Goal: Task Accomplishment & Management: Manage account settings

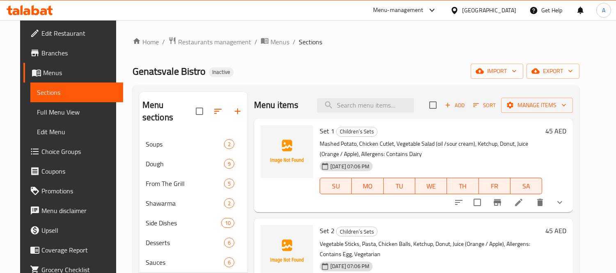
click at [196, 107] on input "checkbox" at bounding box center [199, 111] width 17 height 17
checkbox input "false"
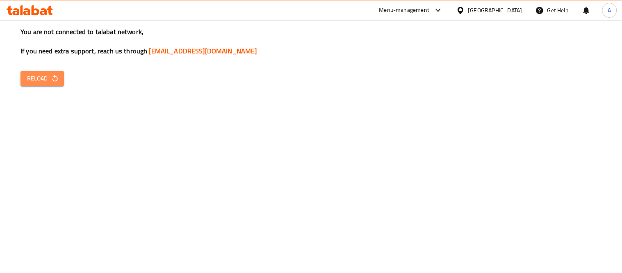
click at [27, 75] on span "Reload" at bounding box center [42, 78] width 30 height 10
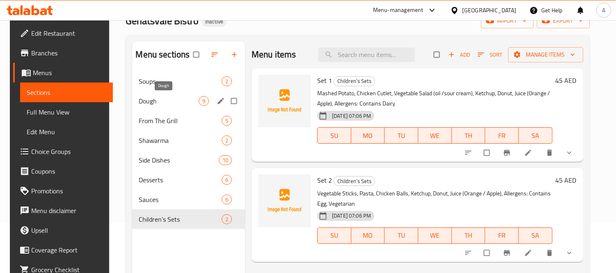
scroll to position [91, 0]
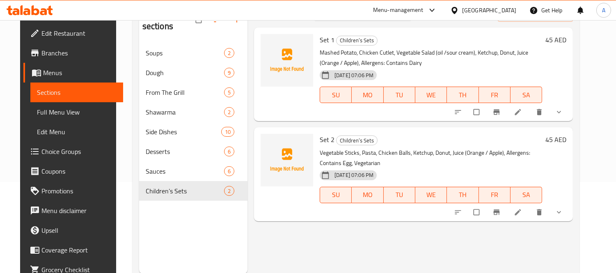
click at [569, 214] on button "show more" at bounding box center [560, 212] width 20 height 18
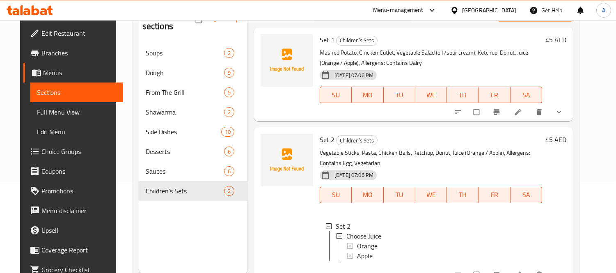
click at [218, 233] on div "Menu sections Soups 2 Dough 9 From The Grill 5 Shawarma 2 Side Dishes 10 Desser…" at bounding box center [193, 137] width 108 height 273
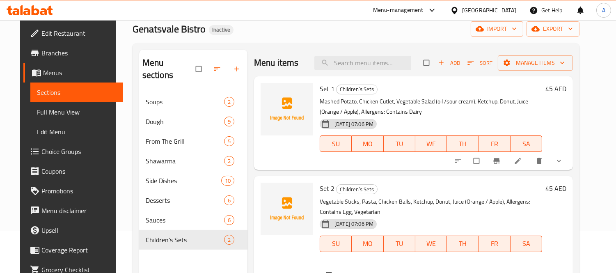
scroll to position [0, 0]
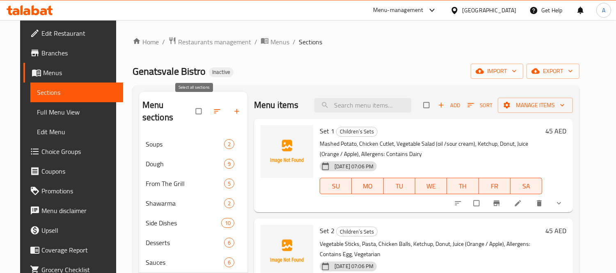
click at [192, 112] on input "checkbox" at bounding box center [199, 111] width 17 height 16
checkbox input "true"
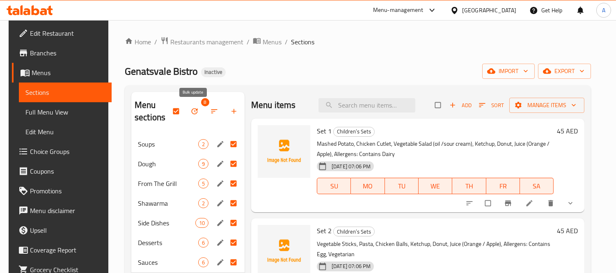
click at [198, 106] on button "button" at bounding box center [195, 111] width 20 height 18
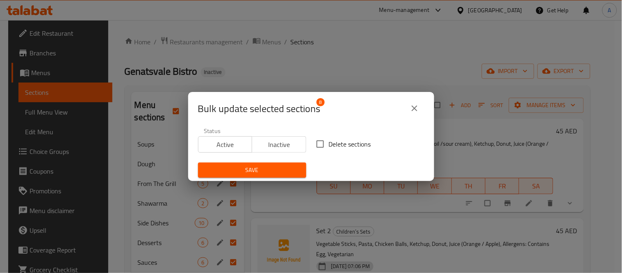
click at [314, 146] on input "Delete sections" at bounding box center [320, 143] width 17 height 17
checkbox input "true"
click at [261, 173] on span "Save" at bounding box center [252, 170] width 95 height 10
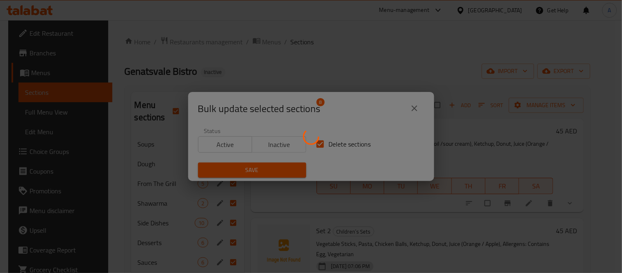
checkbox input "false"
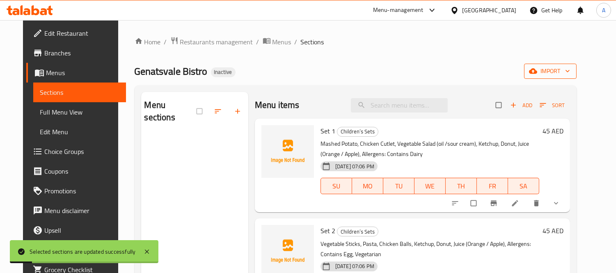
click at [553, 66] on span "import" at bounding box center [549, 71] width 39 height 10
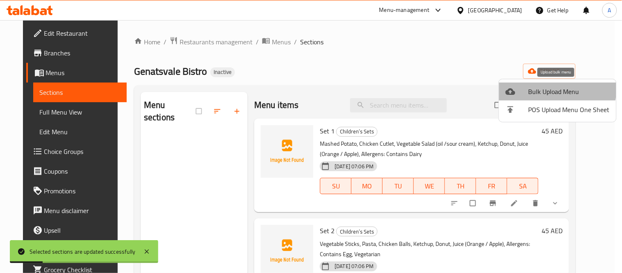
click at [522, 84] on li "Bulk Upload Menu" at bounding box center [557, 91] width 117 height 18
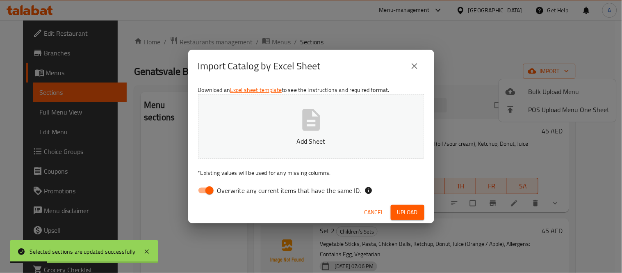
click at [323, 132] on icon "button" at bounding box center [311, 120] width 26 height 26
click at [377, 214] on span "Cancel" at bounding box center [375, 212] width 20 height 10
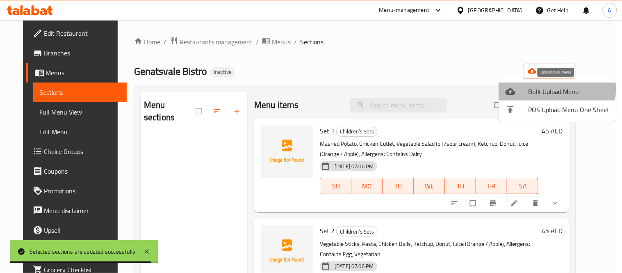
click at [544, 89] on span "Bulk Upload Menu" at bounding box center [569, 92] width 81 height 10
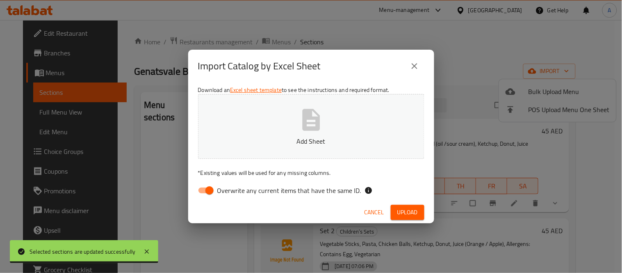
click at [394, 126] on button "Add Sheet" at bounding box center [311, 126] width 226 height 65
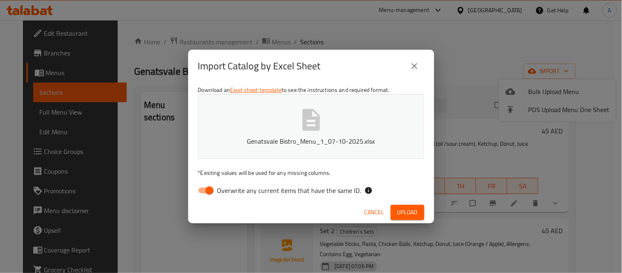
click at [204, 192] on input "Overwrite any current items that have the same ID." at bounding box center [209, 190] width 47 height 16
checkbox input "false"
click at [413, 221] on div "Cancel Upload" at bounding box center [311, 212] width 246 height 22
click at [413, 216] on span "Upload" at bounding box center [407, 212] width 21 height 10
click at [123, 181] on div "Import Catalog by Excel Sheet Download an Excel sheet template to see the instr…" at bounding box center [311, 136] width 622 height 273
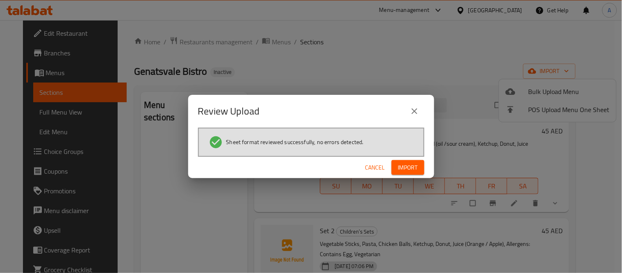
click at [420, 166] on button "Import" at bounding box center [408, 167] width 33 height 15
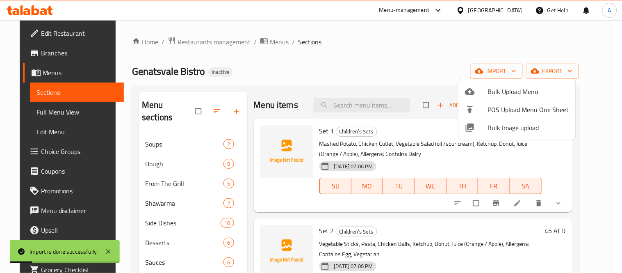
click at [286, 93] on div at bounding box center [311, 136] width 622 height 273
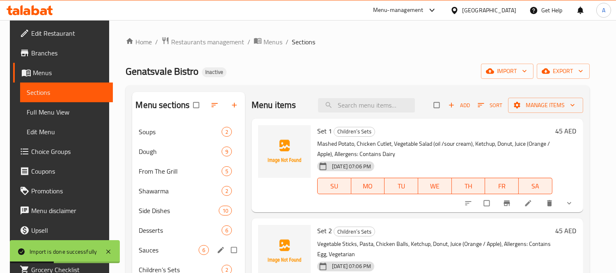
scroll to position [115, 0]
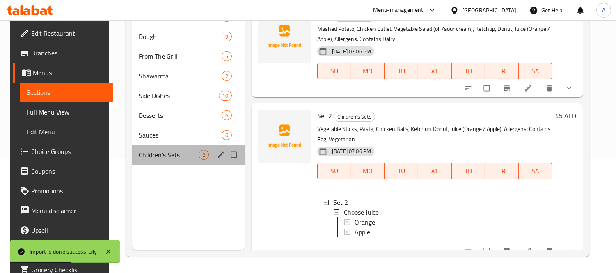
click at [171, 162] on div "Children’s Sets 2" at bounding box center [188, 155] width 113 height 20
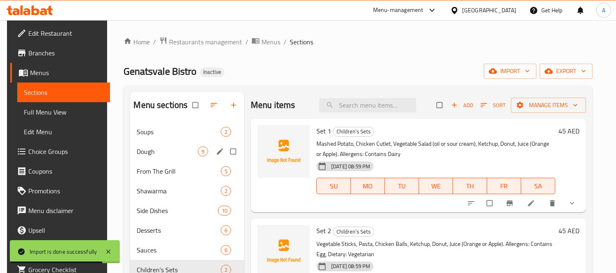
click at [157, 138] on div "Soups 2" at bounding box center [187, 132] width 114 height 20
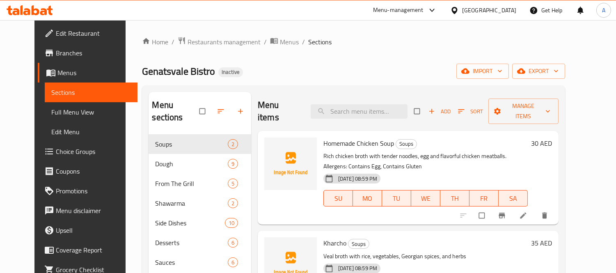
click at [56, 150] on span "Choice Groups" at bounding box center [93, 151] width 75 height 10
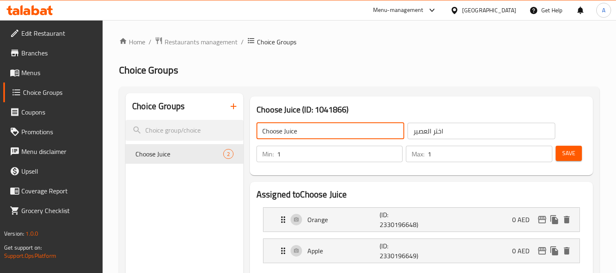
click at [330, 125] on input "Choose Juice" at bounding box center [330, 131] width 148 height 16
click at [296, 128] on input "Choose Juice" at bounding box center [330, 131] width 148 height 16
drag, startPoint x: 282, startPoint y: 133, endPoint x: 250, endPoint y: 132, distance: 32.0
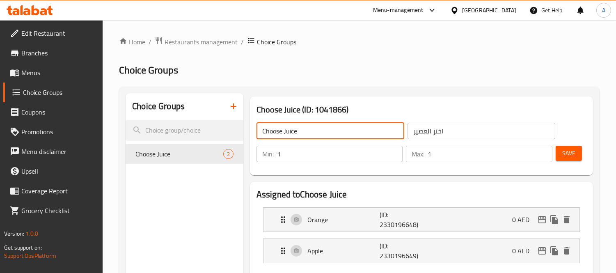
click at [250, 132] on div "Choose Juice (ID: 1041866) Choose Juice ​ اختر العصير ​ Min: 1 ​ Max: 1 ​ Save" at bounding box center [421, 135] width 343 height 79
click at [306, 133] on input "Your Choice Of Juice" at bounding box center [330, 131] width 148 height 16
click at [326, 129] on input "Your Choice Of Juice" at bounding box center [330, 131] width 148 height 16
type input "Your Choice Of Juice:"
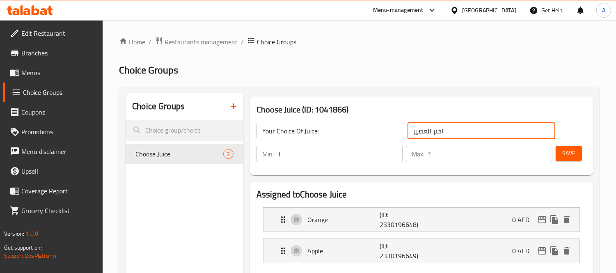
drag, startPoint x: 478, startPoint y: 128, endPoint x: 304, endPoint y: 121, distance: 174.4
click at [304, 121] on div "Your Choice Of Juice: ​ اختر العصير ​" at bounding box center [405, 131] width 308 height 26
type input "‘"
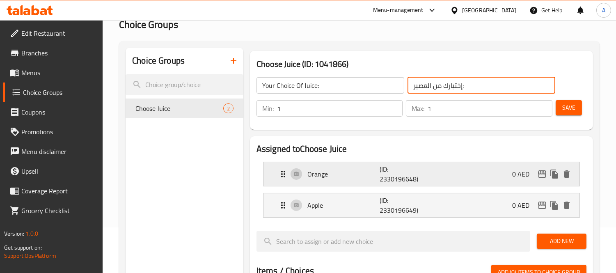
click at [374, 177] on p "Orange" at bounding box center [343, 174] width 72 height 10
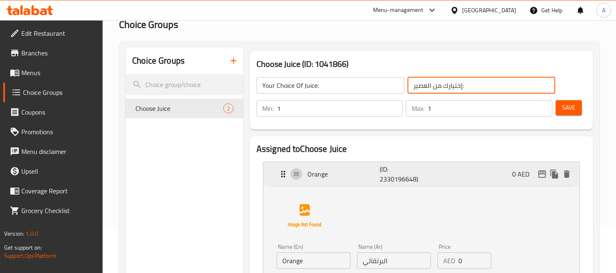
scroll to position [91, 0]
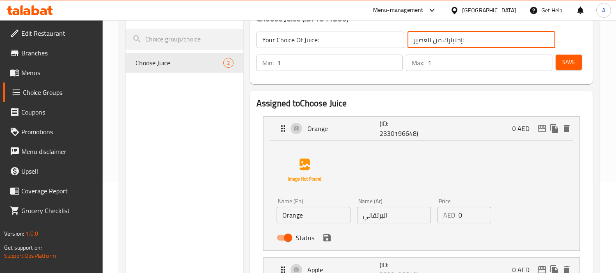
type input "إختيارك من العصير:"
click at [310, 40] on input "Your Choice Of Juice:" at bounding box center [330, 40] width 148 height 16
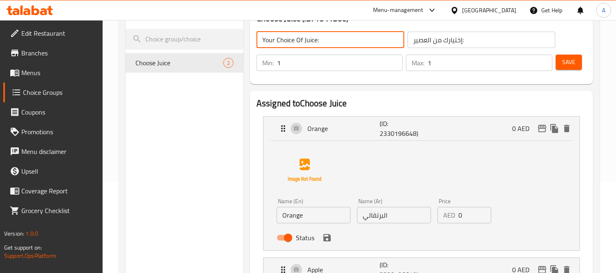
click at [310, 40] on input "Your Choice Of Juice:" at bounding box center [330, 40] width 148 height 16
click at [318, 215] on input "Orange" at bounding box center [313, 215] width 74 height 16
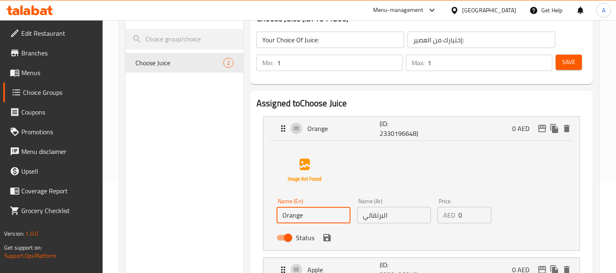
paste input "Juice"
type input "Orange Juice"
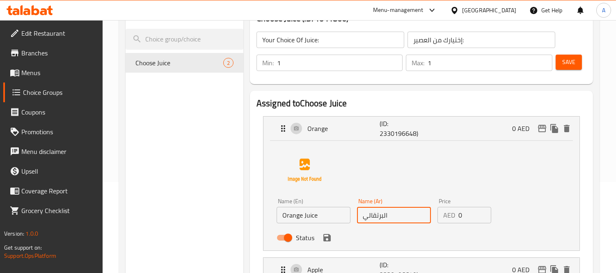
drag, startPoint x: 396, startPoint y: 218, endPoint x: 303, endPoint y: 212, distance: 92.9
click at [303, 212] on div "Name (En) Orange Juice Name (En) Name (Ar) البرتقالي Name (Ar) Price AED 0 Pric…" at bounding box center [393, 222] width 241 height 54
click at [322, 241] on icon "save" at bounding box center [327, 238] width 10 height 10
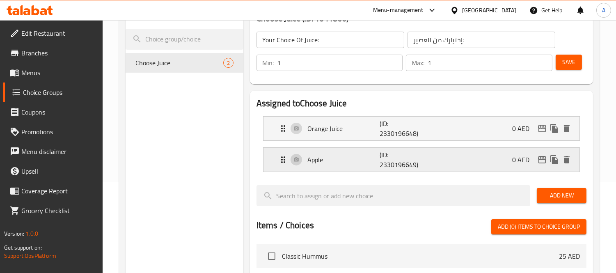
type input "عصير برتقال"
click at [342, 163] on p "Apple" at bounding box center [343, 160] width 72 height 10
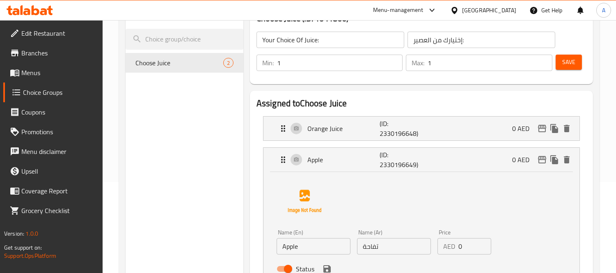
click at [333, 239] on input "Apple" at bounding box center [313, 246] width 74 height 16
paste input "Juice"
type input "Apple Juice"
click at [391, 248] on input "تفاحة" at bounding box center [394, 246] width 74 height 16
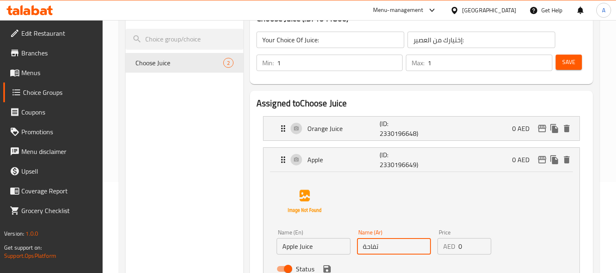
click at [391, 248] on input "تفاحة" at bounding box center [394, 246] width 74 height 16
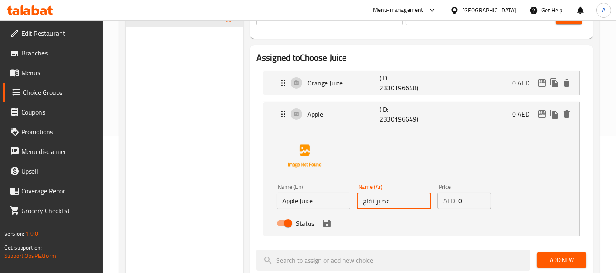
type input "عصير تفاح"
click at [164, 178] on div "Choice Groups Choose Juice 2" at bounding box center [184, 246] width 118 height 579
click at [328, 224] on icon "save" at bounding box center [326, 222] width 7 height 7
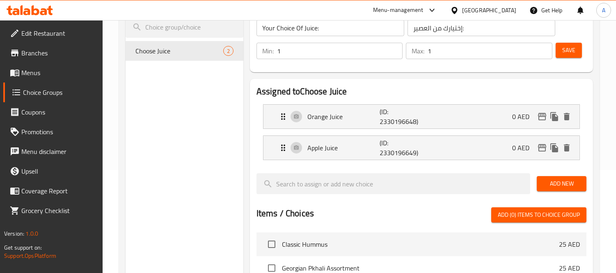
scroll to position [46, 0]
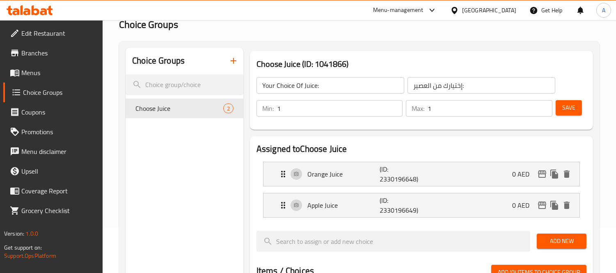
click at [570, 119] on div "Min: 1 ​ Max: 1 ​ Save" at bounding box center [419, 108] width 336 height 26
click at [571, 110] on span "Save" at bounding box center [568, 108] width 13 height 10
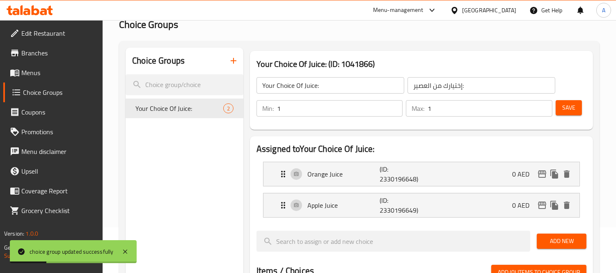
drag, startPoint x: 42, startPoint y: 68, endPoint x: 117, endPoint y: 52, distance: 76.3
click at [42, 68] on span "Menus" at bounding box center [58, 73] width 75 height 10
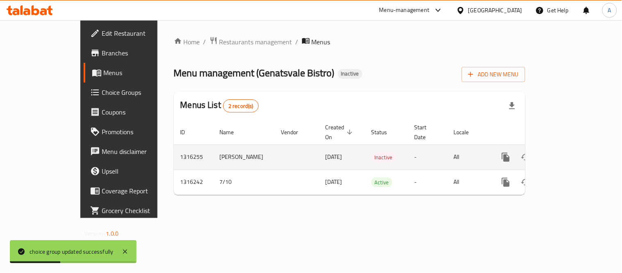
click at [575, 147] on div "enhanced table" at bounding box center [535, 157] width 79 height 20
click at [575, 147] on link "enhanced table" at bounding box center [565, 157] width 20 height 20
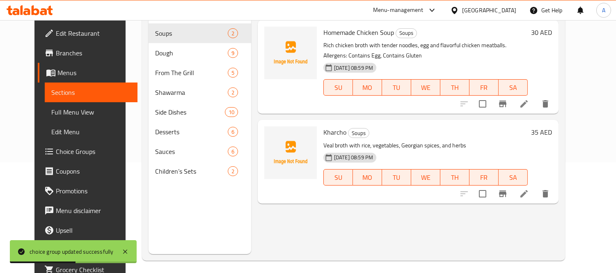
scroll to position [115, 0]
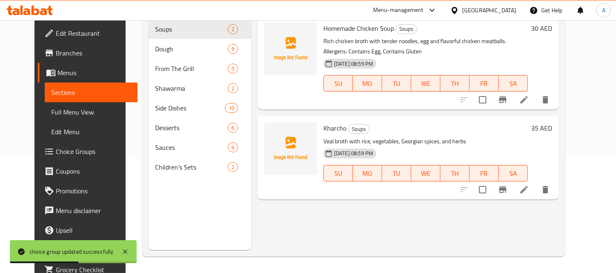
click at [158, 162] on span "Children’s Sets" at bounding box center [191, 167] width 72 height 10
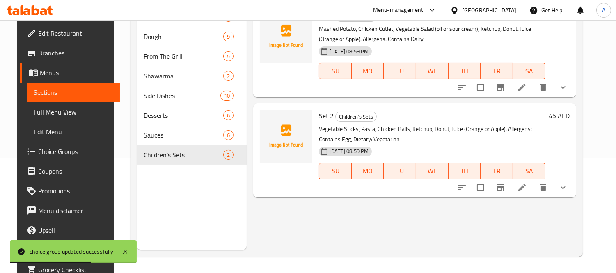
click at [568, 184] on icon "show more" at bounding box center [563, 187] width 10 height 10
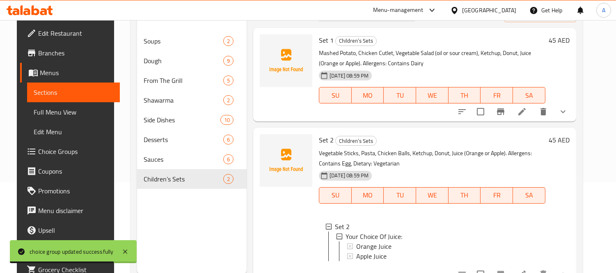
scroll to position [69, 0]
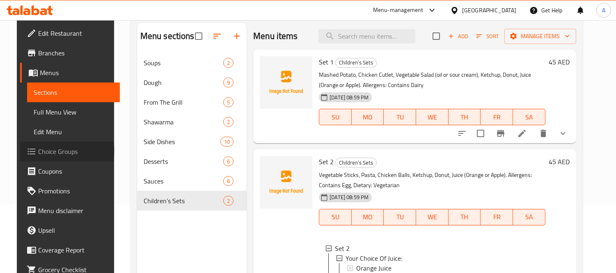
click at [47, 150] on span "Choice Groups" at bounding box center [75, 151] width 75 height 10
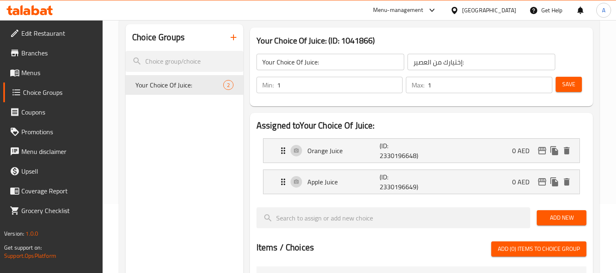
click at [234, 40] on icon "button" at bounding box center [233, 37] width 10 height 10
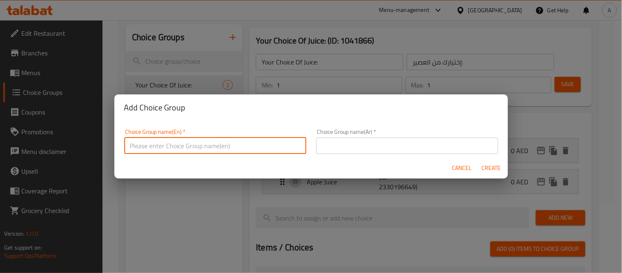
click at [230, 145] on input "text" at bounding box center [215, 145] width 182 height 16
click at [175, 146] on input "Your Choice Of Size:" at bounding box center [215, 145] width 182 height 16
click at [175, 145] on input "Your Choice Of Size:" at bounding box center [215, 145] width 182 height 16
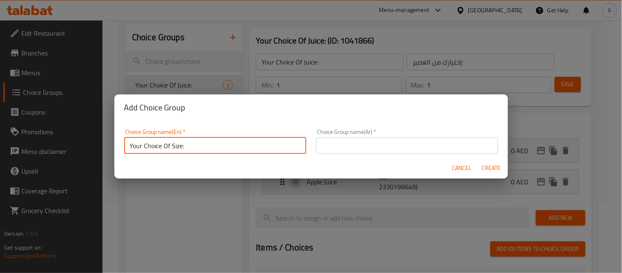
click at [173, 145] on input "Your Choice Of Size:" at bounding box center [215, 145] width 182 height 16
drag, startPoint x: 174, startPoint y: 144, endPoint x: 181, endPoint y: 146, distance: 7.5
click at [181, 146] on input "Your Choice Of Size:" at bounding box center [215, 145] width 182 height 16
click at [232, 144] on input "Your Choice Of Salad Topping:" at bounding box center [215, 145] width 182 height 16
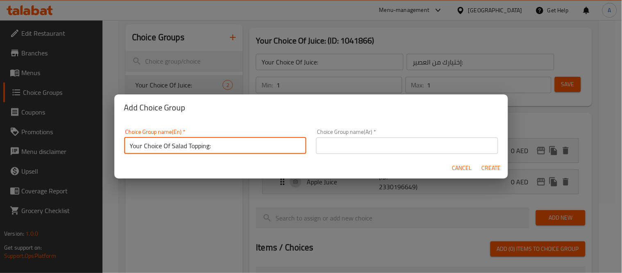
click at [232, 144] on input "Your Choice Of Salad Topping:" at bounding box center [215, 145] width 182 height 16
type input "Your Choice Of Salad Topping:"
click at [366, 146] on input "text" at bounding box center [407, 145] width 182 height 16
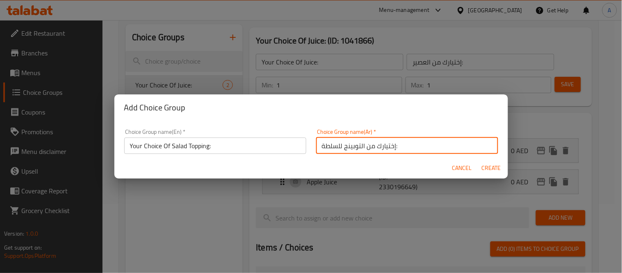
type input "إختيارك من التوبينج للسلطة:"
click at [479, 160] on button "Create" at bounding box center [492, 167] width 26 height 15
type input "Your Choice Of Salad Topping:"
type input "إختيارك من التوبينج للسلطة:"
type input "0"
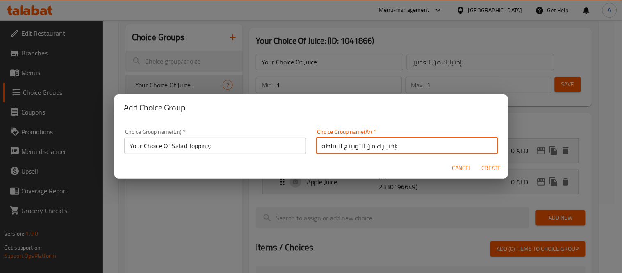
type input "0"
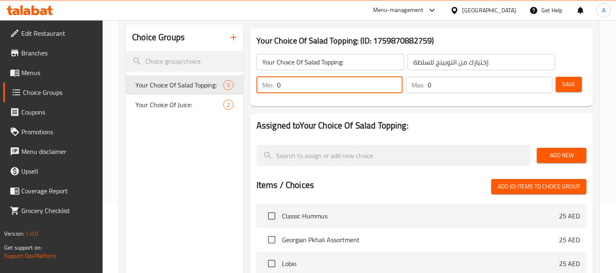
drag, startPoint x: 294, startPoint y: 83, endPoint x: 257, endPoint y: 82, distance: 37.3
click at [257, 82] on div "Min: 0 ​" at bounding box center [329, 85] width 146 height 16
type input "1"
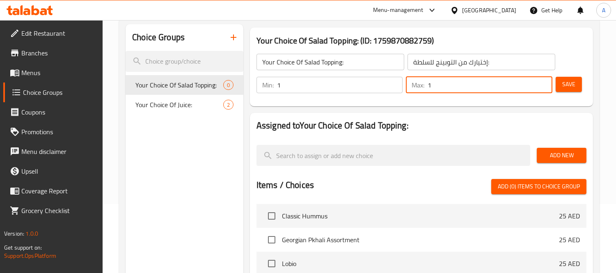
drag, startPoint x: 438, startPoint y: 84, endPoint x: 414, endPoint y: 86, distance: 23.9
click at [414, 86] on div "Max: 1 ​" at bounding box center [479, 85] width 146 height 16
type input "1"
click at [577, 82] on button "Save" at bounding box center [568, 84] width 26 height 15
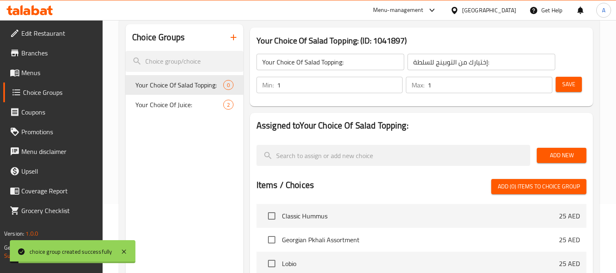
click at [567, 154] on span "Add New" at bounding box center [561, 155] width 36 height 10
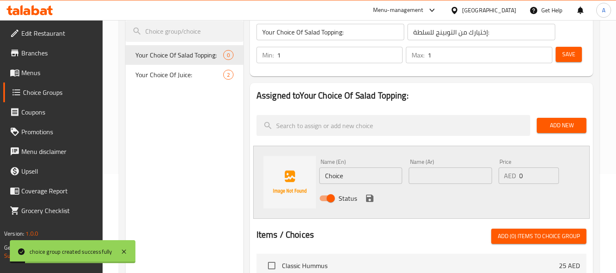
scroll to position [115, 0]
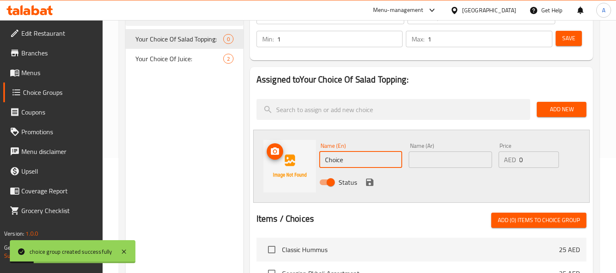
drag, startPoint x: 351, startPoint y: 158, endPoint x: 288, endPoint y: 156, distance: 63.2
click at [288, 156] on div "Name (En) Choice Name (En) Name (Ar) Name (Ar) Price AED 0 Price Status" at bounding box center [421, 166] width 336 height 73
type input "Oil"
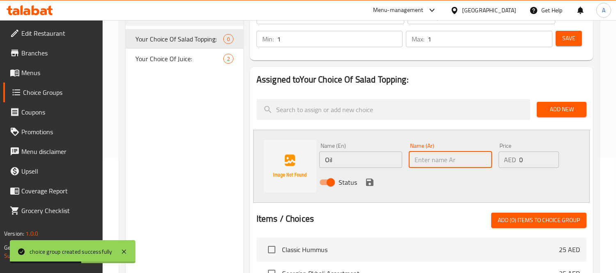
click at [443, 160] on input "text" at bounding box center [449, 159] width 83 height 16
type input "زيت"
click at [367, 182] on icon "save" at bounding box center [369, 181] width 7 height 7
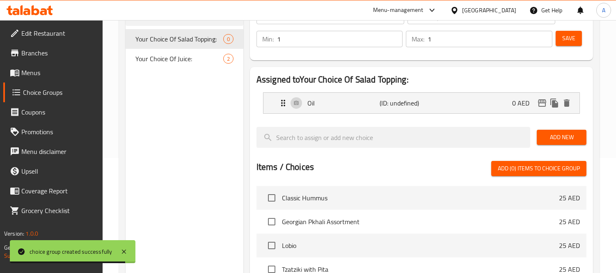
click at [563, 144] on button "Add New" at bounding box center [561, 137] width 50 height 15
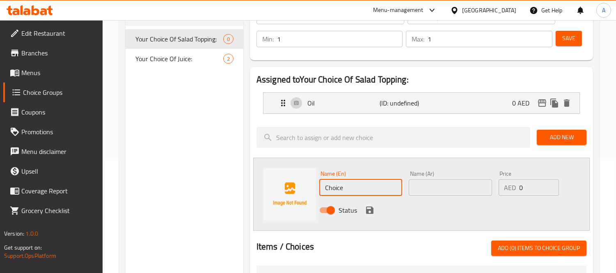
drag, startPoint x: 356, startPoint y: 189, endPoint x: 285, endPoint y: 185, distance: 71.5
click at [285, 185] on div "Name (En) Choice Name (En) Name (Ar) Name (Ar) Price AED 0 Price Status" at bounding box center [421, 193] width 336 height 73
paste input "sour cream"
drag, startPoint x: 328, startPoint y: 187, endPoint x: 314, endPoint y: 190, distance: 15.1
click at [314, 190] on div "Name (En) sour cream Name (En) Name (Ar) Name (Ar) Price AED 0 Price Status" at bounding box center [421, 193] width 336 height 73
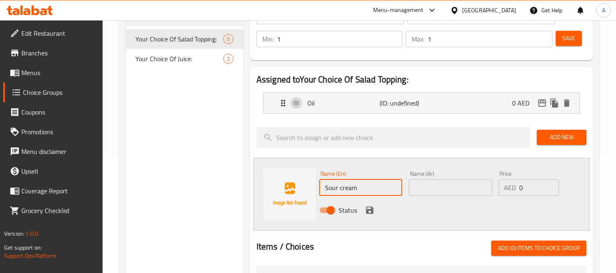
click at [340, 189] on input "Sour cream" at bounding box center [360, 187] width 83 height 16
type input "Sour Cream"
click at [410, 191] on input "text" at bounding box center [449, 187] width 83 height 16
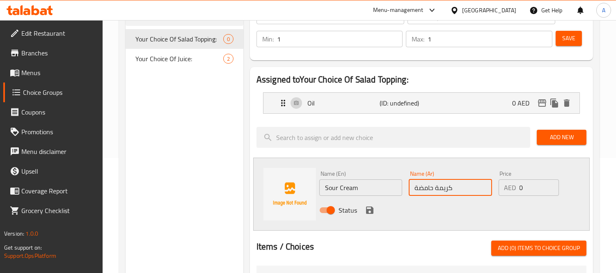
type input "كريمة حامضة"
click at [367, 212] on icon "save" at bounding box center [369, 209] width 7 height 7
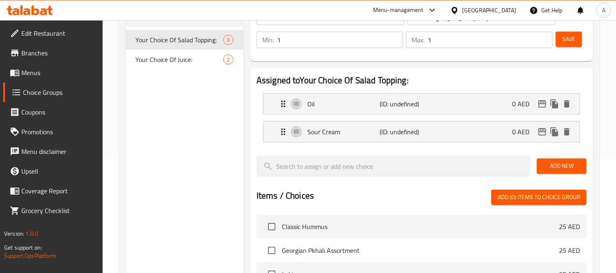
scroll to position [69, 0]
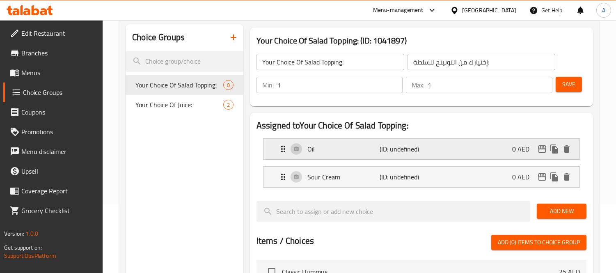
click at [340, 155] on div "Oil (ID: undefined) 0 AED" at bounding box center [423, 149] width 291 height 21
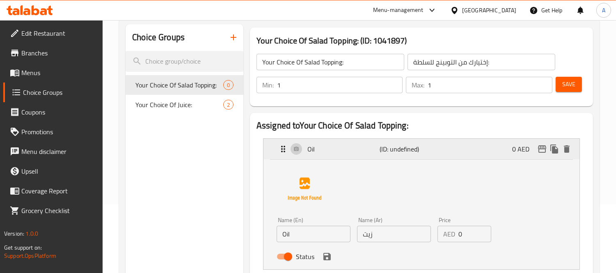
click at [340, 155] on div "Oil (ID: undefined) 0 AED" at bounding box center [423, 149] width 291 height 21
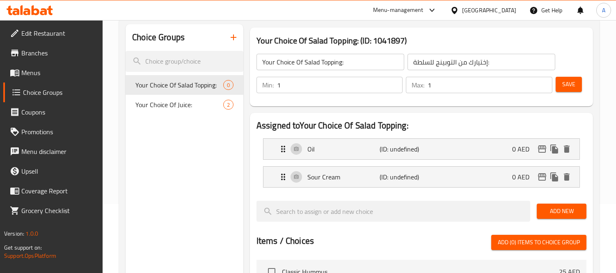
click at [593, 73] on div "Your Choice Of Salad Topping: (ID: 1041897) Your Choice Of Salad Topping: ​ إخت…" at bounding box center [420, 66] width 349 height 85
click at [568, 81] on span "Save" at bounding box center [568, 84] width 13 height 10
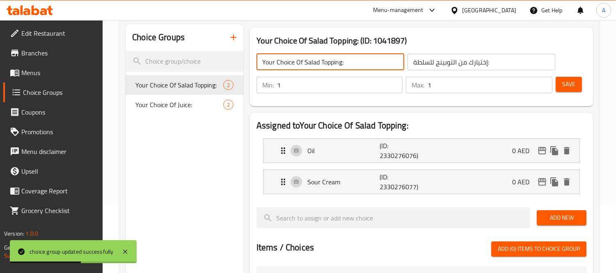
click at [330, 63] on input "Your Choice Of Salad Topping:" at bounding box center [330, 62] width 148 height 16
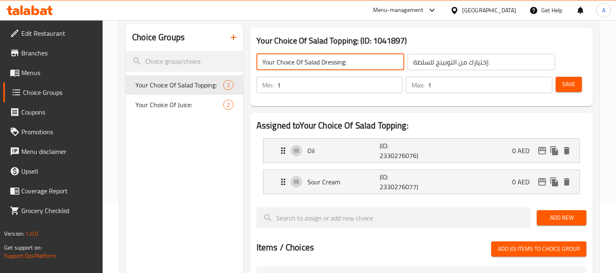
click at [304, 58] on input "Your Choice Of Salad Dressing:" at bounding box center [330, 62] width 148 height 16
type input "Your Choice Of Salad Dressing:"
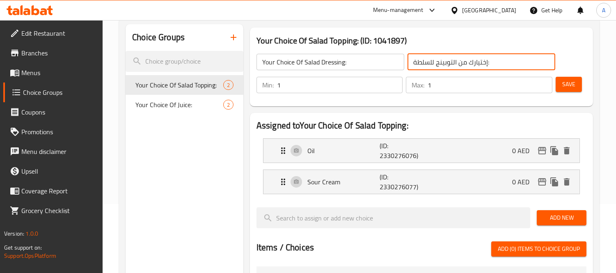
click at [436, 65] on input "إختيارك من التوبينج للسلطة:" at bounding box center [481, 62] width 148 height 16
drag, startPoint x: 436, startPoint y: 62, endPoint x: 449, endPoint y: 62, distance: 13.1
click at [449, 62] on input "إختيارك من التوبينج للسلطة:" at bounding box center [481, 62] width 148 height 16
type input "إختيارك من التزيين للسلطة:"
click at [572, 93] on div "Save" at bounding box center [567, 85] width 27 height 20
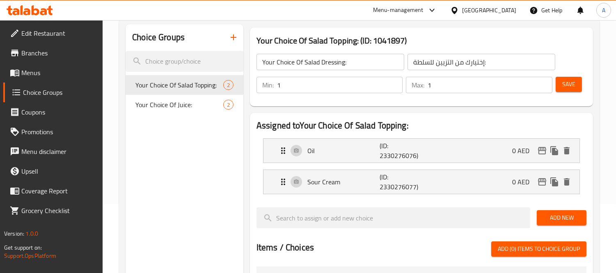
click at [573, 85] on span "Save" at bounding box center [568, 84] width 13 height 10
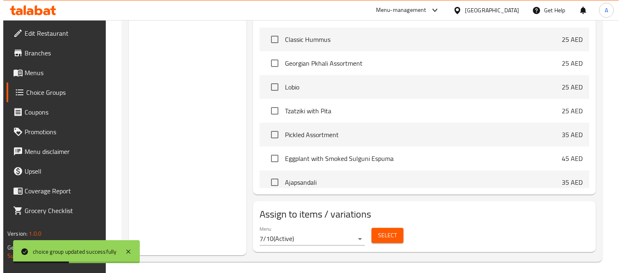
scroll to position [313, 0]
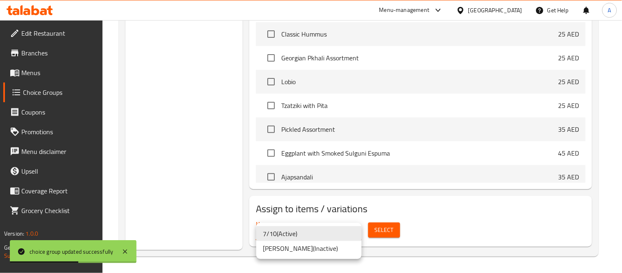
click at [317, 245] on li "Abdelfattah - Shared Case ( Inactive )" at bounding box center [308, 248] width 105 height 15
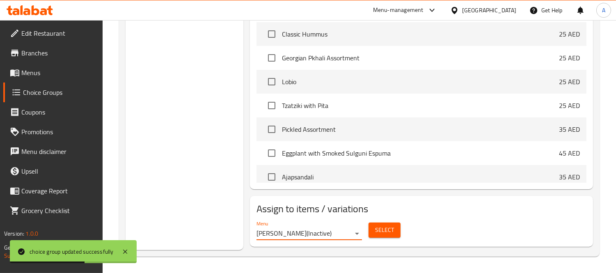
click at [393, 234] on span "Select" at bounding box center [384, 230] width 19 height 10
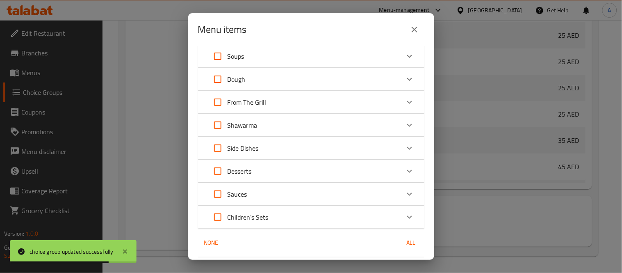
scroll to position [52, 0]
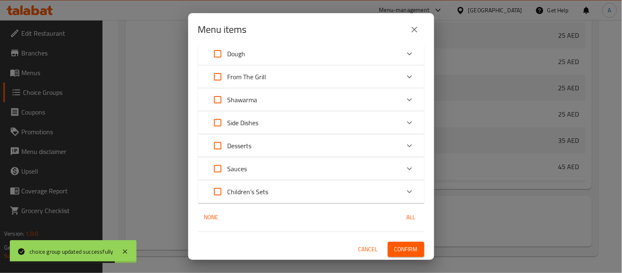
click at [270, 187] on div "Children’s Sets" at bounding box center [304, 192] width 192 height 20
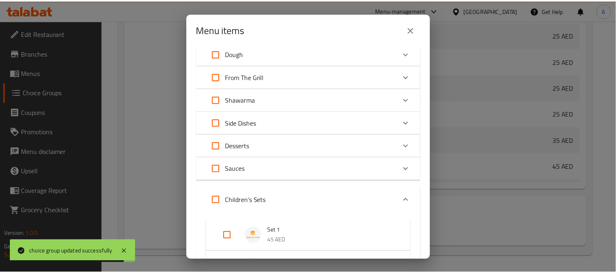
scroll to position [146, 0]
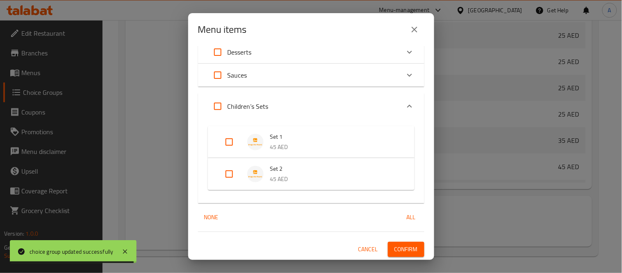
click at [237, 136] on input "Expand" at bounding box center [229, 142] width 20 height 20
checkbox input "true"
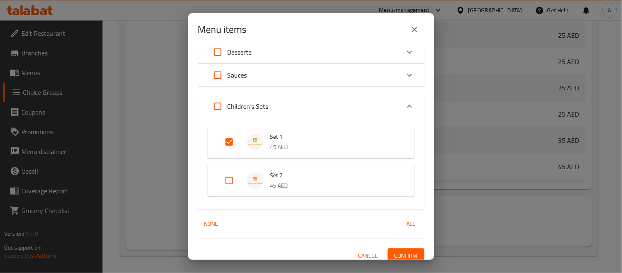
click at [394, 252] on span "Confirm" at bounding box center [405, 256] width 23 height 10
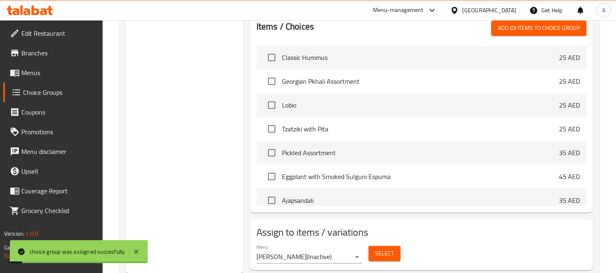
scroll to position [267, 0]
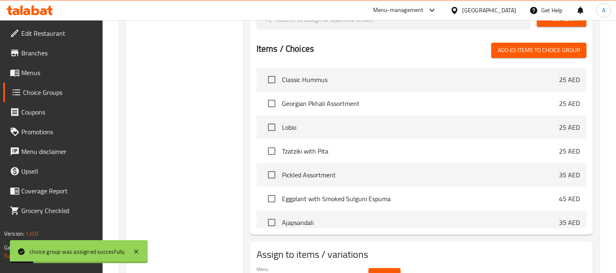
click at [52, 75] on span "Menus" at bounding box center [58, 73] width 75 height 10
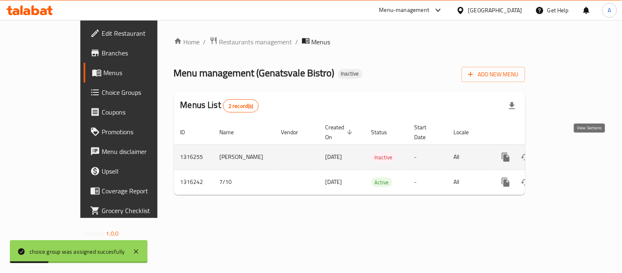
click at [569, 153] on icon "enhanced table" at bounding box center [564, 156] width 7 height 7
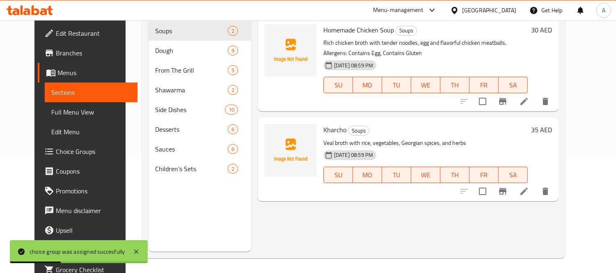
scroll to position [115, 0]
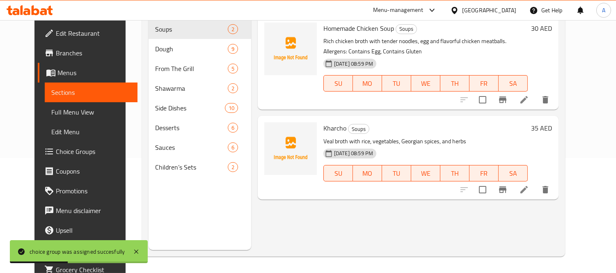
click at [155, 166] on nav "Soups 2 Dough 9 From The Grill 5 Shawarma 2 Side Dishes 10 Desserts 6 Sauces 6 …" at bounding box center [199, 98] width 103 height 164
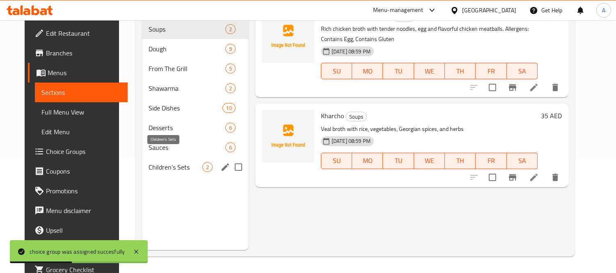
click at [157, 162] on span "Children’s Sets" at bounding box center [175, 167] width 54 height 10
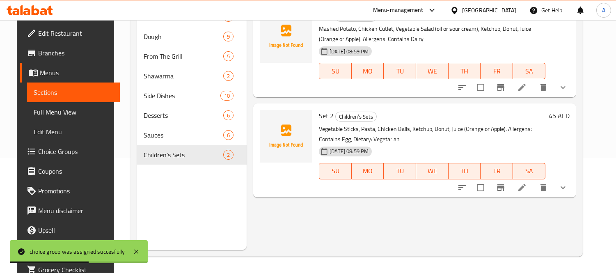
click at [572, 93] on button "show more" at bounding box center [563, 88] width 20 height 20
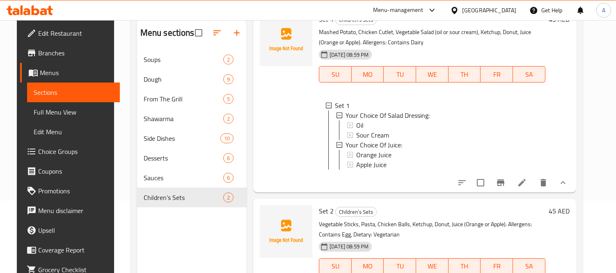
scroll to position [115, 0]
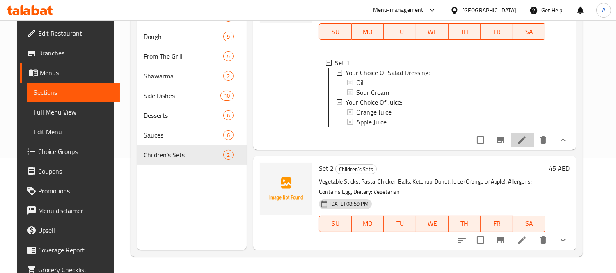
click at [531, 146] on li at bounding box center [521, 139] width 23 height 15
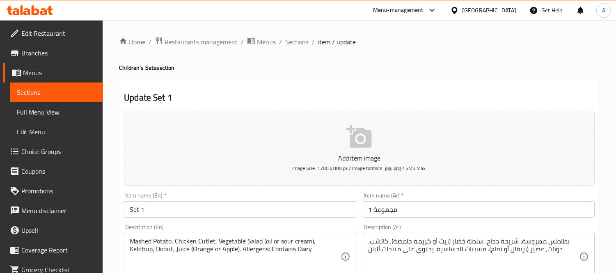
scroll to position [46, 0]
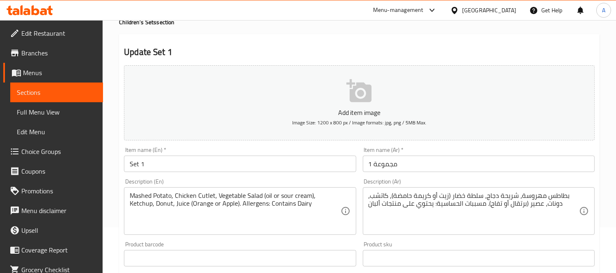
click at [207, 197] on textarea "Mashed Potato, Chicken Cutlet, Vegetable Salad (oil or sour cream), Ketchup, Do…" at bounding box center [235, 211] width 210 height 39
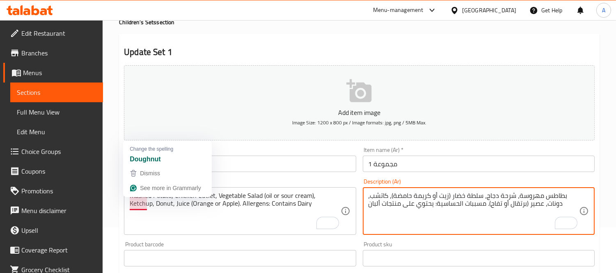
type textarea "بطاطس مهروسة، شرحة دجاج، سلطة خضار (زيت أو كريمة حامضة)، كاتشب، دونات، عصير (بر…"
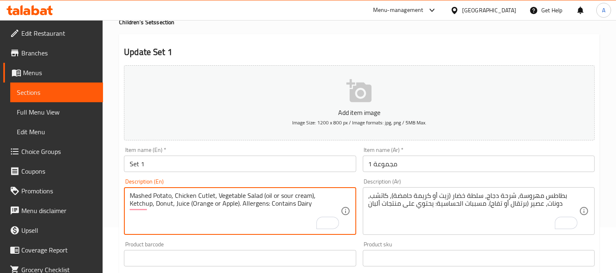
scroll to position [353, 0]
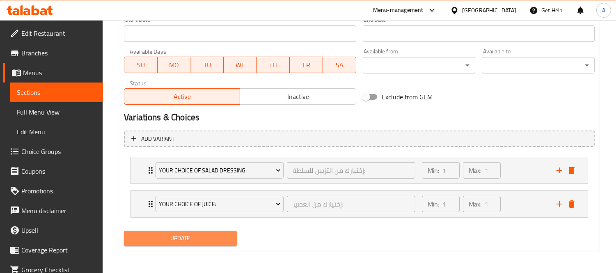
click at [208, 240] on span "Update" at bounding box center [180, 238] width 100 height 10
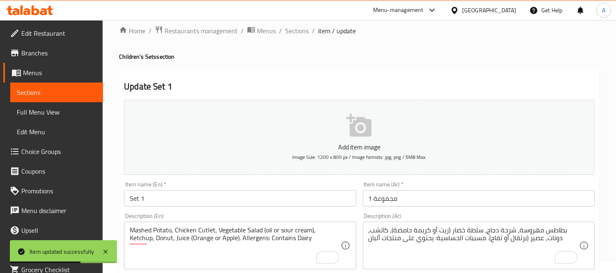
scroll to position [0, 0]
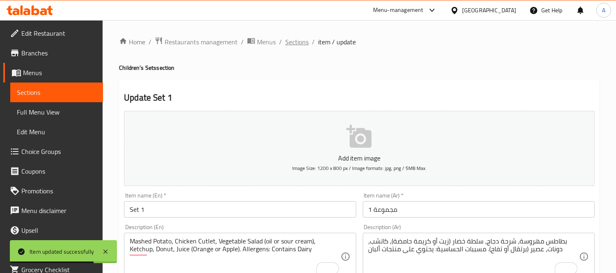
click at [290, 43] on span "Sections" at bounding box center [296, 42] width 23 height 10
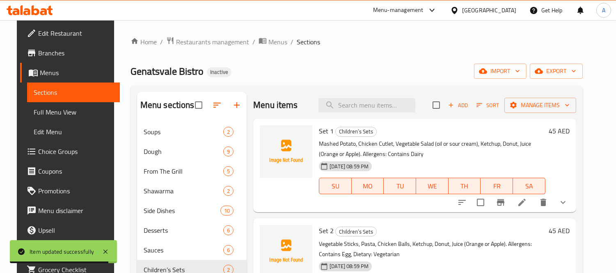
click at [527, 206] on icon at bounding box center [522, 202] width 10 height 10
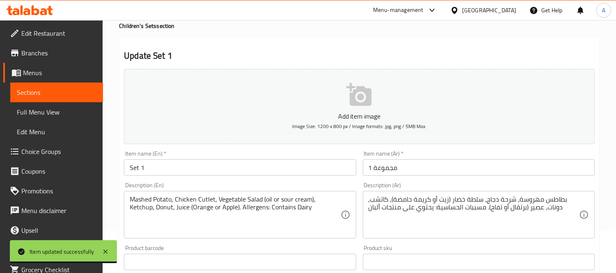
scroll to position [91, 0]
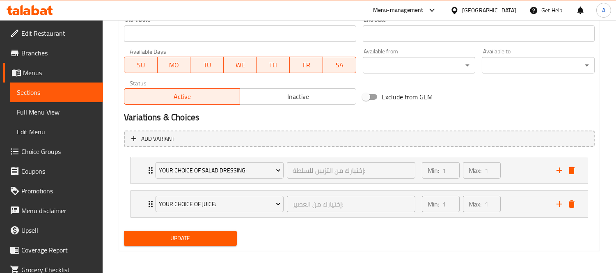
click at [200, 235] on span "Update" at bounding box center [180, 238] width 100 height 10
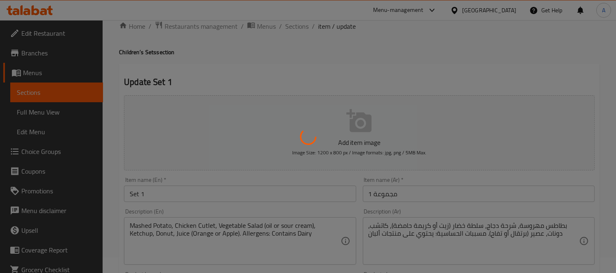
scroll to position [0, 0]
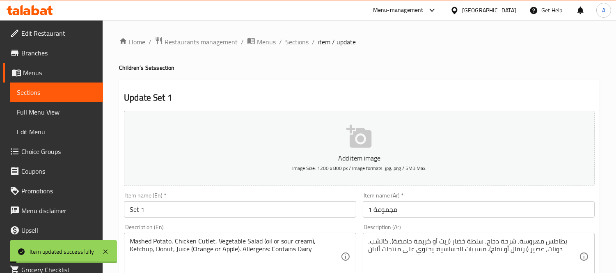
click at [294, 46] on span "Sections" at bounding box center [296, 42] width 23 height 10
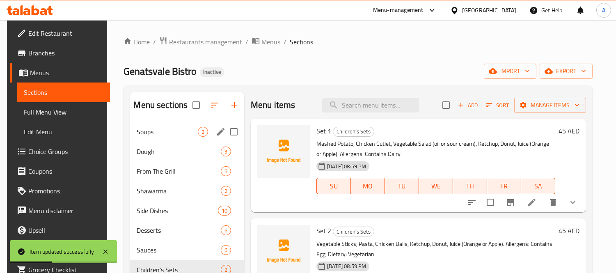
click at [150, 139] on div "Soups 2" at bounding box center [187, 132] width 114 height 20
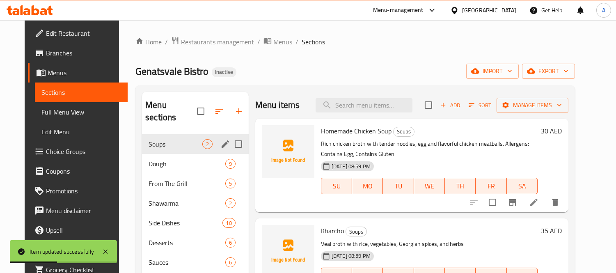
click at [157, 159] on span "Dough" at bounding box center [186, 164] width 77 height 10
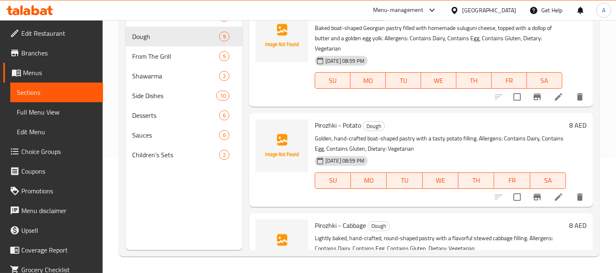
scroll to position [190, 0]
click at [323, 128] on span "Pirozhki - Potato" at bounding box center [338, 125] width 46 height 12
copy span "Pirozhki"
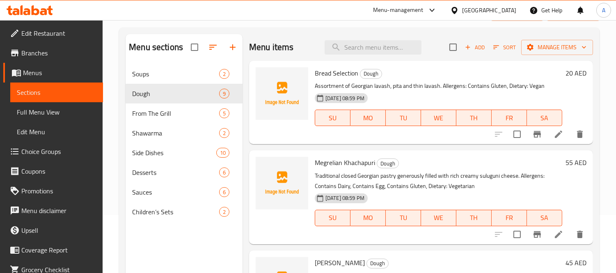
scroll to position [0, 0]
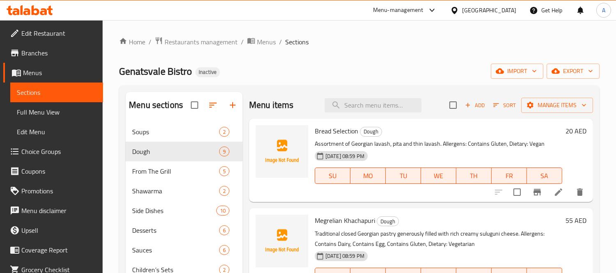
click at [470, 104] on span "Add" at bounding box center [474, 104] width 22 height 9
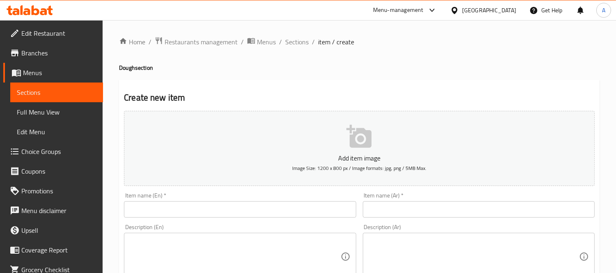
click at [201, 217] on input "text" at bounding box center [240, 209] width 232 height 16
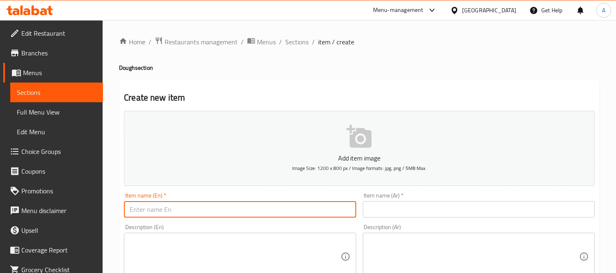
paste input "Pirozhki"
paste input "Assortment"
drag, startPoint x: 215, startPoint y: 208, endPoint x: 30, endPoint y: 187, distance: 186.1
type input "Pirozhki Assortment"
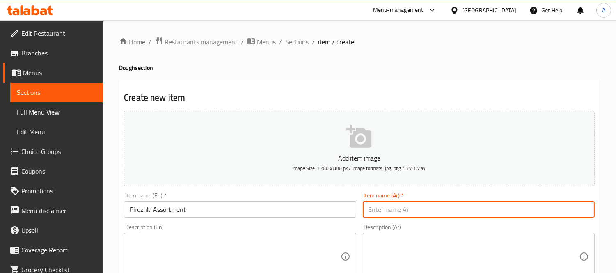
click at [374, 204] on input "text" at bounding box center [479, 209] width 232 height 16
paste input "تشكيلة بيروزكي"
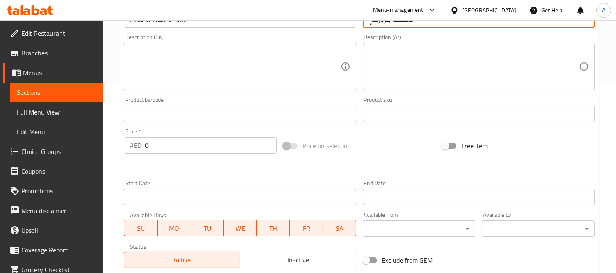
scroll to position [77, 0]
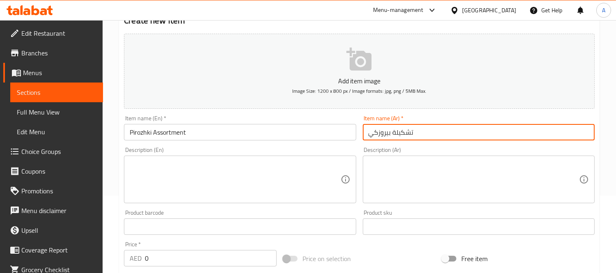
type input "تشكيلة بيروزكي"
click at [183, 182] on textarea at bounding box center [235, 179] width 210 height 39
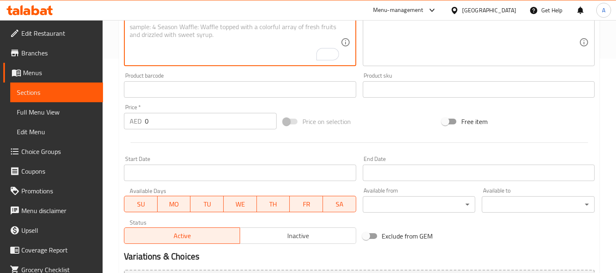
scroll to position [305, 0]
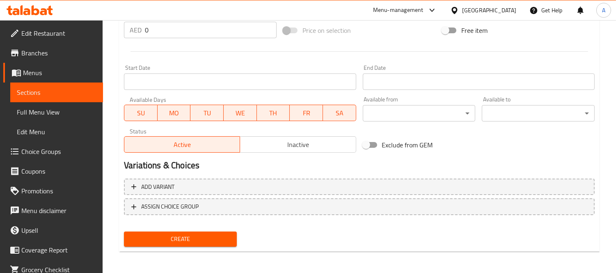
click at [198, 231] on button "Create" at bounding box center [180, 238] width 113 height 15
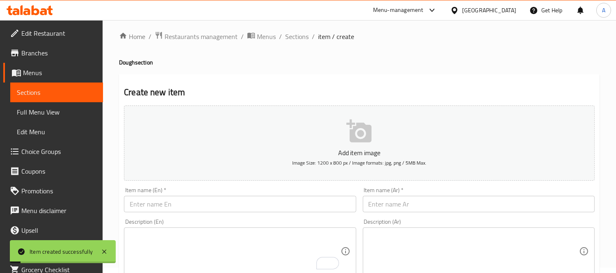
scroll to position [0, 0]
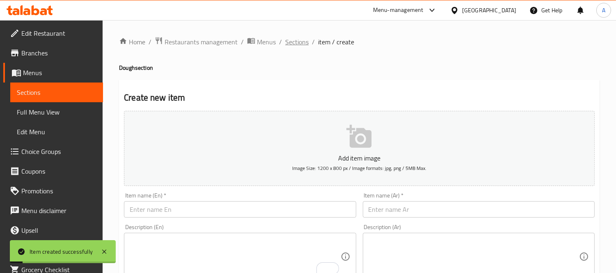
click at [288, 42] on span "Sections" at bounding box center [296, 42] width 23 height 10
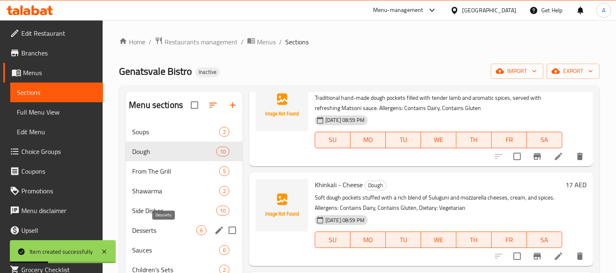
scroll to position [115, 0]
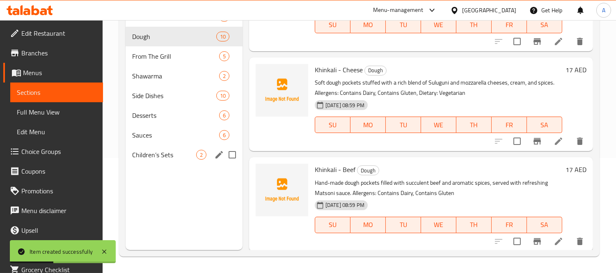
click at [152, 159] on span "Children’s Sets" at bounding box center [164, 155] width 64 height 10
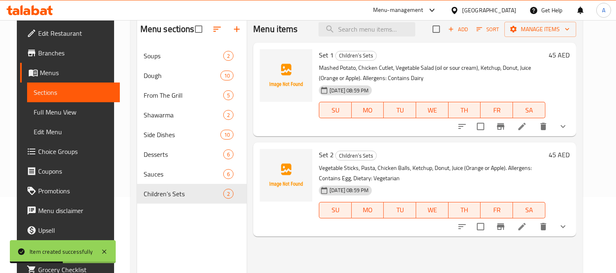
scroll to position [23, 0]
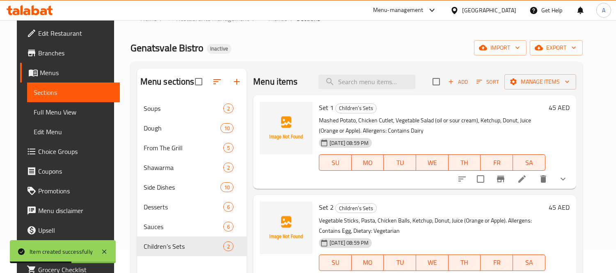
click at [527, 179] on icon at bounding box center [522, 179] width 10 height 10
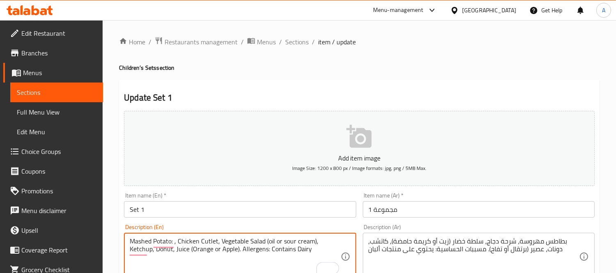
paste textarea "Creamy mashed potatoes with butter and cream"
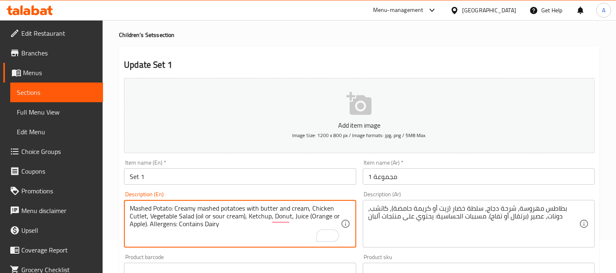
scroll to position [46, 0]
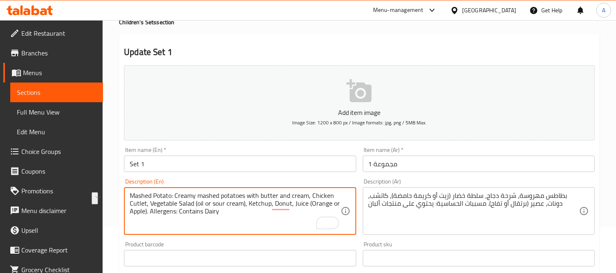
drag, startPoint x: 306, startPoint y: 194, endPoint x: 171, endPoint y: 191, distance: 134.9
click at [171, 192] on textarea "Mashed Potato: Creamy mashed potatoes with butter and cream, Chicken Cutlet, Ve…" at bounding box center [235, 211] width 210 height 39
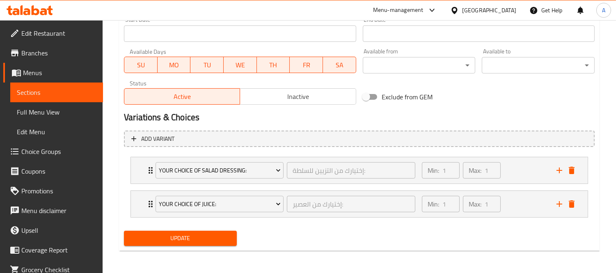
type textarea "Mashed Potato, Chicken Cutlet, Vegetable Salad (oil or sour cream), Ketchup, Do…"
click at [180, 239] on span "Update" at bounding box center [180, 238] width 100 height 10
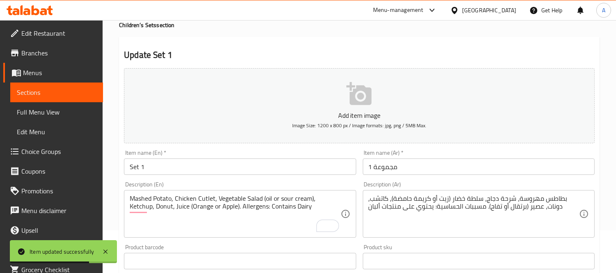
scroll to position [0, 0]
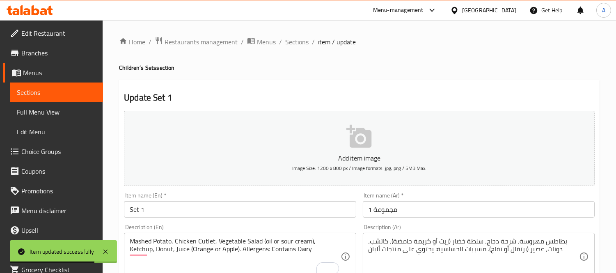
click at [285, 43] on span "Sections" at bounding box center [296, 42] width 23 height 10
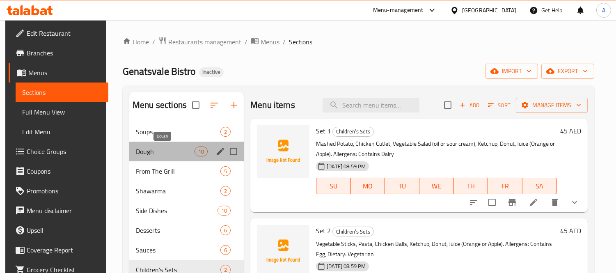
click at [156, 150] on span "Dough" at bounding box center [165, 151] width 59 height 10
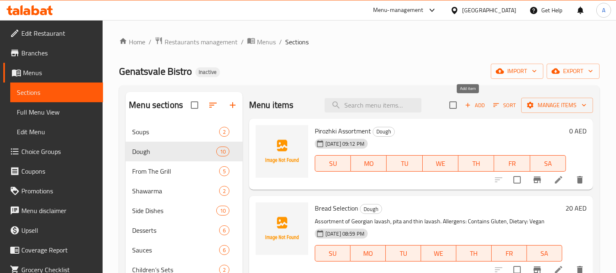
click at [477, 109] on span "Add" at bounding box center [474, 104] width 22 height 9
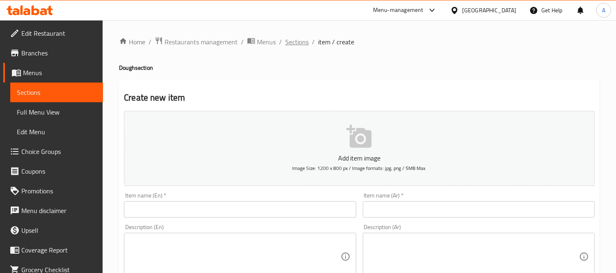
click at [300, 41] on span "Sections" at bounding box center [296, 42] width 23 height 10
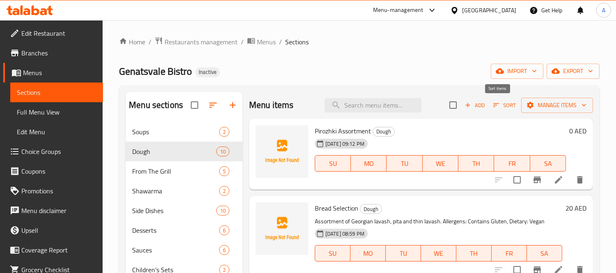
click at [494, 105] on span "Sort" at bounding box center [504, 104] width 23 height 9
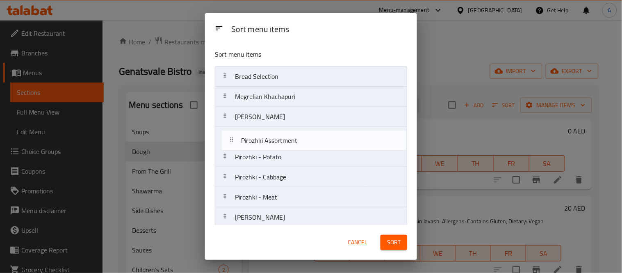
drag, startPoint x: 286, startPoint y: 73, endPoint x: 292, endPoint y: 139, distance: 66.3
click at [292, 139] on nav "Pirozhki Assortment Bread Selection Megrelian Khachapuri Adjarian Khachapuri Pi…" at bounding box center [311, 167] width 192 height 202
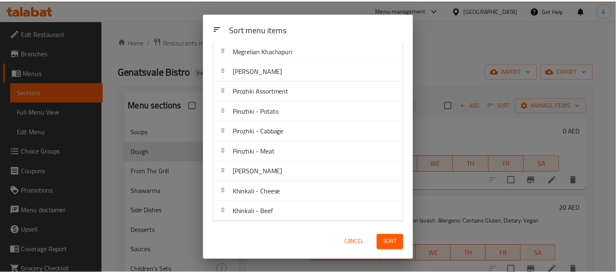
scroll to position [46, 0]
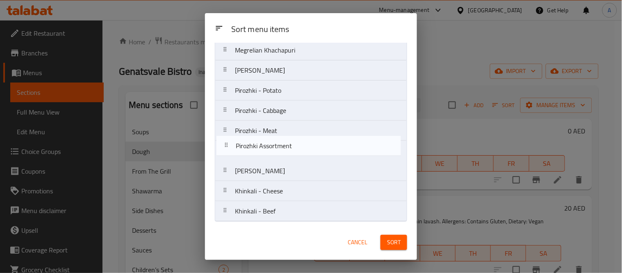
drag, startPoint x: 220, startPoint y: 91, endPoint x: 221, endPoint y: 148, distance: 57.4
click at [221, 148] on nav "Bread Selection Megrelian Khachapuri Adjarian Khachapuri Pirozhki Assortment Pi…" at bounding box center [311, 121] width 192 height 202
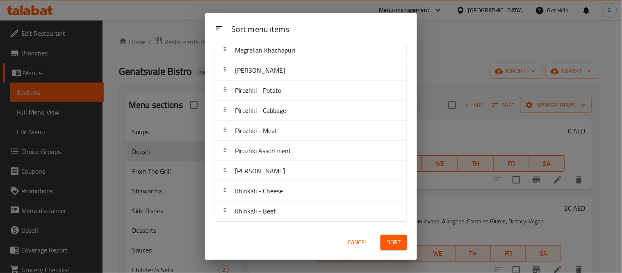
click at [407, 245] on button "Sort" at bounding box center [394, 242] width 27 height 15
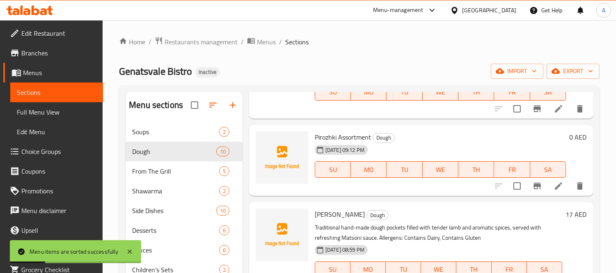
scroll to position [592, 0]
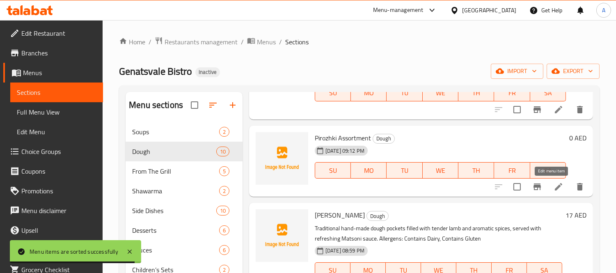
click at [554, 187] on icon at bounding box center [557, 186] width 7 height 7
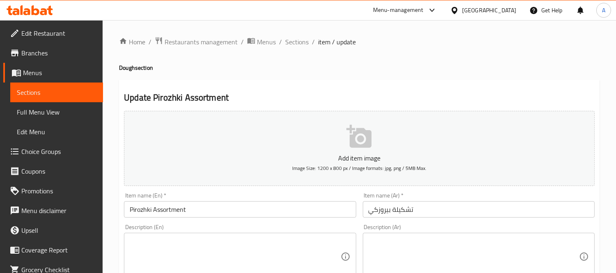
click at [221, 260] on textarea at bounding box center [235, 256] width 210 height 39
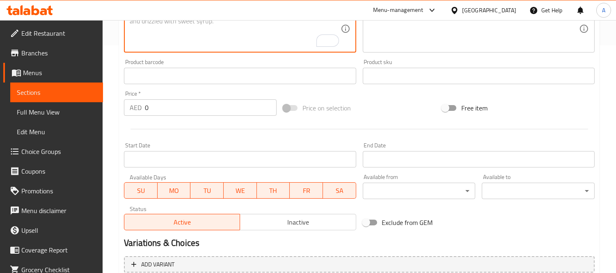
scroll to position [91, 0]
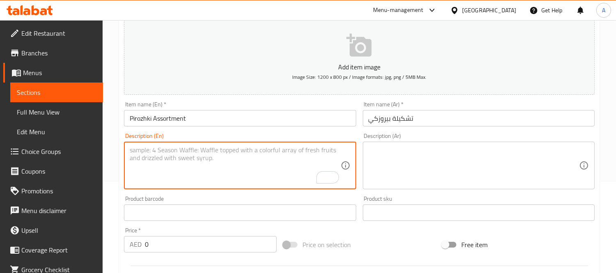
click at [167, 161] on textarea "To enrich screen reader interactions, please activate Accessibility in Grammarl…" at bounding box center [235, 165] width 210 height 39
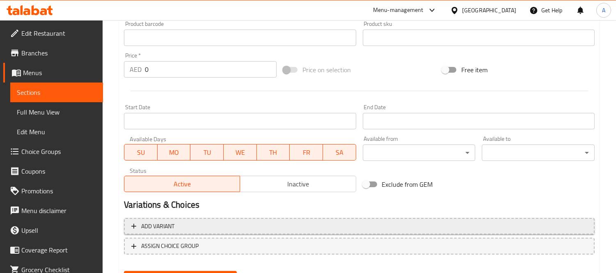
scroll to position [305, 0]
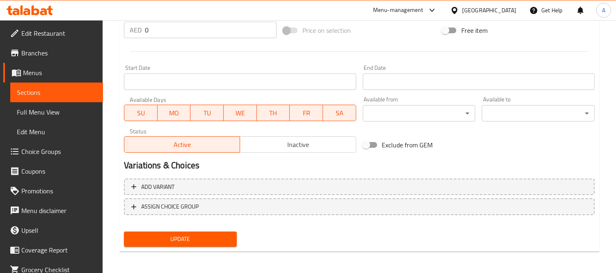
click at [176, 231] on button "Update" at bounding box center [180, 238] width 113 height 15
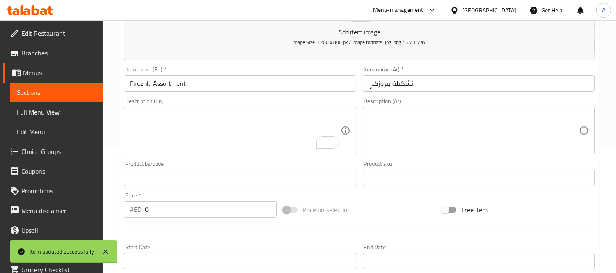
scroll to position [123, 0]
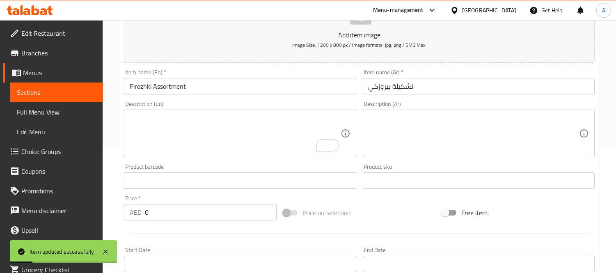
click at [66, 153] on span "Choice Groups" at bounding box center [58, 151] width 75 height 10
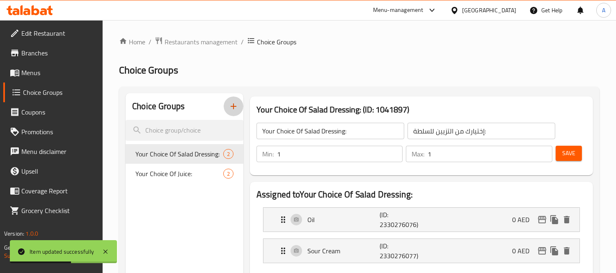
click at [228, 112] on button "button" at bounding box center [233, 106] width 20 height 20
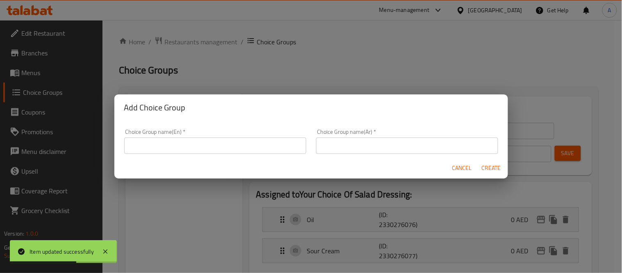
click at [200, 144] on input "text" at bounding box center [215, 145] width 182 height 16
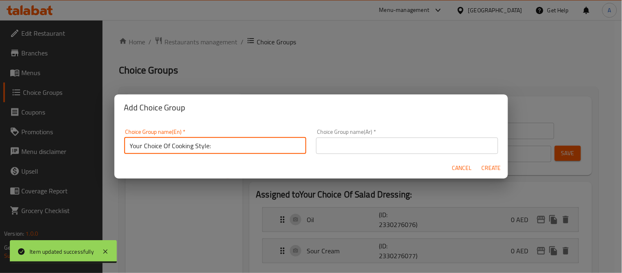
drag, startPoint x: 171, startPoint y: 145, endPoint x: 207, endPoint y: 148, distance: 36.6
click at [207, 148] on input "Your Choice Of Cooking Style:" at bounding box center [215, 145] width 182 height 16
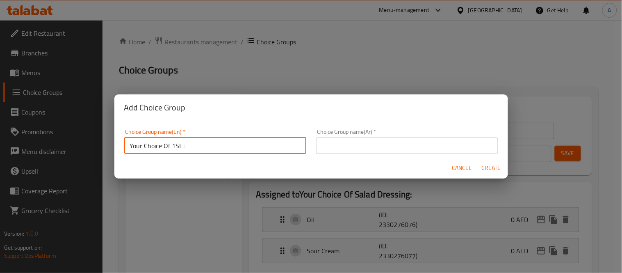
paste input "Pirozhki"
click at [231, 149] on input "Your Choice Of 1St Pirozhki:" at bounding box center [215, 145] width 182 height 16
click at [340, 146] on input "text" at bounding box center [407, 145] width 182 height 16
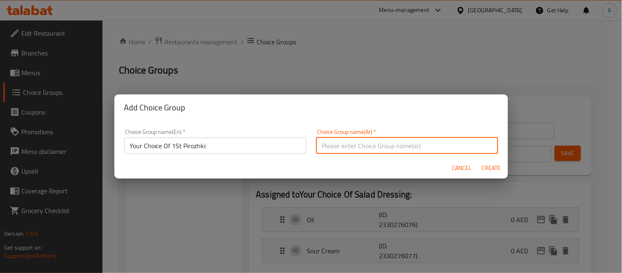
click at [174, 148] on input "Your Choice Of 1St Pirozhki:" at bounding box center [215, 145] width 182 height 16
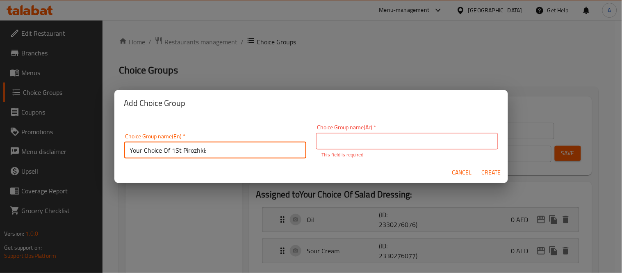
click at [174, 148] on input "Your Choice Of 1St Pirozhki:" at bounding box center [215, 150] width 182 height 16
type input "Your Choice Of 1st Pirozhki:"
click at [353, 146] on input "text" at bounding box center [407, 141] width 182 height 16
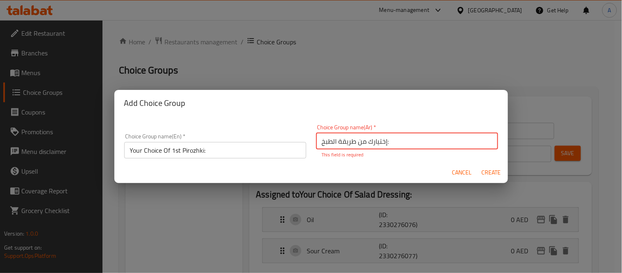
drag, startPoint x: 351, startPoint y: 144, endPoint x: 286, endPoint y: 141, distance: 64.5
click at [286, 141] on div "Choice Group name(En)   * Your Choice Of 1st Pirozhki: Choice Group name(En) * …" at bounding box center [311, 141] width 384 height 44
paste input "بيروزكي"
type input "إختيارك من البيروزكي الأول:"
click at [479, 165] on button "Create" at bounding box center [492, 172] width 26 height 15
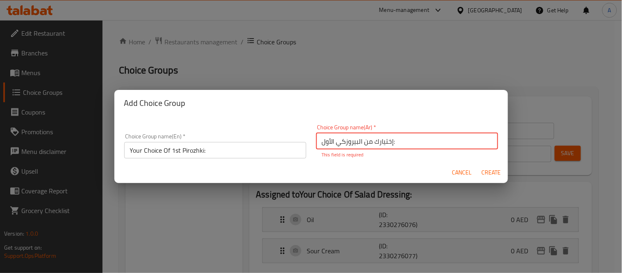
type input "Your Choice Of 1st Pirozhki:"
type input "إختيارك من البيروزكي الأول:"
type input "0"
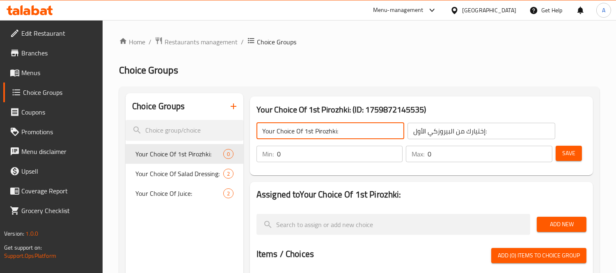
drag, startPoint x: 304, startPoint y: 131, endPoint x: 313, endPoint y: 132, distance: 9.0
click at [313, 132] on input "Your Choice Of 1st Pirozhki:" at bounding box center [330, 131] width 148 height 16
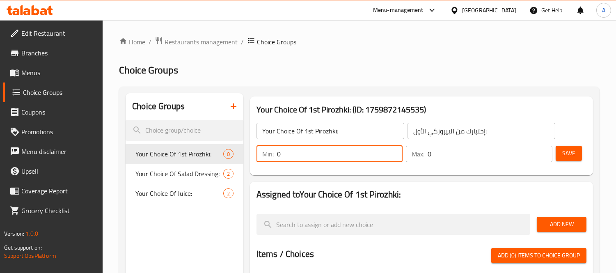
drag, startPoint x: 302, startPoint y: 153, endPoint x: 270, endPoint y: 154, distance: 32.0
click at [270, 154] on div "Min: 0 ​" at bounding box center [329, 154] width 146 height 16
type input "1"
drag, startPoint x: 427, startPoint y: 157, endPoint x: 419, endPoint y: 157, distance: 8.7
click at [419, 157] on div "Max: 0 ​" at bounding box center [479, 154] width 146 height 16
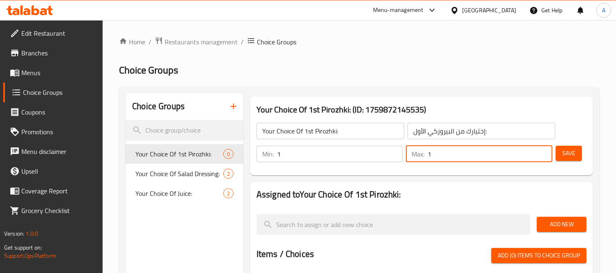
type input "1"
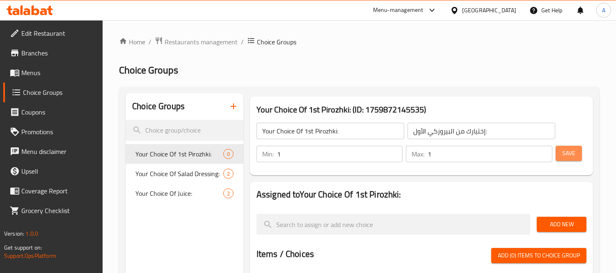
click at [575, 152] on button "Save" at bounding box center [568, 153] width 26 height 15
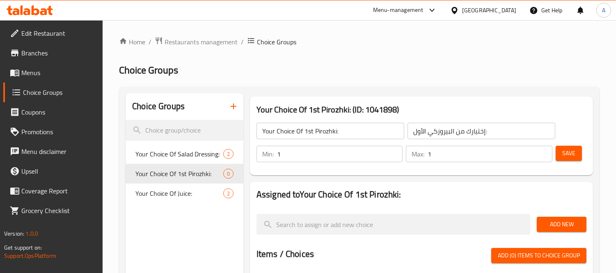
click at [308, 130] on input "Your Choice Of 1st Pirozhki:" at bounding box center [330, 131] width 148 height 16
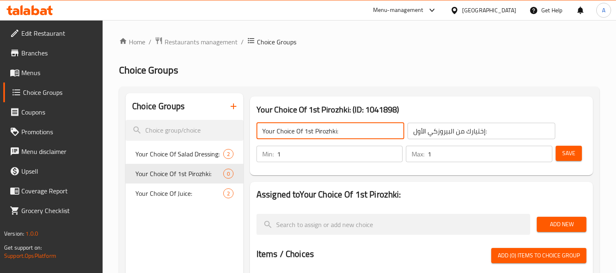
click at [308, 130] on input "Your Choice Of 1st Pirozhki:" at bounding box center [330, 131] width 148 height 16
click at [324, 133] on input "Your Choice Of Pirozhki:" at bounding box center [330, 131] width 148 height 16
type input "Your Choice Of 1st Pirozhki:"
click at [403, 76] on h2 "Choice Groups" at bounding box center [359, 70] width 480 height 13
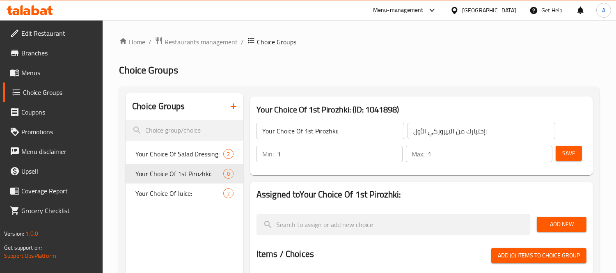
click at [561, 153] on button "Save" at bounding box center [568, 153] width 26 height 15
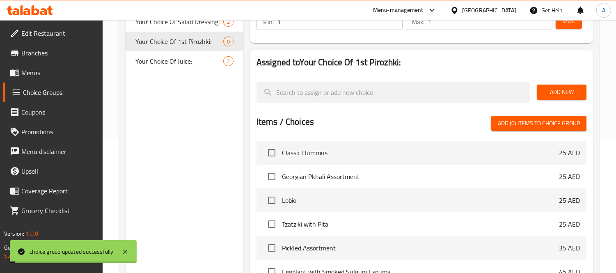
scroll to position [137, 0]
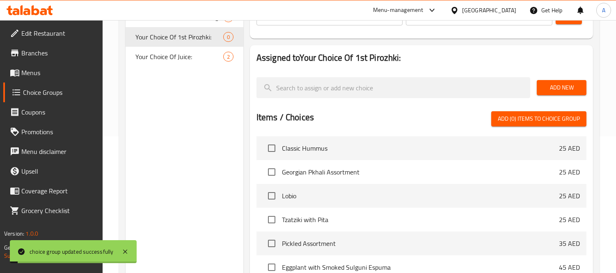
click at [579, 85] on span "Add New" at bounding box center [561, 87] width 36 height 10
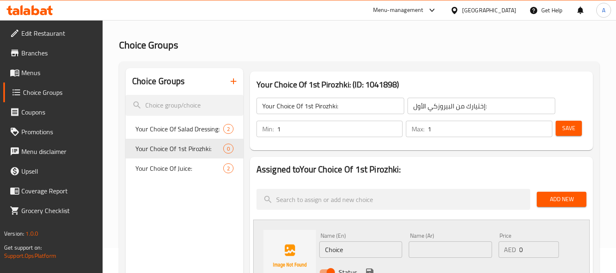
scroll to position [46, 0]
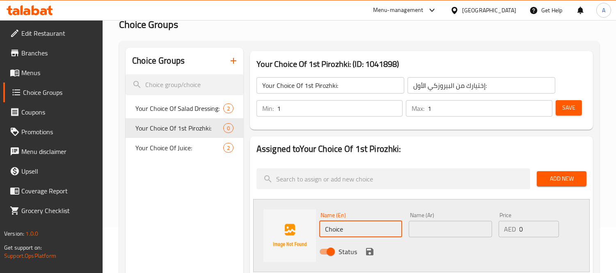
drag, startPoint x: 359, startPoint y: 226, endPoint x: 315, endPoint y: 217, distance: 45.1
click at [315, 217] on div "Name (En) Choice Name (En) Name (Ar) Name (Ar) Price AED 0 Price Status" at bounding box center [421, 235] width 336 height 73
paste input "Potato"
type input "Potato"
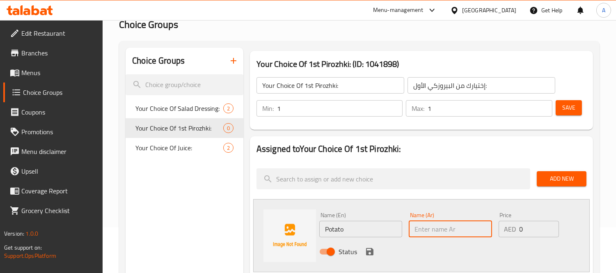
click at [438, 229] on input "text" at bounding box center [449, 229] width 83 height 16
type input "بطاطس"
click at [361, 244] on div "Status" at bounding box center [450, 251] width 269 height 22
click at [371, 249] on icon "save" at bounding box center [369, 251] width 7 height 7
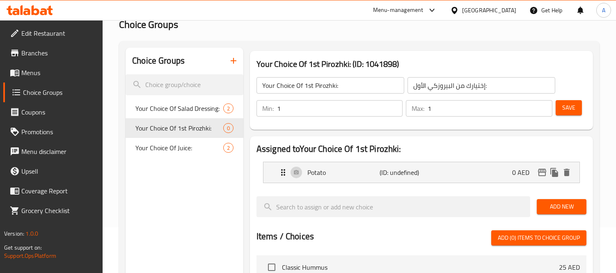
click at [549, 205] on span "Add New" at bounding box center [561, 206] width 36 height 10
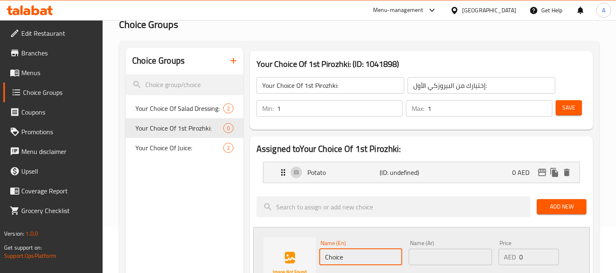
drag, startPoint x: 342, startPoint y: 249, endPoint x: 313, endPoint y: 252, distance: 28.9
click at [313, 252] on div "Name (En) Choice Name (En) Name (Ar) Name (Ar) Price AED 0 Price Status" at bounding box center [421, 263] width 336 height 73
paste input "abbag"
type input "Cabbage"
click at [424, 257] on input "text" at bounding box center [449, 257] width 83 height 16
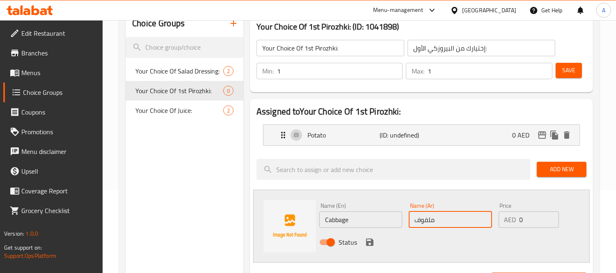
scroll to position [137, 0]
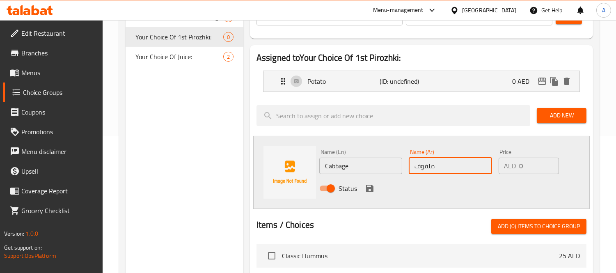
type input "ملفوف"
click at [366, 188] on icon "save" at bounding box center [369, 188] width 7 height 7
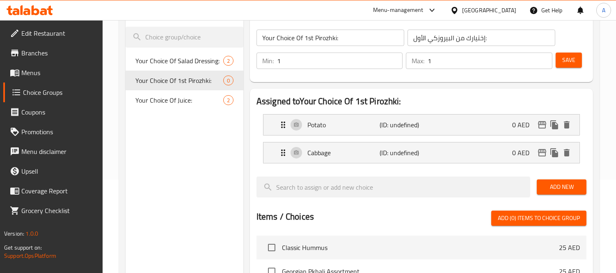
scroll to position [91, 0]
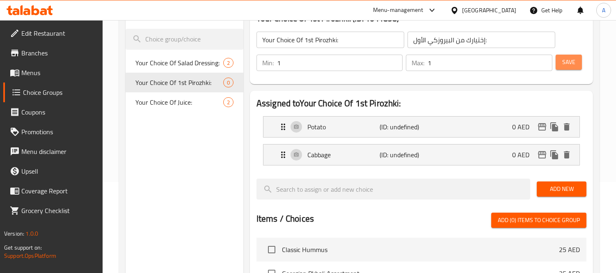
click at [577, 65] on button "Save" at bounding box center [568, 62] width 26 height 15
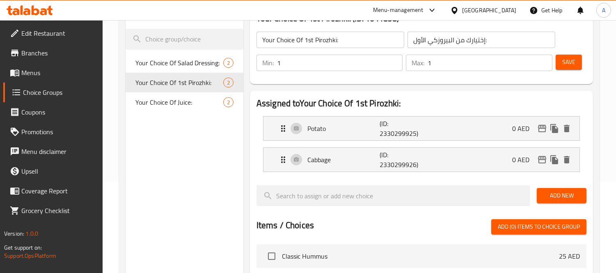
click at [552, 197] on span "Add New" at bounding box center [561, 195] width 36 height 10
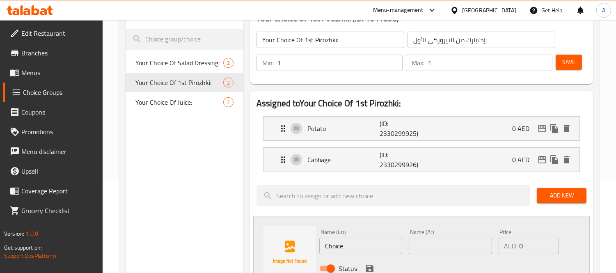
click at [308, 41] on input "Your Choice Of 1st Pirozhki:" at bounding box center [330, 40] width 148 height 16
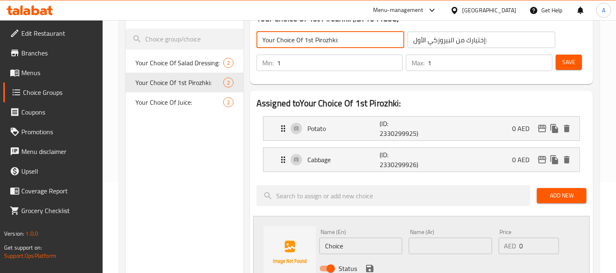
click at [308, 41] on input "Your Choice Of 1st Pirozhki:" at bounding box center [330, 40] width 148 height 16
type input "Your Choice Of Pirozhki:"
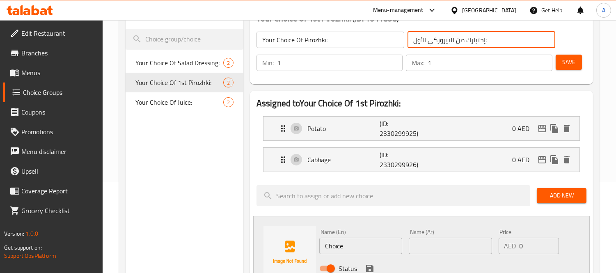
drag, startPoint x: 427, startPoint y: 42, endPoint x: 408, endPoint y: 45, distance: 19.6
click at [408, 45] on input "إختيارك من البيروزكي الأول:" at bounding box center [481, 40] width 148 height 16
click at [493, 126] on div "Potato (ID: 2330299925) 0 AED" at bounding box center [423, 128] width 291 height 24
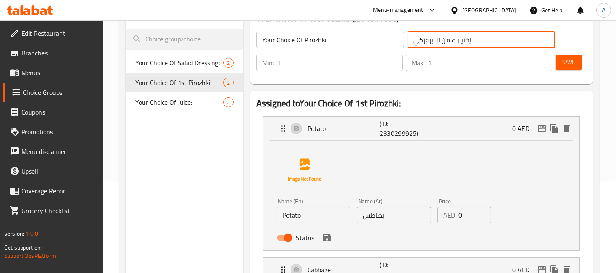
type input "إختيارك من البيروزكي:"
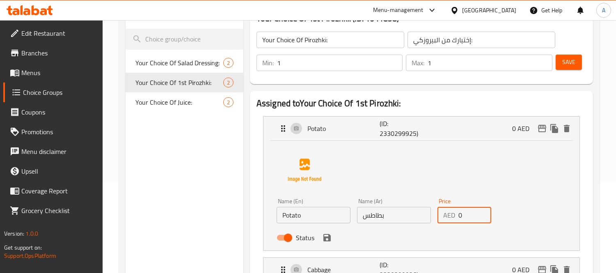
drag, startPoint x: 466, startPoint y: 212, endPoint x: 452, endPoint y: 214, distance: 14.1
click at [452, 214] on div "AED 0 Price" at bounding box center [464, 215] width 54 height 16
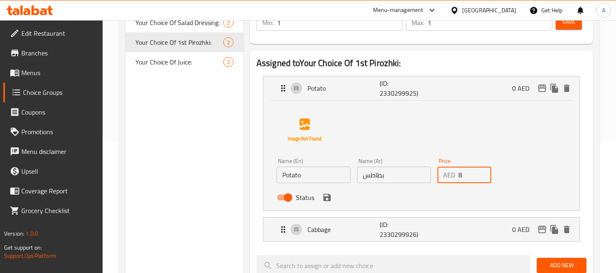
scroll to position [182, 0]
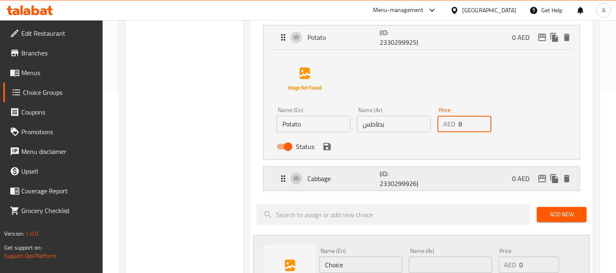
click at [378, 182] on p "Cabbage" at bounding box center [343, 178] width 72 height 10
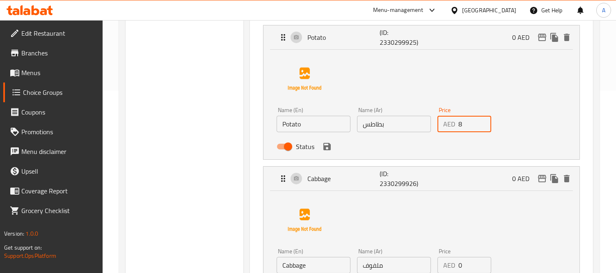
type input "8"
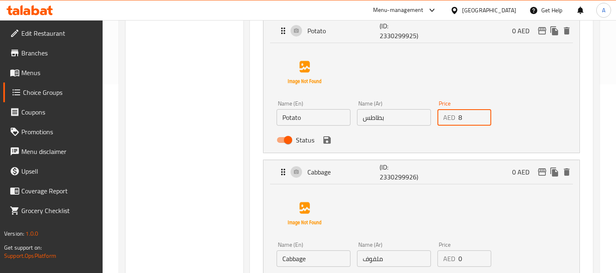
drag, startPoint x: 464, startPoint y: 264, endPoint x: 452, endPoint y: 264, distance: 11.9
click at [452, 264] on div "AED 0 Price" at bounding box center [464, 258] width 54 height 16
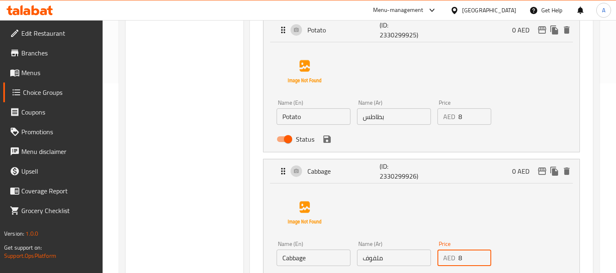
scroll to position [280, 0]
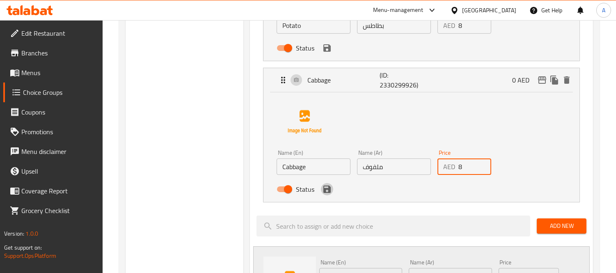
click at [328, 192] on icon "save" at bounding box center [326, 188] width 7 height 7
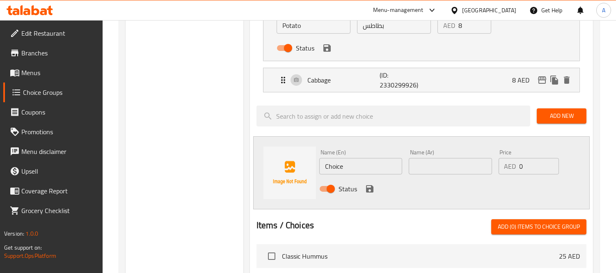
type input "8"
click at [326, 50] on icon "save" at bounding box center [327, 48] width 10 height 10
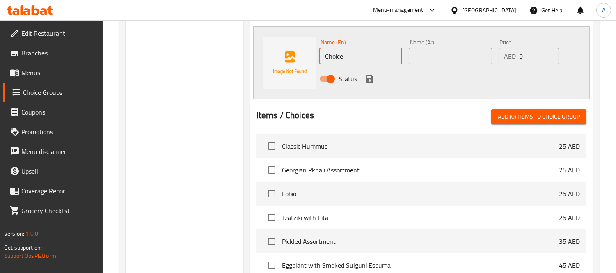
click at [270, 46] on div "Name (En) Choice Name (En) Name (Ar) Name (Ar) Price AED 0 Price Status" at bounding box center [421, 62] width 336 height 73
type input "Meat"
click at [458, 59] on input "text" at bounding box center [449, 56] width 83 height 16
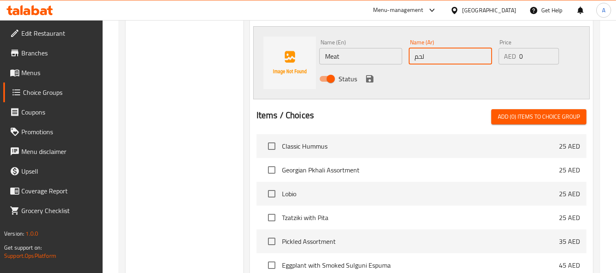
type input "لحم"
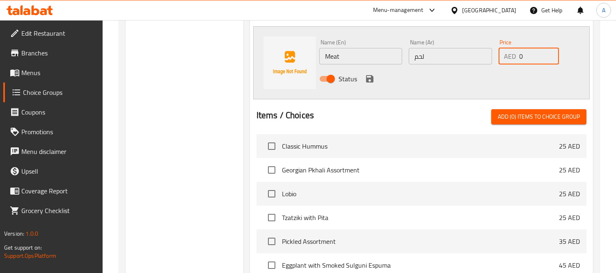
drag, startPoint x: 522, startPoint y: 53, endPoint x: 513, endPoint y: 55, distance: 9.1
click at [513, 55] on div "AED 0 Price" at bounding box center [528, 56] width 61 height 16
type input "8"
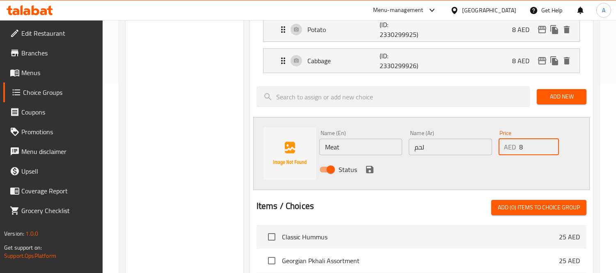
scroll to position [189, 0]
click at [516, 63] on p "8 AED" at bounding box center [524, 61] width 24 height 10
click at [433, 66] on div "Cabbage (ID: 2330299926) 8 AED" at bounding box center [423, 61] width 291 height 24
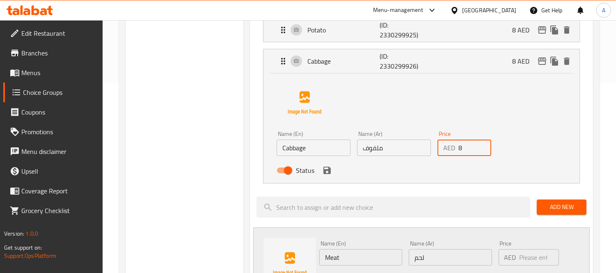
drag, startPoint x: 470, startPoint y: 145, endPoint x: 451, endPoint y: 147, distance: 18.9
click at [451, 147] on div "AED 8 Price" at bounding box center [464, 147] width 54 height 16
click at [482, 27] on div "Potato (ID: 2330299925) 8 AED" at bounding box center [423, 30] width 291 height 24
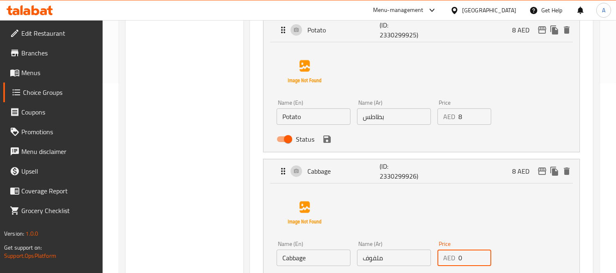
type input "0"
drag, startPoint x: 467, startPoint y: 116, endPoint x: 446, endPoint y: 120, distance: 20.9
click at [446, 120] on div "AED 8 Price" at bounding box center [464, 116] width 54 height 16
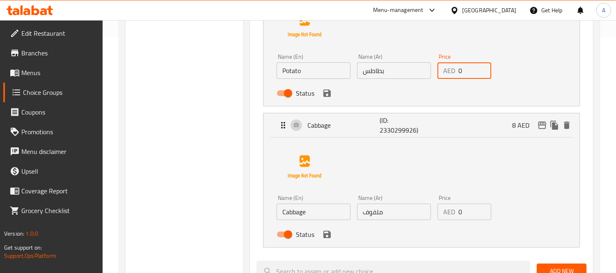
scroll to position [235, 0]
click at [324, 235] on icon "save" at bounding box center [326, 234] width 7 height 7
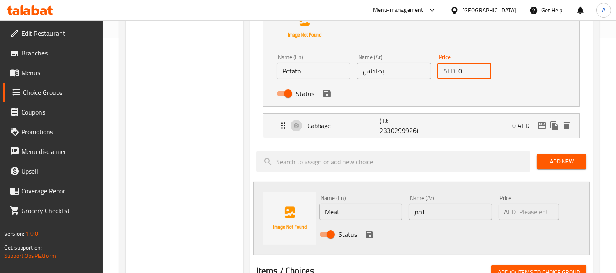
click at [328, 100] on div "Status" at bounding box center [393, 93] width 241 height 22
click at [329, 98] on icon "save" at bounding box center [327, 94] width 10 height 10
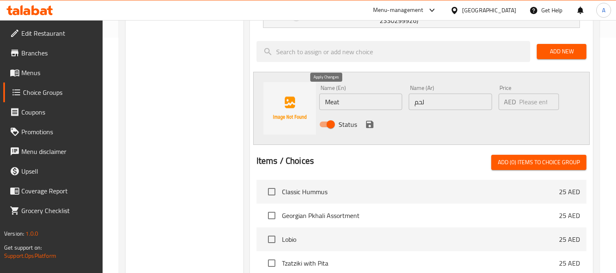
type input "0"
click at [370, 125] on icon "save" at bounding box center [369, 124] width 7 height 7
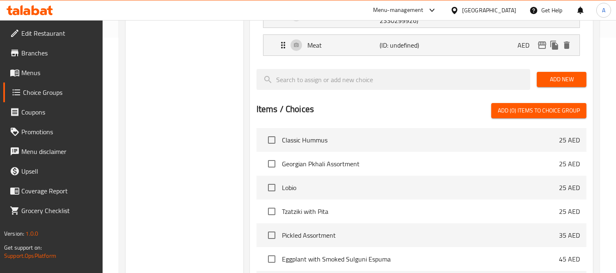
scroll to position [52, 0]
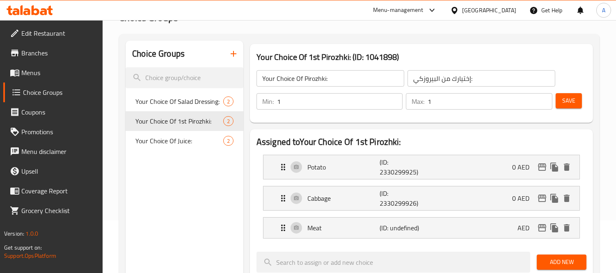
click at [567, 105] on span "Save" at bounding box center [568, 101] width 13 height 10
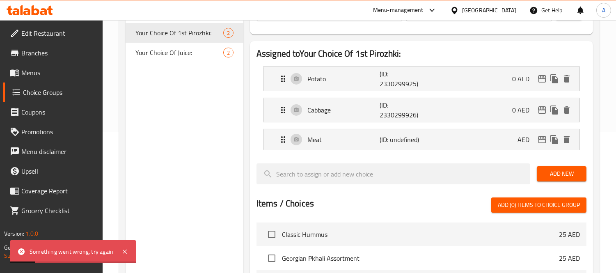
scroll to position [144, 0]
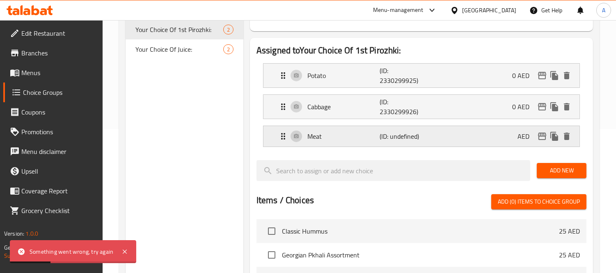
click at [378, 137] on p "Meat" at bounding box center [343, 136] width 72 height 10
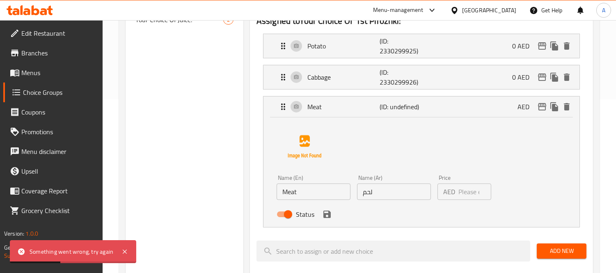
scroll to position [189, 0]
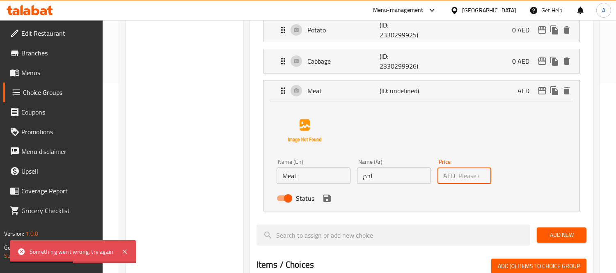
click at [472, 177] on input "number" at bounding box center [474, 175] width 33 height 16
click at [322, 202] on icon "save" at bounding box center [327, 198] width 10 height 10
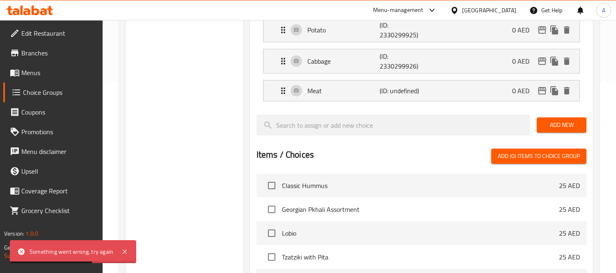
type input "0"
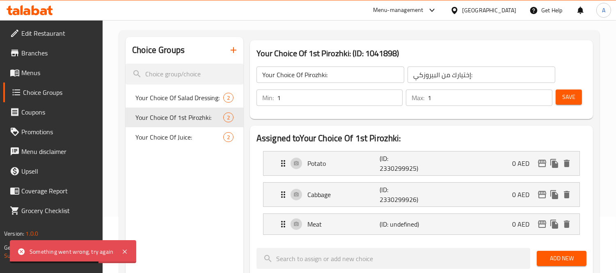
scroll to position [52, 0]
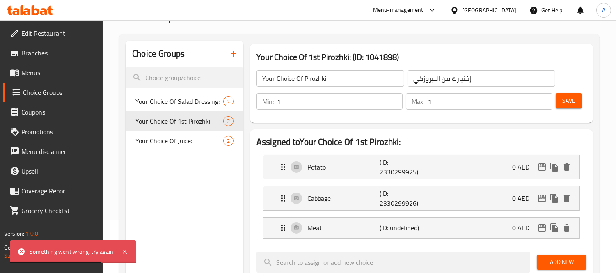
click at [566, 102] on span "Save" at bounding box center [568, 101] width 13 height 10
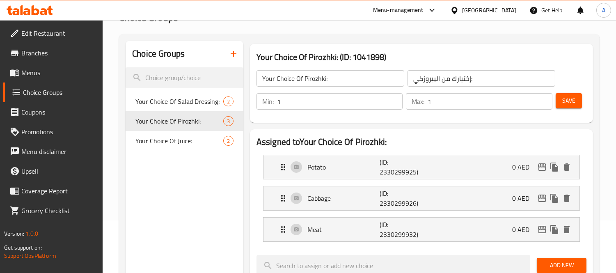
click at [325, 77] on input "Your Choice Of Pirozhki:" at bounding box center [330, 78] width 148 height 16
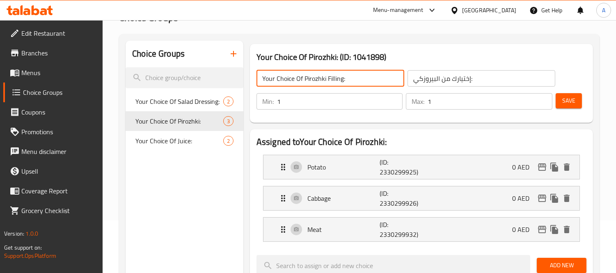
type input "Your Choice Of Pirozhki Filling:"
click at [440, 80] on input "إختيارك من البيروزكي:" at bounding box center [481, 78] width 148 height 16
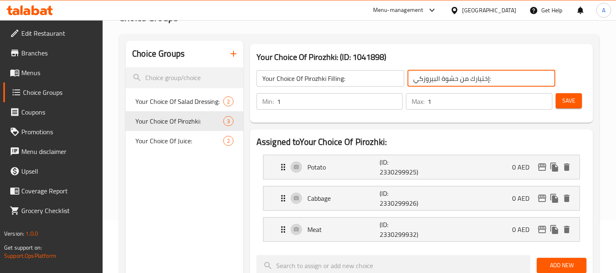
type input "إختيارك من حشوة البيروزكي:"
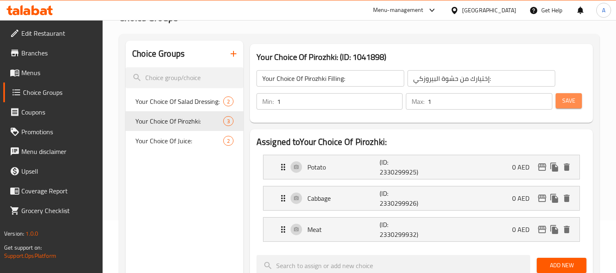
click at [563, 100] on span "Save" at bounding box center [568, 101] width 13 height 10
click at [559, 99] on button "Save" at bounding box center [568, 100] width 26 height 15
click at [577, 99] on button "Save" at bounding box center [568, 100] width 26 height 15
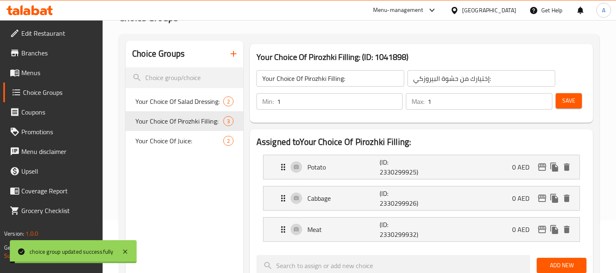
click at [330, 76] on input "Your Choice Of Pirozhki Filling:" at bounding box center [330, 78] width 148 height 16
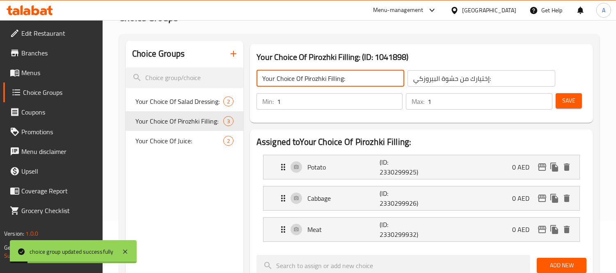
click at [303, 78] on input "Your Choice Of Pirozhki Filling:" at bounding box center [330, 78] width 148 height 16
click at [343, 77] on input "Your Choice Of 1st Pirozhki Filling:" at bounding box center [330, 78] width 148 height 16
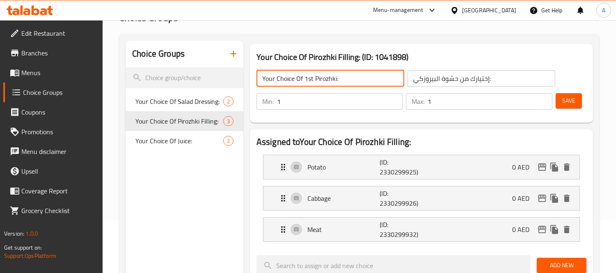
type input "Your Choice Of 1st Pirozhki:"
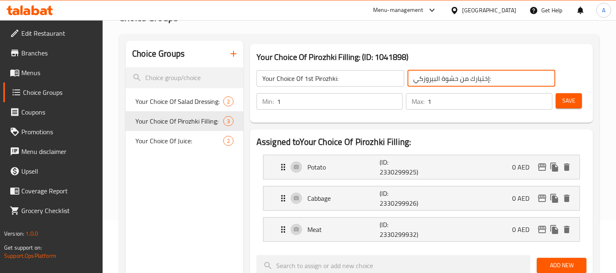
click at [445, 82] on input "إختيارك من حشوة البيروزكي:" at bounding box center [481, 78] width 148 height 16
click at [480, 80] on input "إختيارك من البيروزكي:" at bounding box center [481, 78] width 148 height 16
type input "إختيارك من البيروزكي الأول:"
click at [562, 102] on span "Save" at bounding box center [568, 101] width 13 height 10
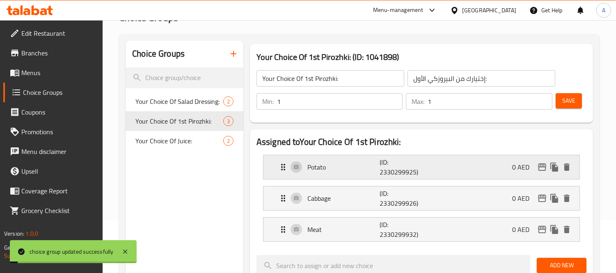
click at [422, 163] on p "(ID: 2330299925)" at bounding box center [403, 167] width 48 height 20
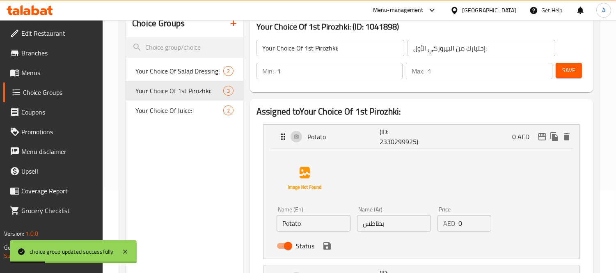
scroll to position [144, 0]
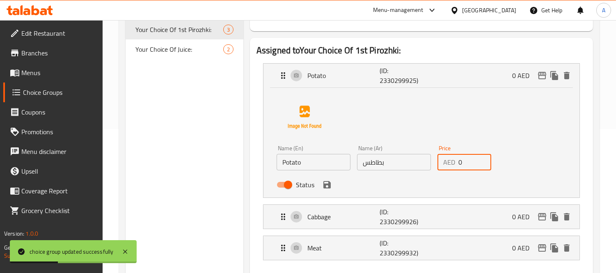
drag, startPoint x: 466, startPoint y: 159, endPoint x: 446, endPoint y: 161, distance: 20.6
click at [446, 161] on div "AED 0 Price" at bounding box center [464, 162] width 54 height 16
click at [423, 217] on p "(ID: 2330299926)" at bounding box center [403, 217] width 48 height 20
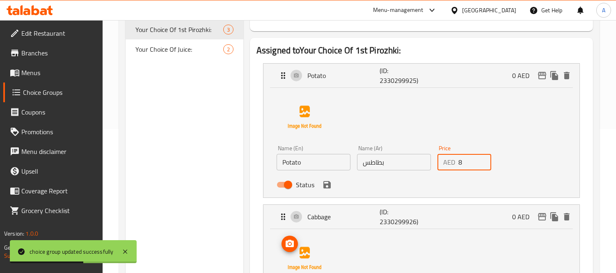
scroll to position [235, 0]
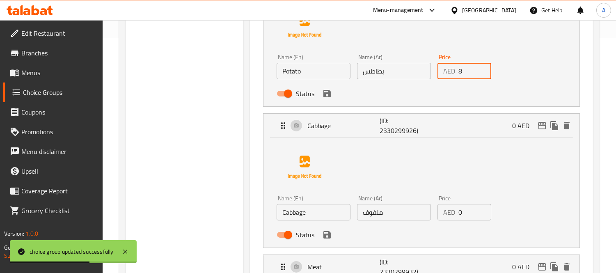
type input "8"
drag, startPoint x: 474, startPoint y: 214, endPoint x: 442, endPoint y: 213, distance: 31.6
click at [442, 213] on div "AED 0 Price" at bounding box center [464, 212] width 54 height 16
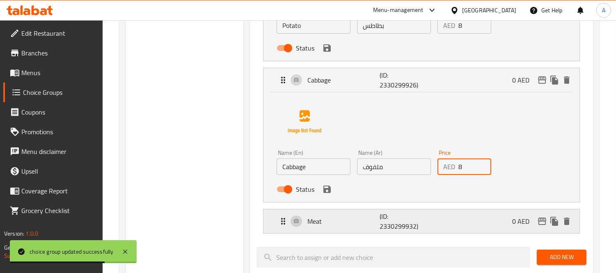
click at [402, 229] on p "(ID: 2330299932)" at bounding box center [403, 221] width 48 height 20
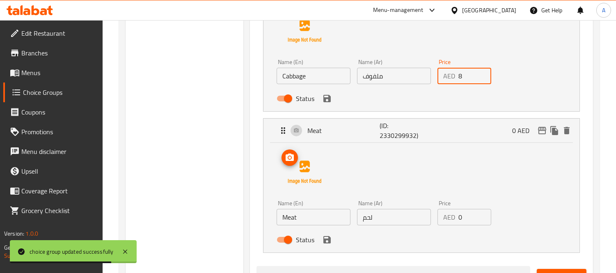
scroll to position [372, 0]
type input "8"
drag, startPoint x: 462, startPoint y: 219, endPoint x: 437, endPoint y: 219, distance: 25.4
click at [440, 219] on div "AED 0 Price" at bounding box center [464, 216] width 54 height 16
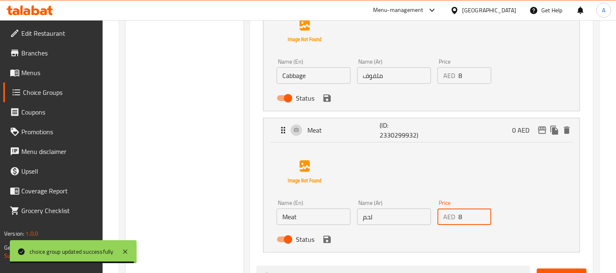
click at [333, 240] on div "Status" at bounding box center [393, 239] width 241 height 22
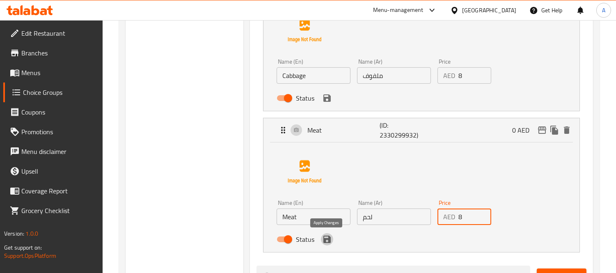
click at [331, 239] on icon "save" at bounding box center [327, 239] width 10 height 10
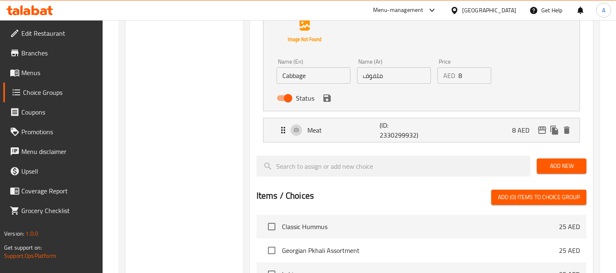
type input "8"
click at [326, 101] on icon "save" at bounding box center [327, 98] width 10 height 10
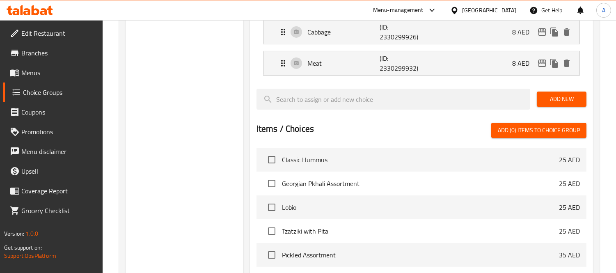
scroll to position [280, 0]
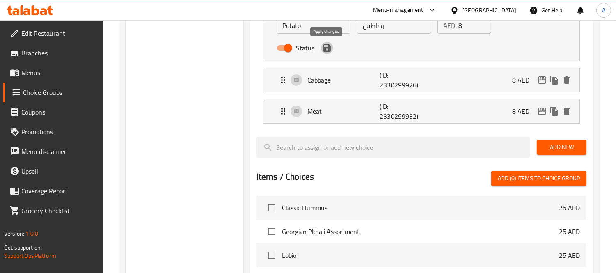
click at [328, 50] on icon "save" at bounding box center [326, 47] width 7 height 7
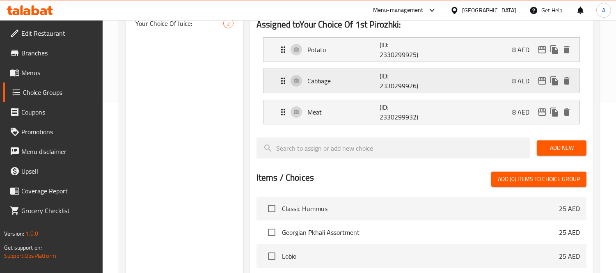
scroll to position [98, 0]
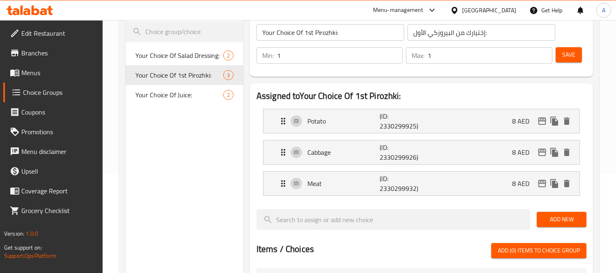
click at [569, 58] on span "Save" at bounding box center [568, 55] width 13 height 10
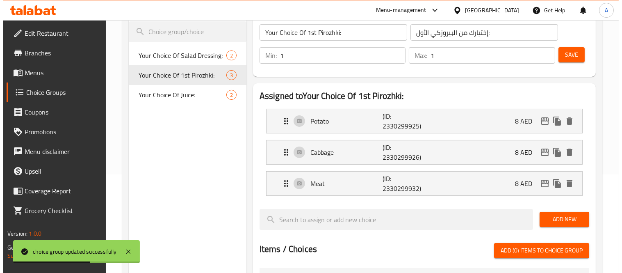
scroll to position [7, 0]
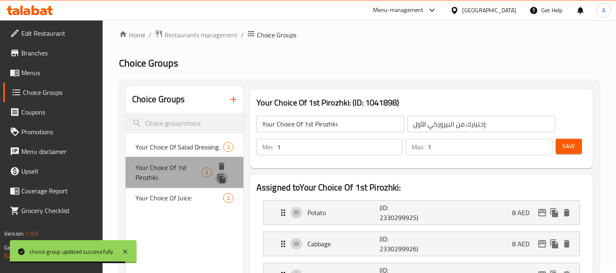
click at [219, 180] on icon "duplicate" at bounding box center [221, 178] width 8 height 9
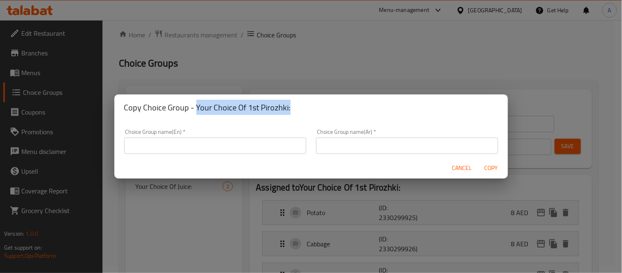
drag, startPoint x: 195, startPoint y: 108, endPoint x: 290, endPoint y: 104, distance: 95.2
click at [290, 104] on h2 "Copy Choice Group - Your Choice Of 1st Pirozhki:" at bounding box center [311, 107] width 374 height 13
copy h2 "Your Choice Of 1st Pirozhki:"
click at [245, 145] on input "text" at bounding box center [215, 145] width 182 height 16
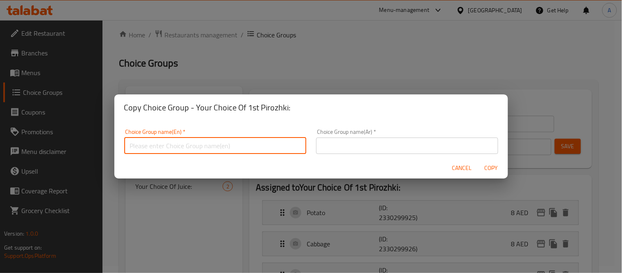
paste input "Your Choice Of 1st Pirozhki:"
drag, startPoint x: 171, startPoint y: 146, endPoint x: 179, endPoint y: 145, distance: 7.8
click at [179, 145] on input "Your Choice Of 1st Pirozhki:" at bounding box center [215, 145] width 182 height 16
type input "Your Choice Of 2nd Pirozhki:"
click at [360, 142] on input "text" at bounding box center [407, 145] width 182 height 16
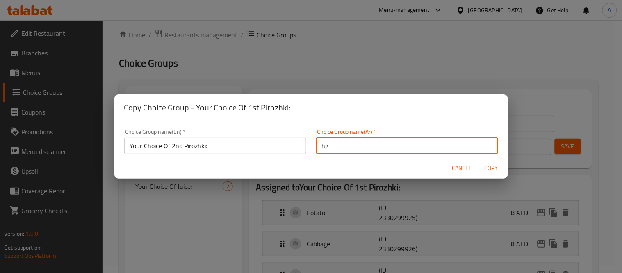
type input "h"
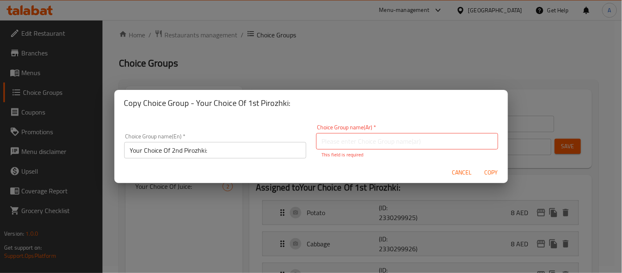
drag, startPoint x: 295, startPoint y: 104, endPoint x: 281, endPoint y: 129, distance: 28.6
click at [281, 129] on div "Copy Choice Group - Your Choice Of 1st Pirozhki: Choice Group name(En)   * Your…" at bounding box center [311, 136] width 394 height 93
click at [347, 146] on input "text" at bounding box center [407, 141] width 182 height 16
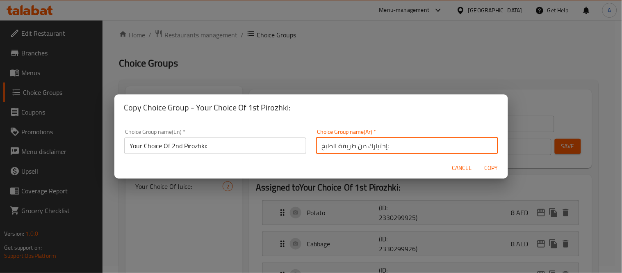
drag, startPoint x: 351, startPoint y: 145, endPoint x: 310, endPoint y: 145, distance: 40.2
click at [311, 145] on div "Choice Group name(Ar)   * إختيارك من طريقة الطبخ: Choice Group name(Ar) *" at bounding box center [407, 141] width 192 height 35
drag, startPoint x: 326, startPoint y: 146, endPoint x: 315, endPoint y: 149, distance: 11.0
click at [316, 149] on input "إختيارك من البي:" at bounding box center [407, 143] width 182 height 16
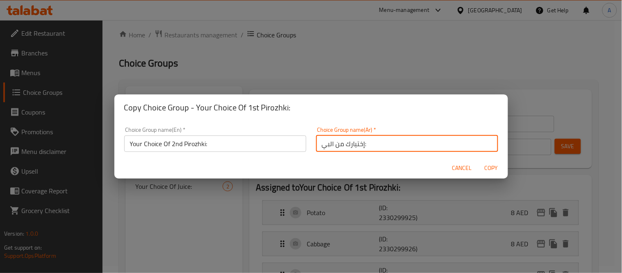
paste input "روزكي"
drag, startPoint x: 317, startPoint y: 148, endPoint x: 297, endPoint y: 145, distance: 20.7
click at [297, 145] on div "Choice Group name(En)   * Your Choice Of 2nd Pirozhki: Choice Group name(En) * …" at bounding box center [311, 139] width 384 height 35
click at [397, 144] on input "إختيارك من البيروزكي الثاني:" at bounding box center [407, 143] width 182 height 16
type input "إختيارك من البيروزكي الثاني:"
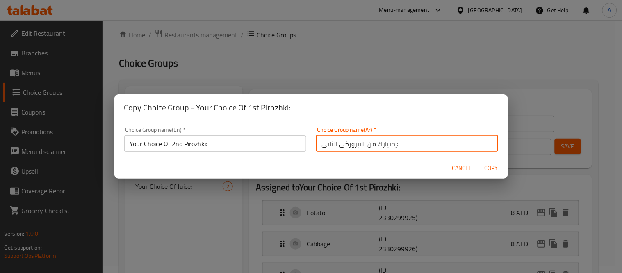
click at [489, 166] on span "Copy" at bounding box center [492, 168] width 20 height 10
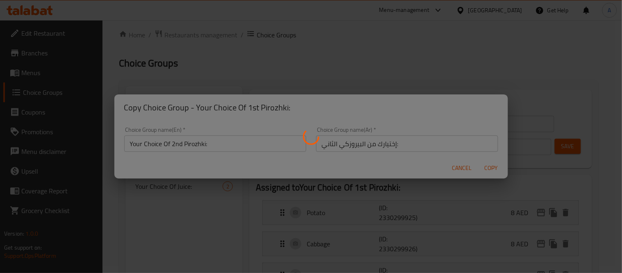
type input "Your Choice Of 2nd Pirozhki:"
type input "إختيارك من البيروزكي الثاني:"
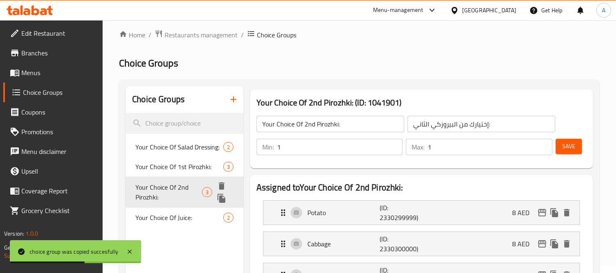
click at [222, 197] on icon "duplicate" at bounding box center [221, 198] width 8 height 9
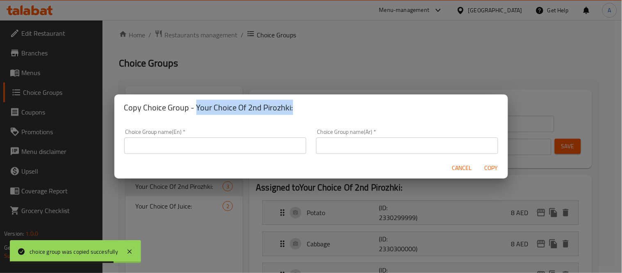
drag, startPoint x: 196, startPoint y: 106, endPoint x: 312, endPoint y: 104, distance: 116.9
click at [312, 104] on h2 "Copy Choice Group - Your Choice Of 2nd Pirozhki:" at bounding box center [311, 107] width 374 height 13
copy h2 "Your Choice Of 2nd Pirozhki:"
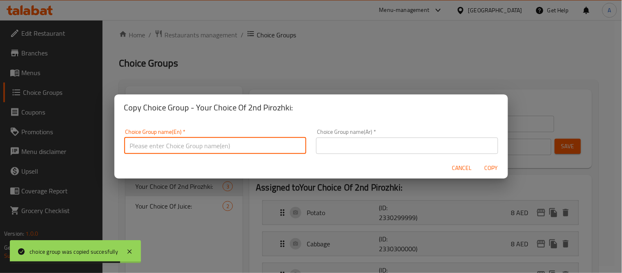
click at [241, 145] on input "text" at bounding box center [215, 145] width 182 height 16
paste input "Your Choice Of 2nd Pirozhki:"
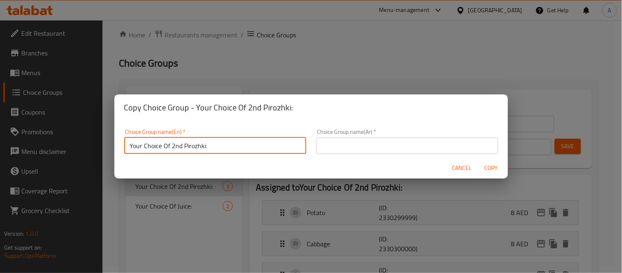
click at [173, 144] on input "Your Choice Of 2nd Pirozhki:" at bounding box center [215, 145] width 182 height 16
type input "Your Choice Of 3rd Pirozhki:"
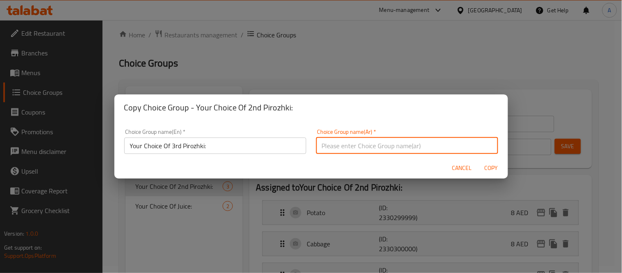
click at [334, 146] on input "text" at bounding box center [407, 145] width 182 height 16
drag, startPoint x: 329, startPoint y: 146, endPoint x: 317, endPoint y: 149, distance: 12.5
click at [317, 149] on input "إختيارك من الحجم:" at bounding box center [407, 143] width 182 height 16
paste input "يروزكي"
type input "إختيارك من البيروزكي الثالث:"
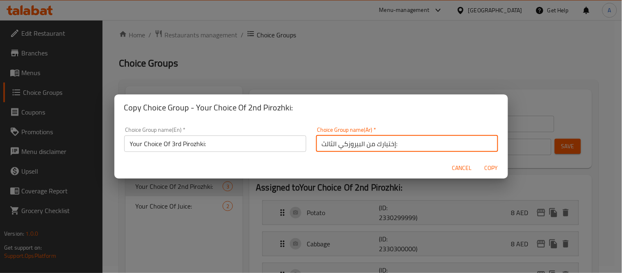
click at [479, 160] on button "Copy" at bounding box center [492, 167] width 26 height 15
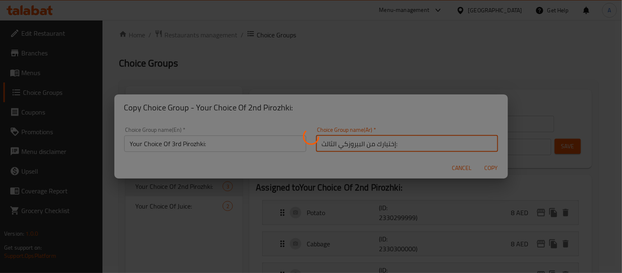
type input "Your Choice Of 3rd Pirozhki:"
type input "إختيارك من البيروزكي الثالث:"
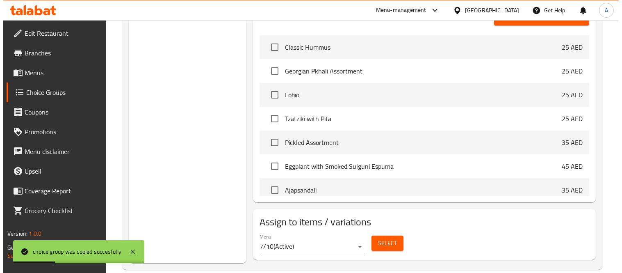
scroll to position [344, 0]
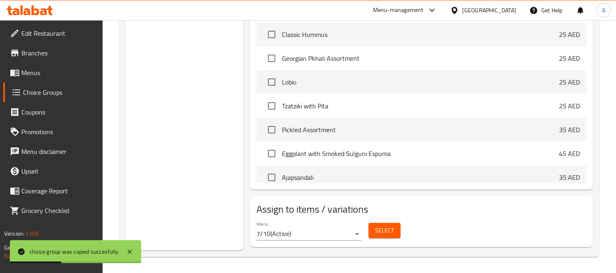
click at [328, 243] on div "Menu 7/10 ( Active )" at bounding box center [309, 230] width 112 height 26
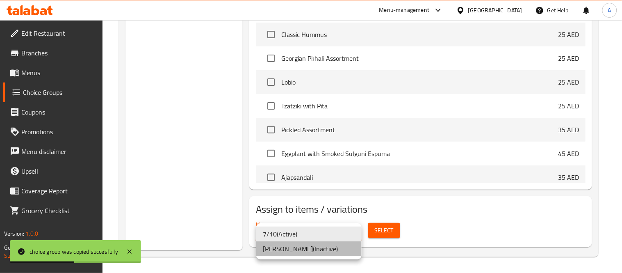
click at [309, 253] on li "Abdelfattah - Shared Case ( Inactive )" at bounding box center [308, 248] width 105 height 15
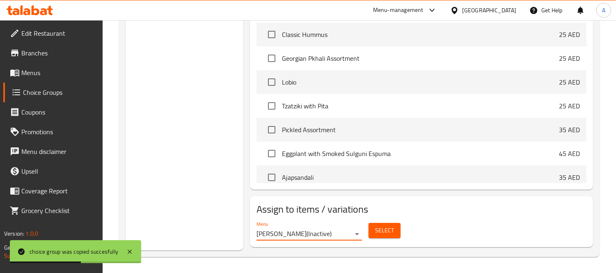
click at [390, 232] on span "Select" at bounding box center [384, 230] width 19 height 10
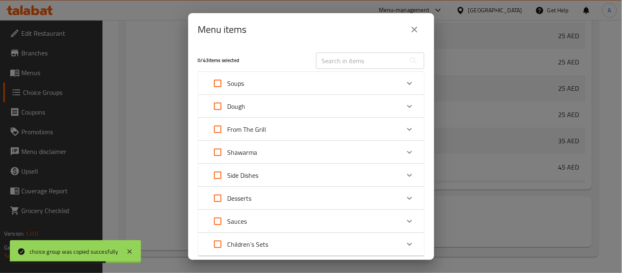
click at [261, 107] on div "Dough" at bounding box center [304, 106] width 192 height 20
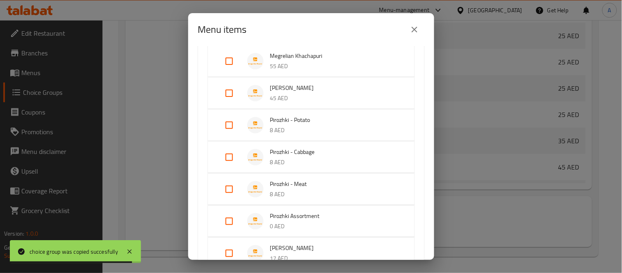
scroll to position [137, 0]
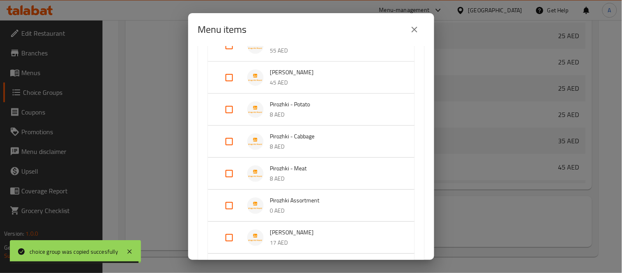
click at [228, 210] on input "Expand" at bounding box center [229, 206] width 20 height 20
checkbox input "true"
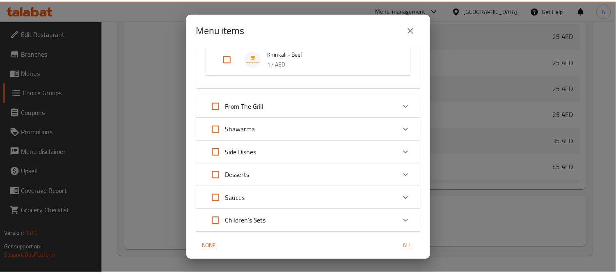
scroll to position [421, 0]
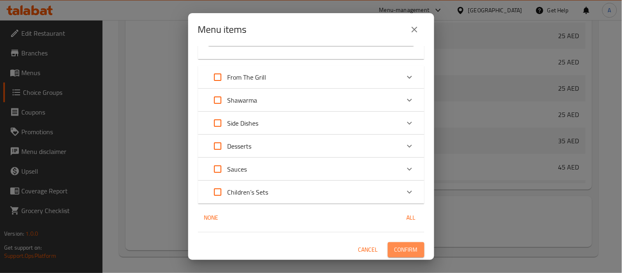
click at [397, 249] on span "Confirm" at bounding box center [405, 249] width 23 height 10
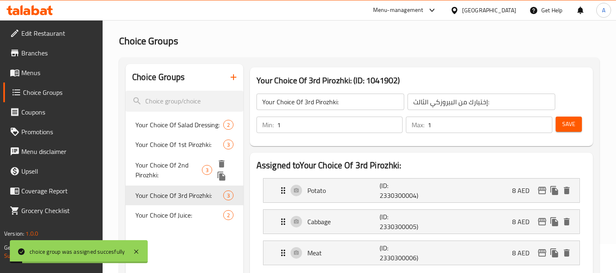
scroll to position [0, 0]
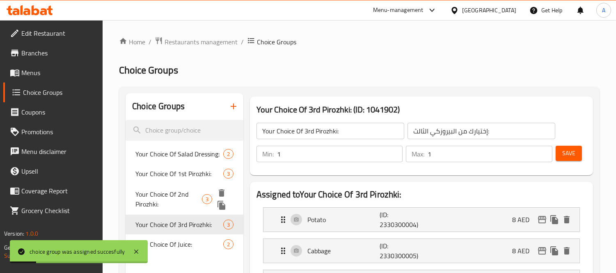
click at [166, 198] on span "Your Choice Of 2nd Pirozhki:" at bounding box center [168, 199] width 66 height 20
type input "Your Choice Of 2nd Pirozhki:"
type input "إختيارك من البيروزكي الثاني:"
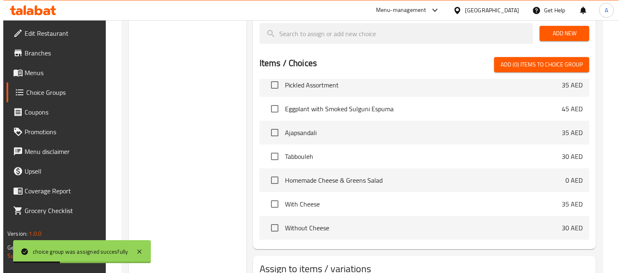
scroll to position [344, 0]
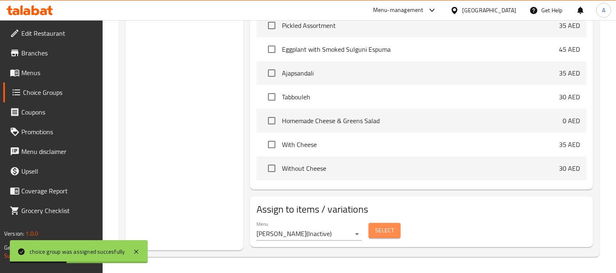
click at [382, 232] on span "Select" at bounding box center [384, 230] width 19 height 10
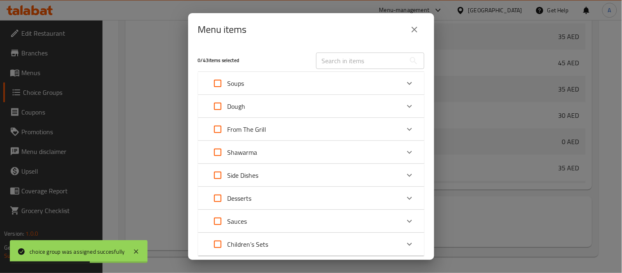
click at [240, 109] on p "Dough" at bounding box center [237, 106] width 18 height 10
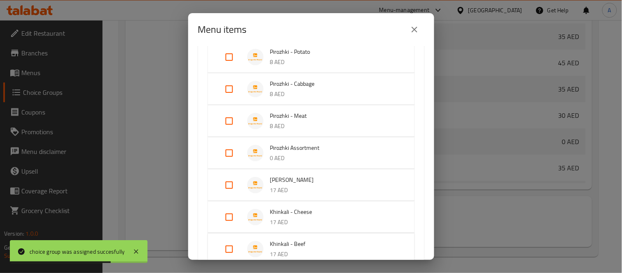
scroll to position [273, 0]
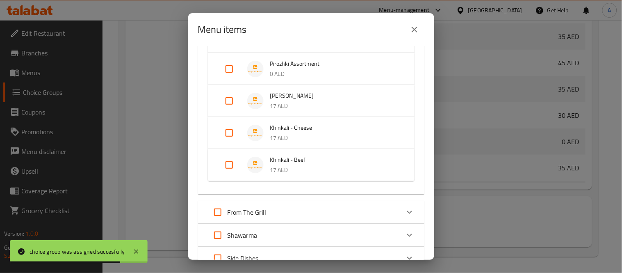
click at [225, 76] on input "Expand" at bounding box center [229, 69] width 20 height 20
checkbox input "true"
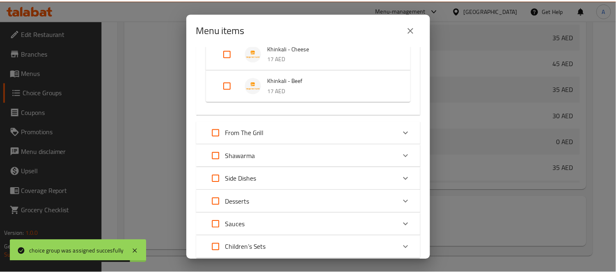
scroll to position [421, 0]
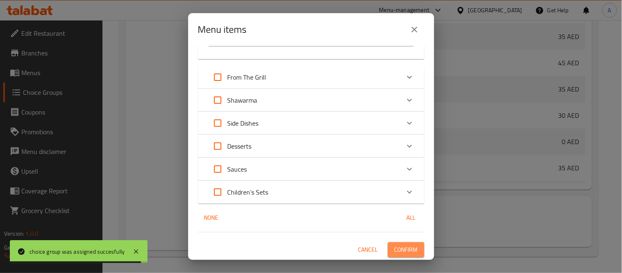
click at [397, 246] on span "Confirm" at bounding box center [405, 249] width 23 height 10
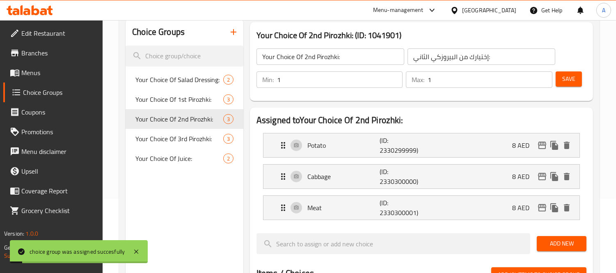
scroll to position [0, 0]
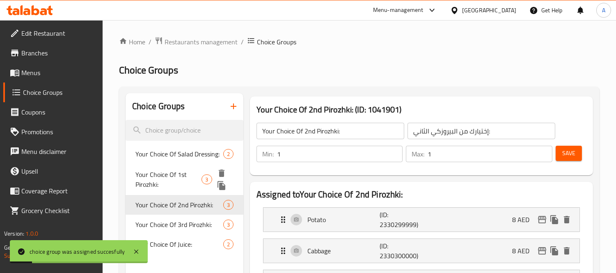
click at [177, 177] on span "Your Choice Of 1st Pirozhki:" at bounding box center [168, 179] width 66 height 20
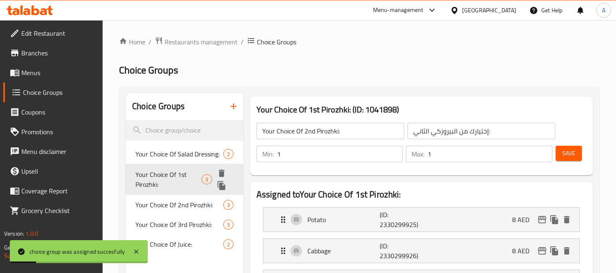
type input "Your Choice Of 1st Pirozhki:"
type input "إختيارك من البيروزكي الأول:"
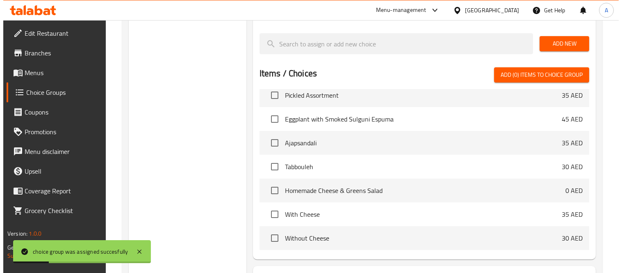
scroll to position [344, 0]
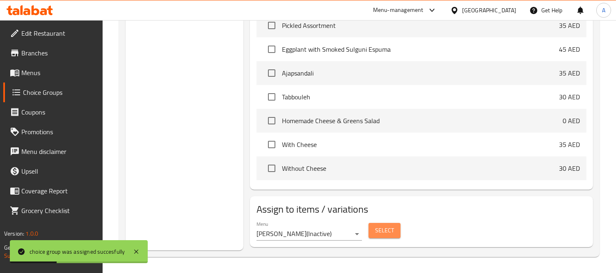
click at [385, 231] on span "Select" at bounding box center [384, 230] width 19 height 10
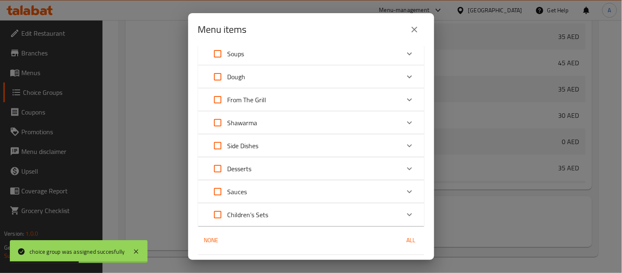
scroll to position [46, 0]
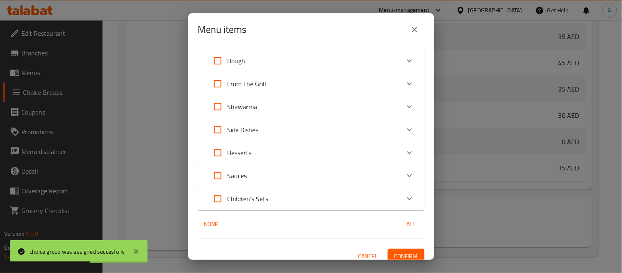
click at [271, 70] on div "Dough" at bounding box center [304, 61] width 192 height 20
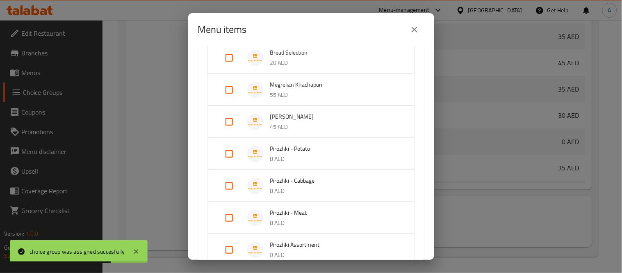
scroll to position [137, 0]
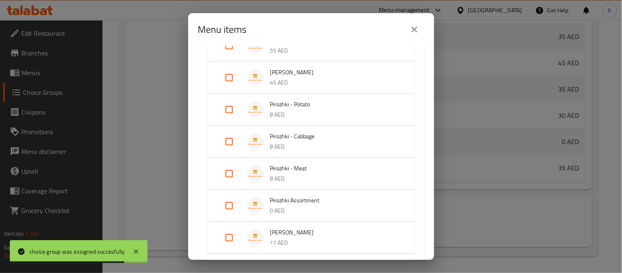
click at [222, 198] on input "Expand" at bounding box center [229, 206] width 20 height 20
checkbox input "true"
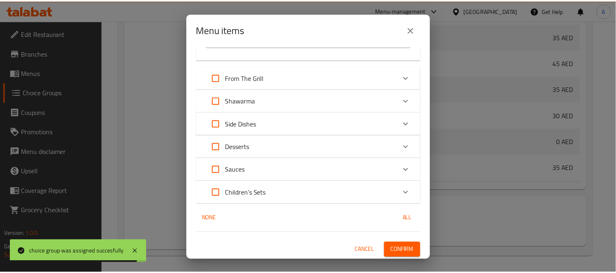
scroll to position [421, 0]
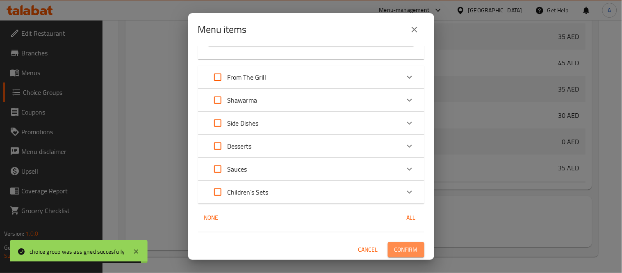
click at [394, 247] on span "Confirm" at bounding box center [405, 249] width 23 height 10
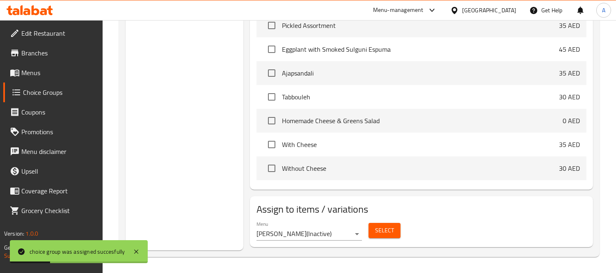
drag, startPoint x: 37, startPoint y: 69, endPoint x: 85, endPoint y: 52, distance: 51.0
click at [37, 69] on span "Menus" at bounding box center [58, 73] width 75 height 10
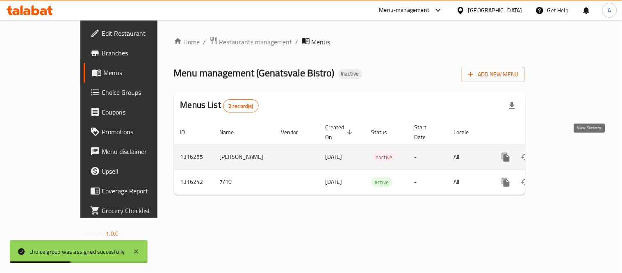
click at [570, 152] on icon "enhanced table" at bounding box center [565, 157] width 10 height 10
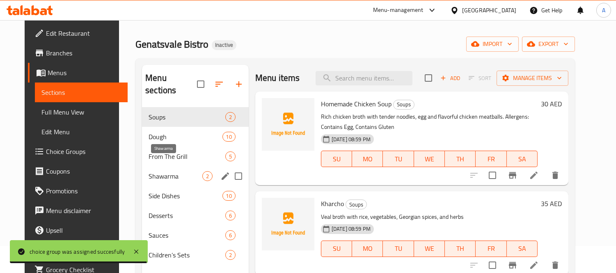
scroll to position [23, 0]
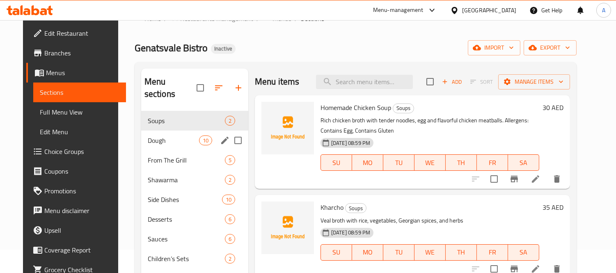
click at [159, 130] on div "Dough 10" at bounding box center [194, 140] width 107 height 20
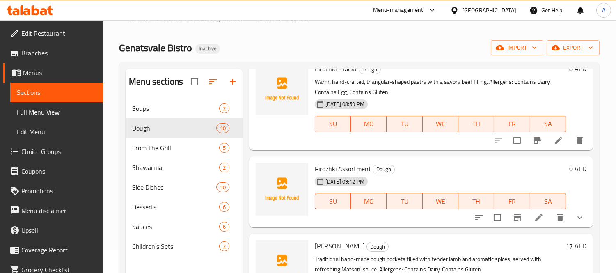
scroll to position [547, 0]
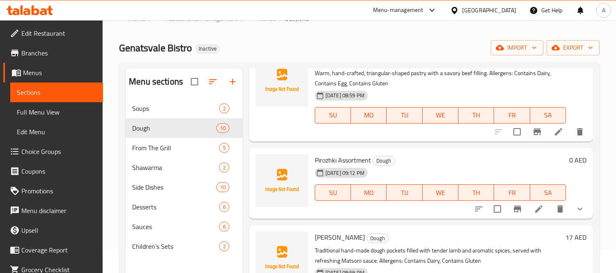
click at [570, 199] on button "show more" at bounding box center [580, 209] width 20 height 20
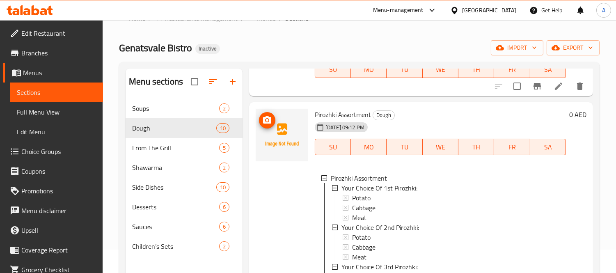
scroll to position [683, 0]
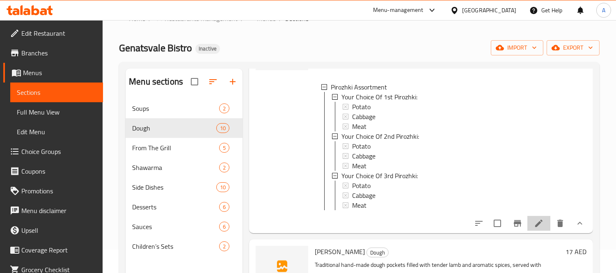
click at [527, 225] on li at bounding box center [538, 223] width 23 height 15
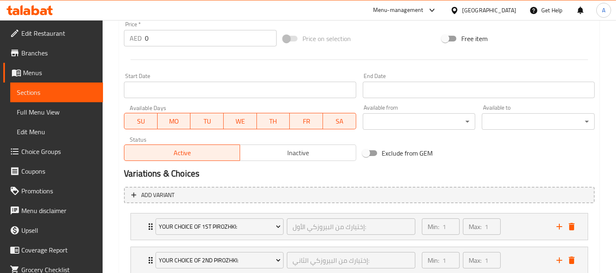
scroll to position [387, 0]
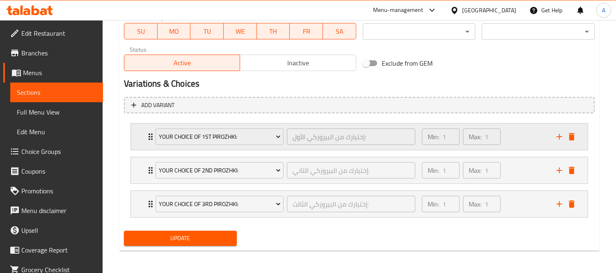
click at [146, 139] on icon "Expand" at bounding box center [151, 137] width 10 height 10
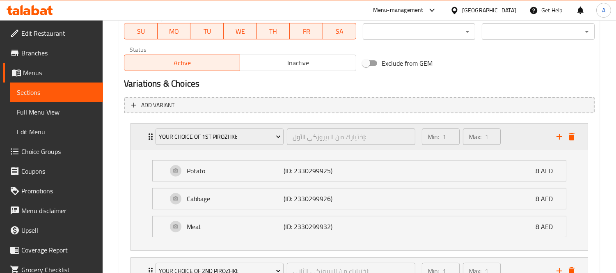
click at [146, 139] on icon "Expand" at bounding box center [151, 137] width 10 height 10
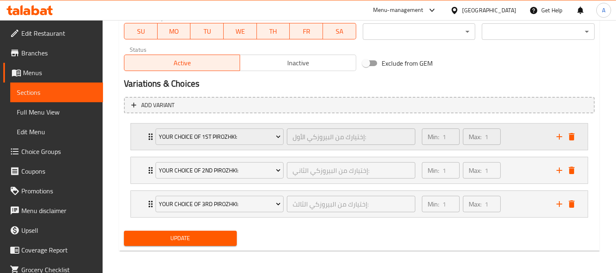
click at [144, 138] on div "Your Choice Of 1st Pirozhki: إختيارك من البيروزكي الأول: ​ Min: 1 ​ Max: 1 ​" at bounding box center [359, 136] width 456 height 26
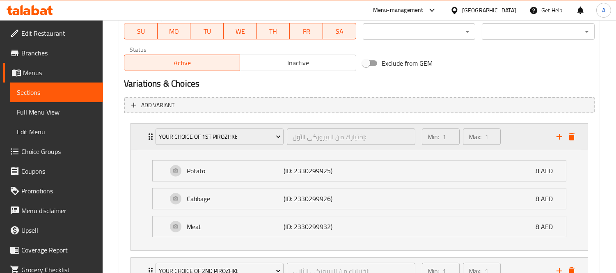
click at [144, 138] on div "Your Choice Of 1st Pirozhki: إختيارك من البيروزكي الأول: ​ Min: 1 ​ Max: 1 ​" at bounding box center [359, 136] width 456 height 26
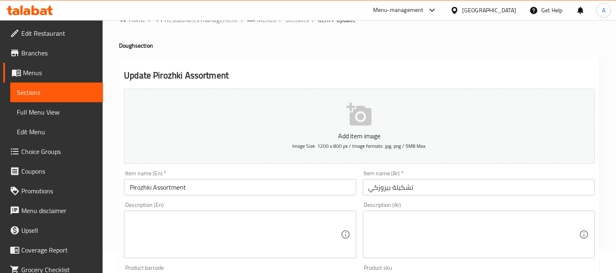
scroll to position [0, 0]
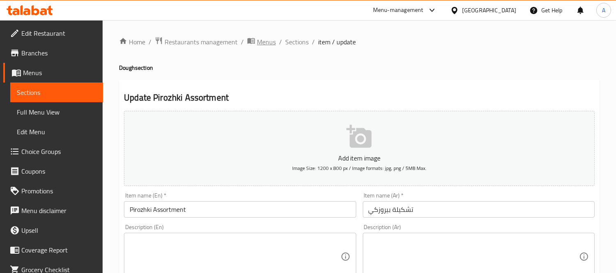
click at [268, 45] on span "Menus" at bounding box center [266, 42] width 19 height 10
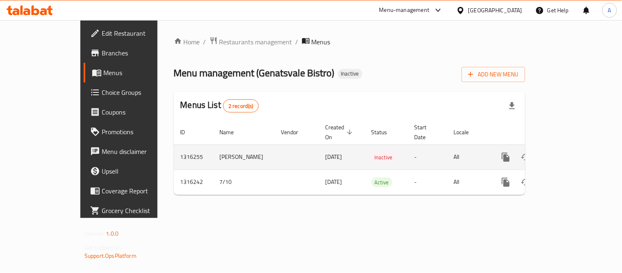
click at [570, 152] on icon "enhanced table" at bounding box center [565, 157] width 10 height 10
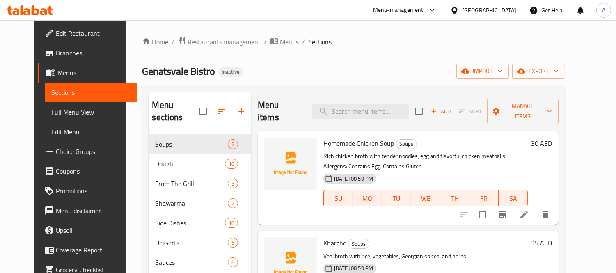
click at [291, 74] on div "Genatsvale Bistro Inactive import export" at bounding box center [353, 71] width 422 height 15
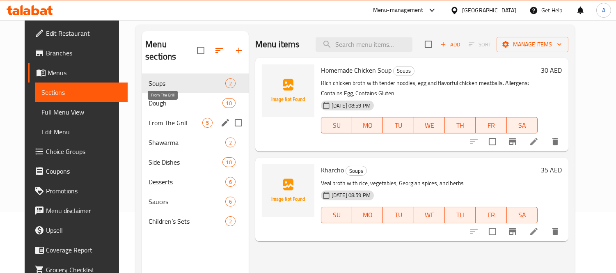
scroll to position [23, 0]
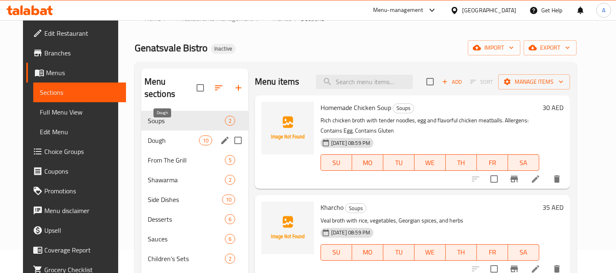
click at [153, 135] on span "Dough" at bounding box center [173, 140] width 51 height 10
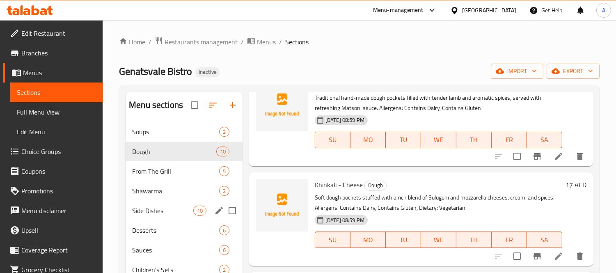
scroll to position [115, 0]
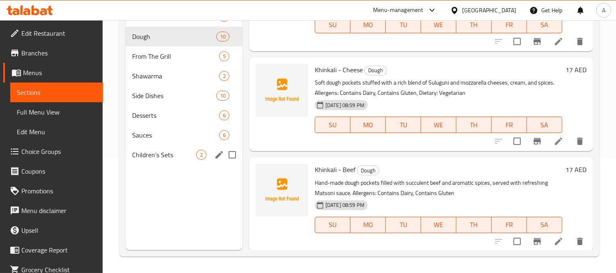
click at [151, 161] on div "Children’s Sets 2" at bounding box center [183, 155] width 117 height 20
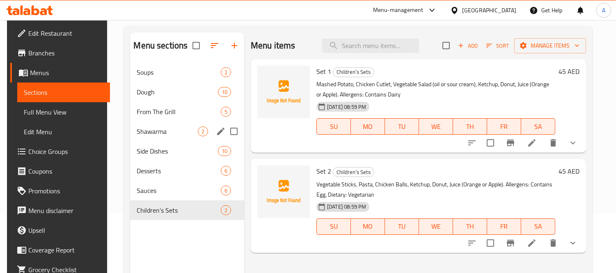
scroll to position [115, 0]
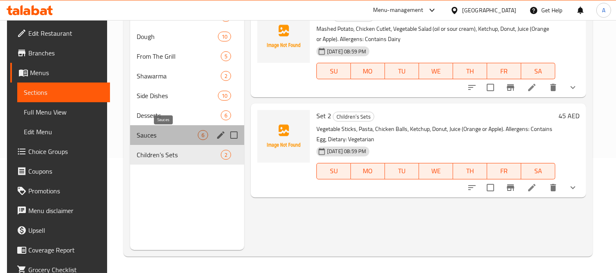
click at [148, 137] on span "Sauces" at bounding box center [167, 135] width 61 height 10
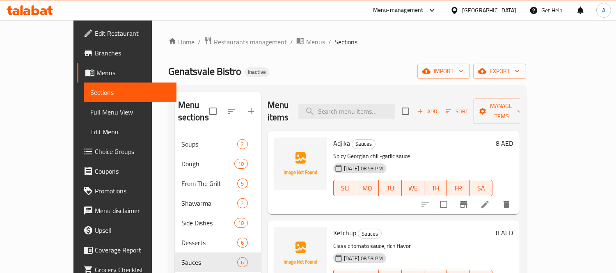
click at [306, 45] on span "Menus" at bounding box center [315, 42] width 19 height 10
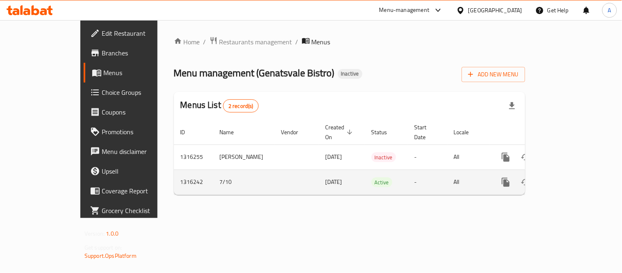
click at [510, 178] on icon "more" at bounding box center [506, 182] width 8 height 9
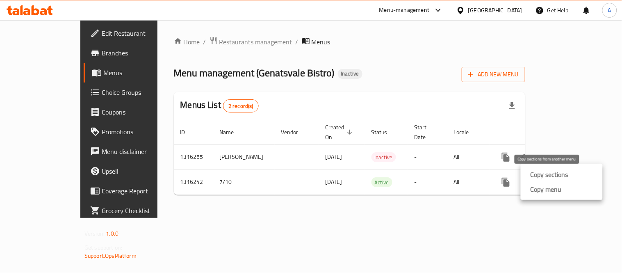
click at [531, 169] on strong "Copy sections" at bounding box center [550, 174] width 38 height 10
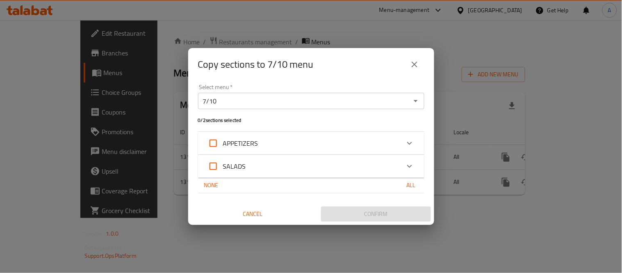
click at [422, 62] on button "close" at bounding box center [415, 65] width 20 height 20
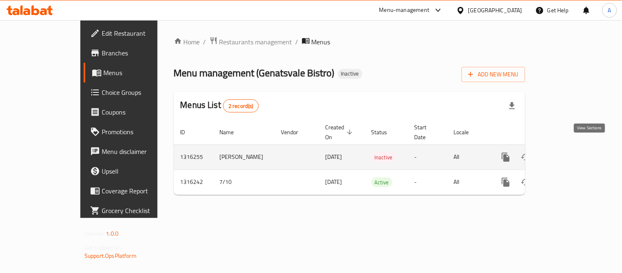
click at [575, 147] on link "enhanced table" at bounding box center [565, 157] width 20 height 20
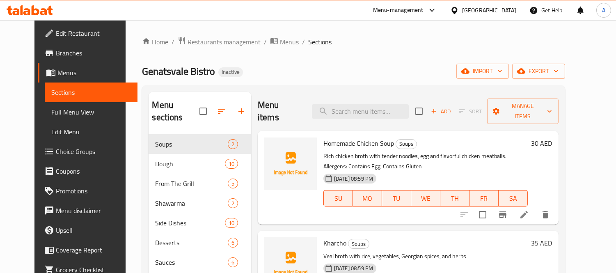
click at [55, 107] on span "Full Menu View" at bounding box center [91, 112] width 80 height 10
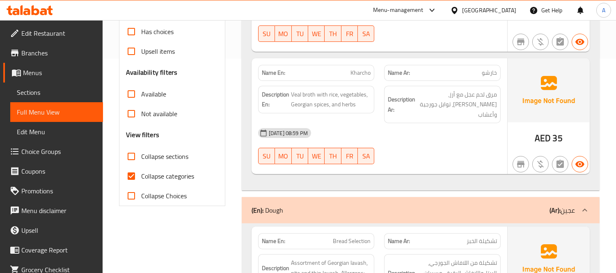
scroll to position [228, 0]
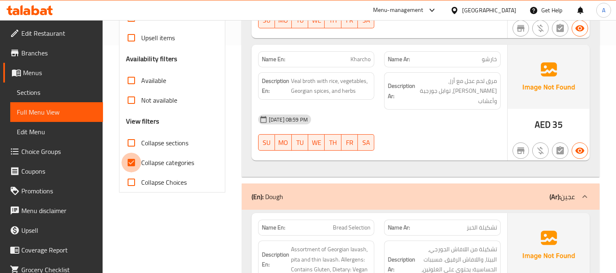
click at [137, 172] on input "Collapse categories" at bounding box center [131, 163] width 20 height 20
checkbox input "false"
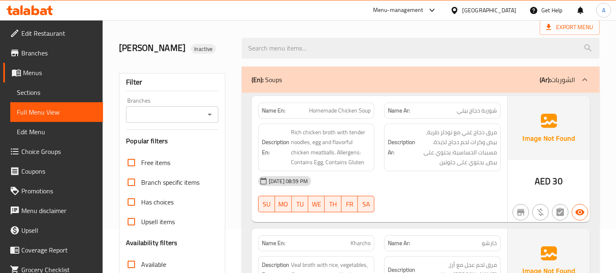
scroll to position [0, 0]
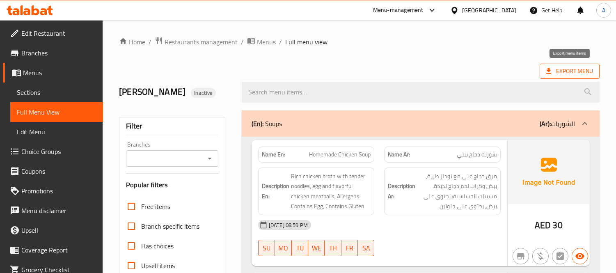
click at [556, 70] on span "Export Menu" at bounding box center [569, 71] width 47 height 10
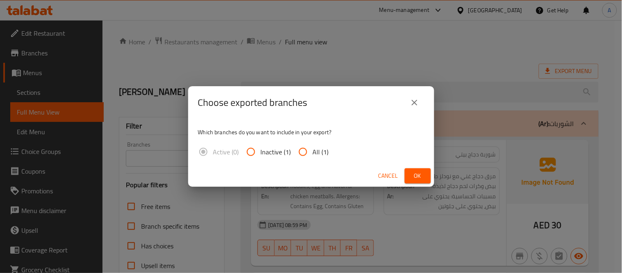
click at [309, 148] on input "All (1)" at bounding box center [303, 152] width 20 height 20
radio input "true"
click at [433, 175] on div "Cancel Ok" at bounding box center [311, 176] width 246 height 22
click at [421, 175] on span "Ok" at bounding box center [417, 176] width 13 height 10
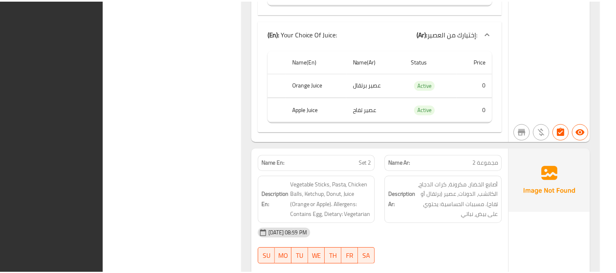
scroll to position [6959, 0]
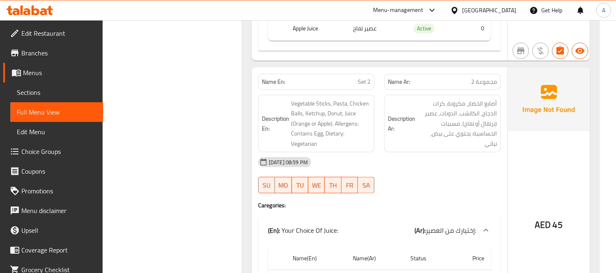
scroll to position [6827, 0]
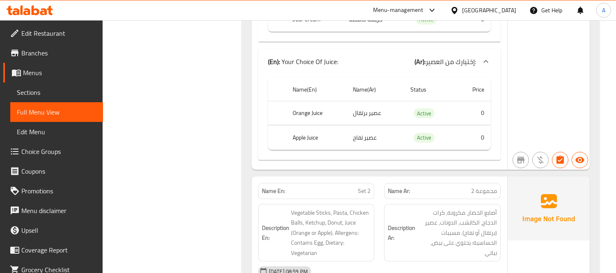
drag, startPoint x: 34, startPoint y: 97, endPoint x: 68, endPoint y: 91, distance: 34.1
click at [34, 97] on span "Sections" at bounding box center [57, 92] width 80 height 10
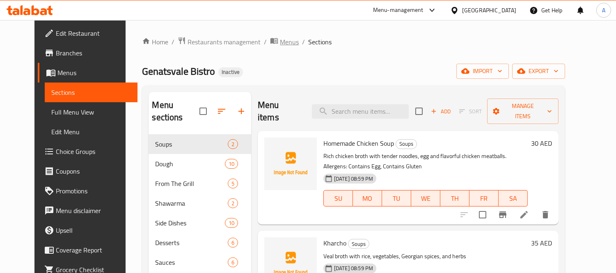
click at [280, 46] on span "Menus" at bounding box center [289, 42] width 19 height 10
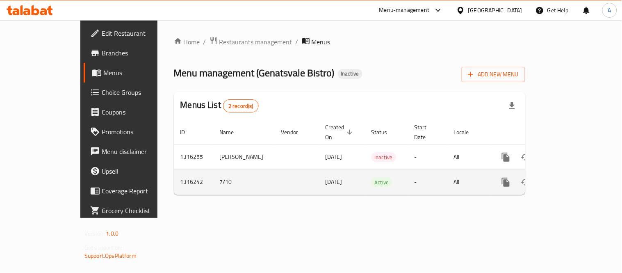
click at [510, 178] on icon "more" at bounding box center [506, 182] width 8 height 9
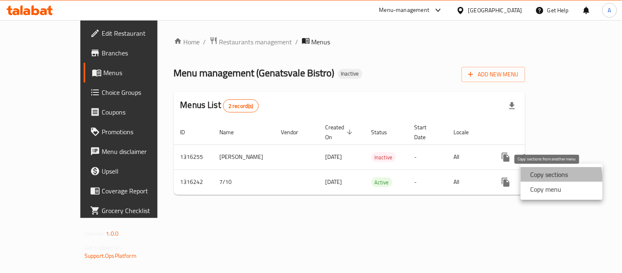
click at [538, 178] on strong "Copy sections" at bounding box center [550, 174] width 38 height 10
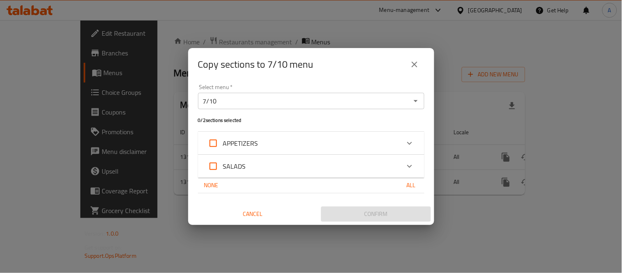
click at [415, 105] on icon "Open" at bounding box center [416, 101] width 10 height 10
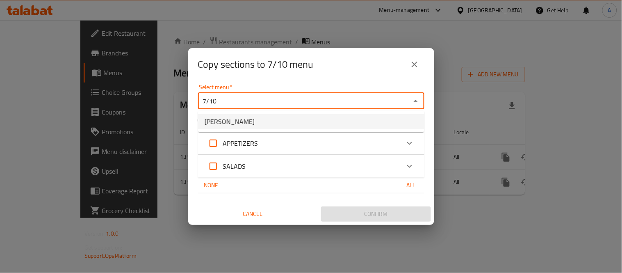
click at [255, 121] on span "[PERSON_NAME]" at bounding box center [230, 121] width 50 height 10
type input "[PERSON_NAME]"
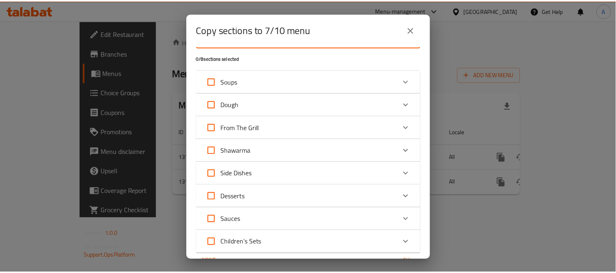
scroll to position [68, 0]
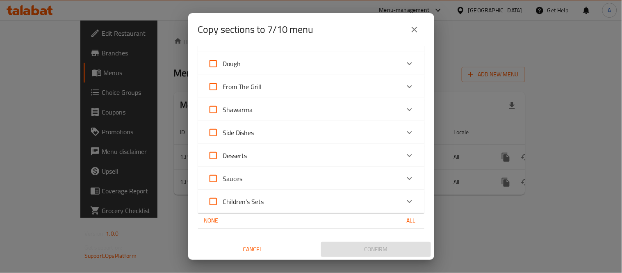
click at [411, 221] on span "All" at bounding box center [411, 220] width 20 height 10
checkbox input "true"
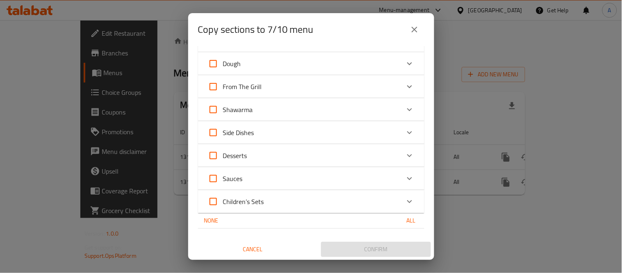
checkbox input "true"
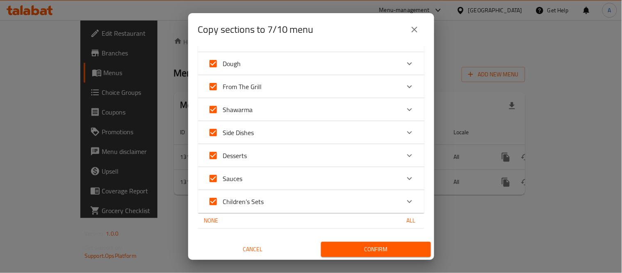
click at [395, 256] on div "Confirm" at bounding box center [369, 249] width 116 height 22
click at [393, 252] on span "Confirm" at bounding box center [376, 249] width 97 height 10
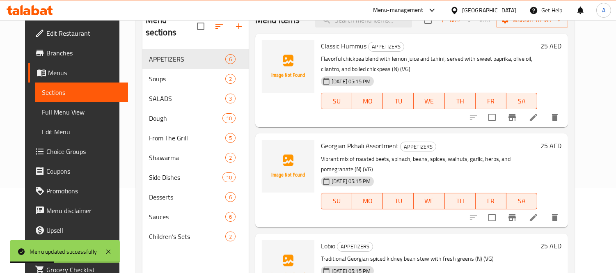
scroll to position [69, 0]
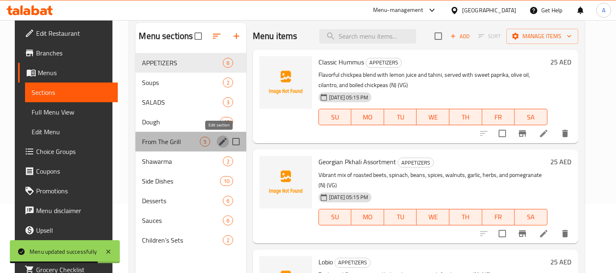
click at [219, 141] on icon "edit" at bounding box center [222, 141] width 7 height 7
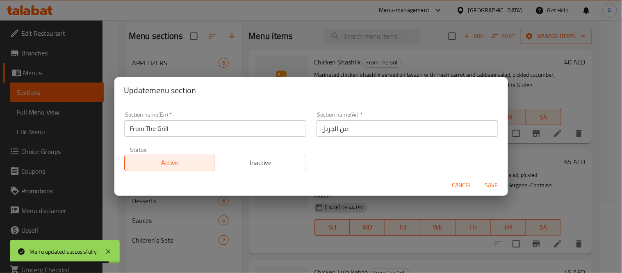
click at [454, 187] on span "Cancel" at bounding box center [462, 185] width 20 height 10
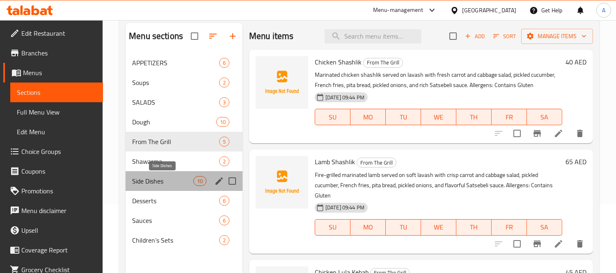
click at [164, 179] on span "Side Dishes" at bounding box center [162, 181] width 61 height 10
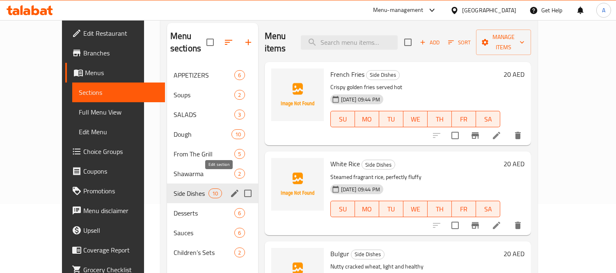
click at [230, 188] on icon "edit" at bounding box center [235, 193] width 10 height 10
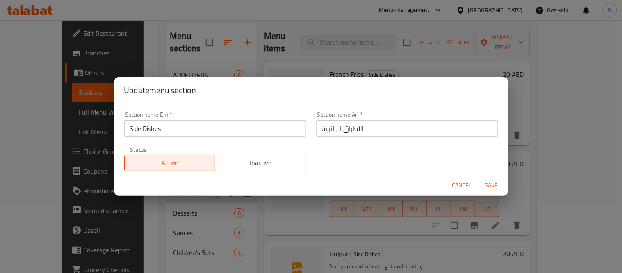
click at [461, 185] on span "Cancel" at bounding box center [462, 185] width 20 height 10
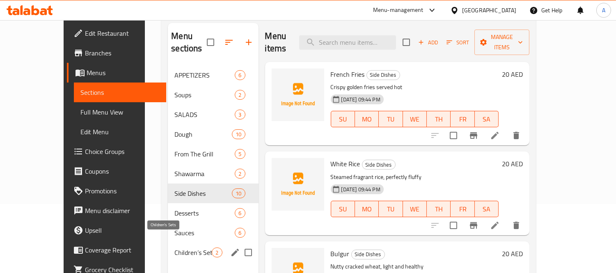
click at [174, 247] on span "Children’s Sets" at bounding box center [192, 252] width 37 height 10
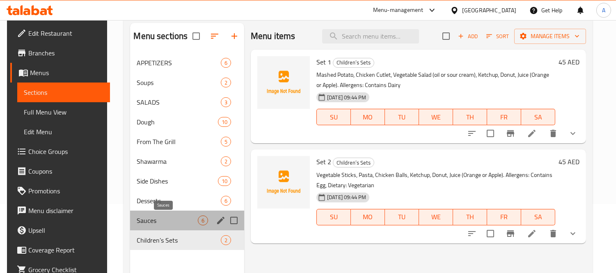
click at [152, 218] on span "Sauces" at bounding box center [167, 220] width 61 height 10
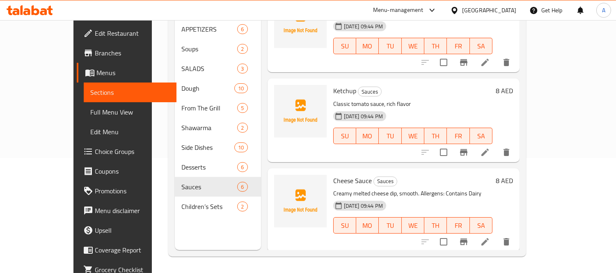
scroll to position [11, 0]
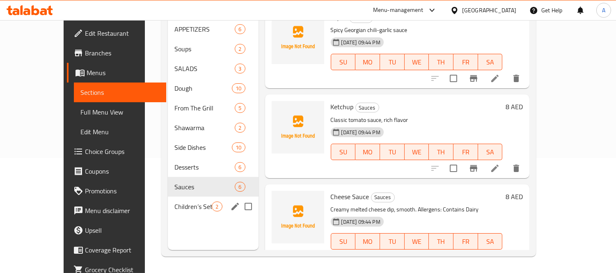
click at [174, 201] on span "Children’s Sets" at bounding box center [192, 206] width 37 height 10
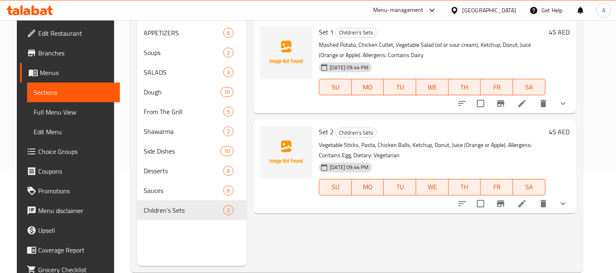
scroll to position [115, 0]
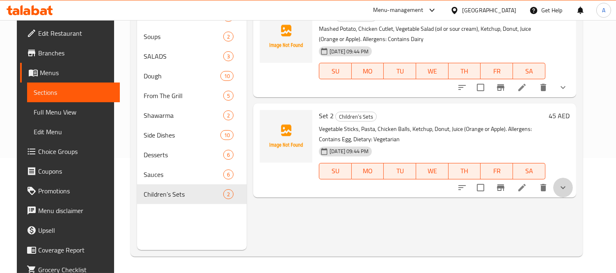
click at [568, 186] on icon "show more" at bounding box center [563, 187] width 10 height 10
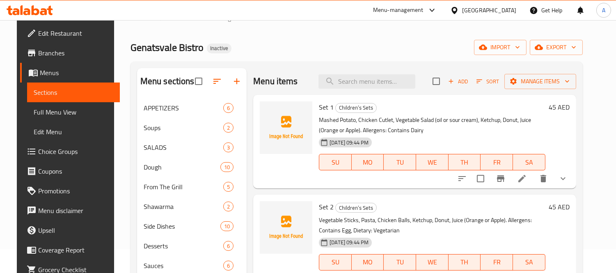
scroll to position [23, 0]
click at [568, 180] on icon "show more" at bounding box center [563, 179] width 10 height 10
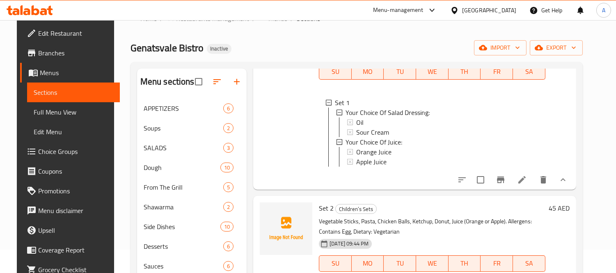
scroll to position [115, 0]
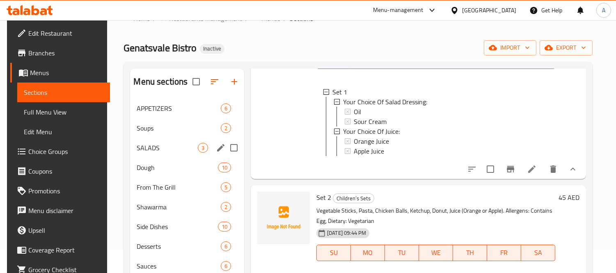
click at [164, 144] on span "SALADS" at bounding box center [167, 148] width 61 height 10
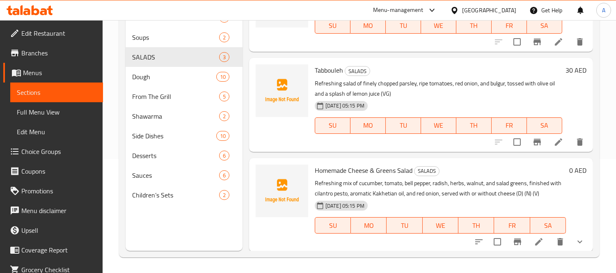
scroll to position [115, 0]
click at [146, 125] on div "Side Dishes 10" at bounding box center [183, 135] width 117 height 20
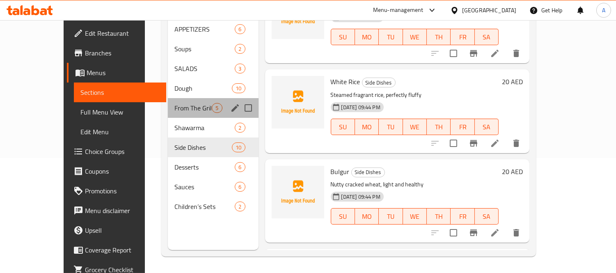
click at [174, 103] on span "From The Grill" at bounding box center [192, 108] width 37 height 10
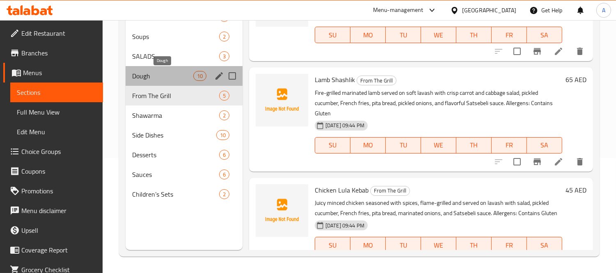
click at [165, 79] on span "Dough" at bounding box center [162, 76] width 61 height 10
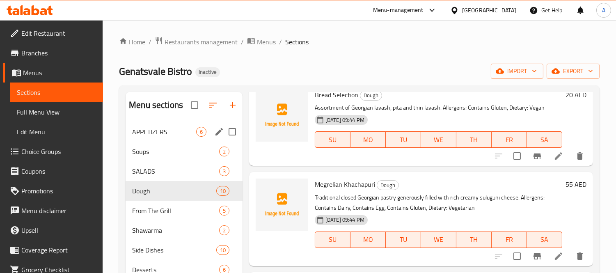
click at [169, 134] on span "APPETIZERS" at bounding box center [164, 132] width 64 height 10
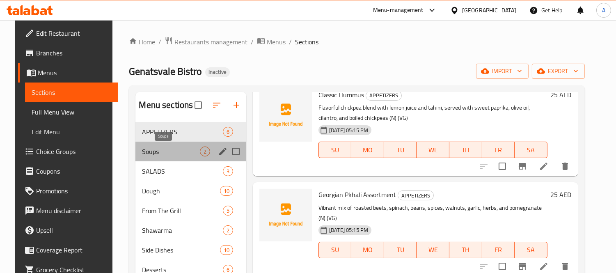
click at [174, 149] on span "Soups" at bounding box center [170, 151] width 57 height 10
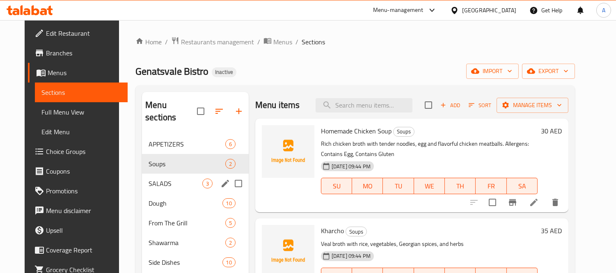
click at [174, 173] on div "SALADS 3" at bounding box center [195, 183] width 107 height 20
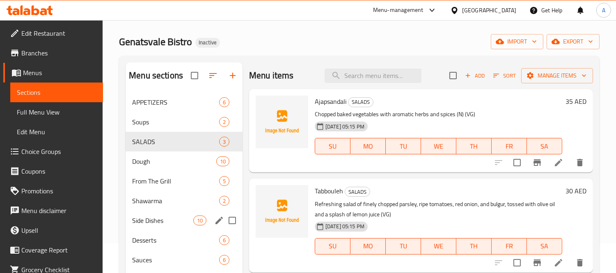
scroll to position [46, 0]
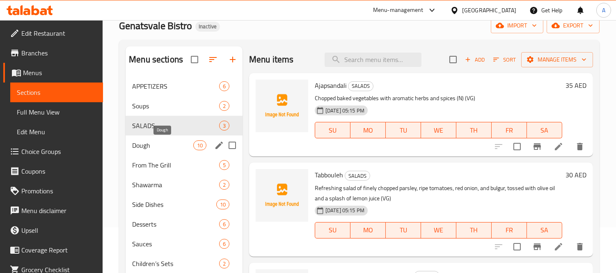
click at [158, 147] on span "Dough" at bounding box center [162, 145] width 61 height 10
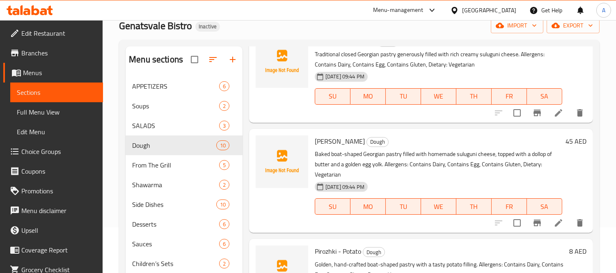
scroll to position [137, 0]
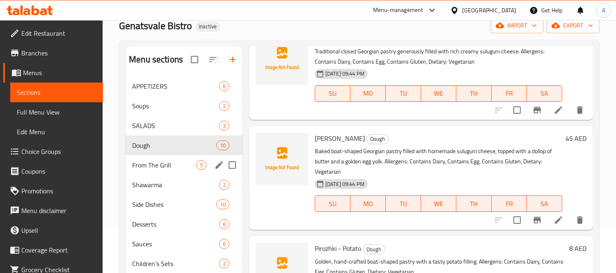
click at [179, 172] on div "From The Grill 5" at bounding box center [183, 165] width 117 height 20
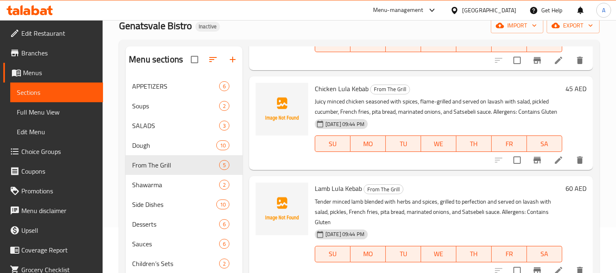
scroll to position [277, 0]
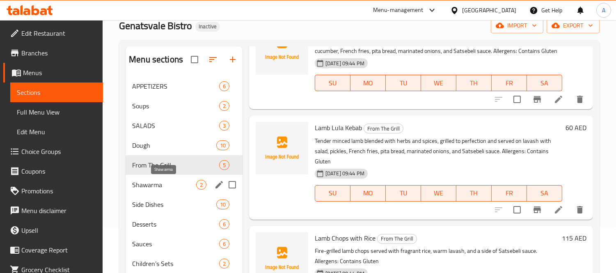
click at [182, 184] on span "Shawarma" at bounding box center [164, 185] width 64 height 10
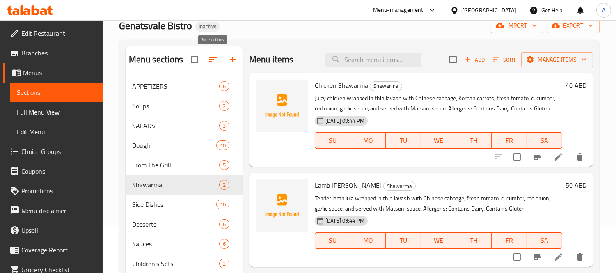
click at [210, 60] on icon "button" at bounding box center [212, 59] width 7 height 5
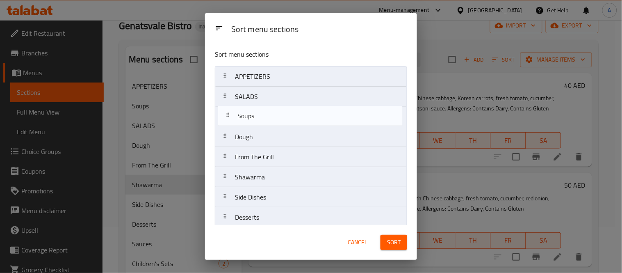
drag, startPoint x: 254, startPoint y: 98, endPoint x: 257, endPoint y: 120, distance: 21.9
click at [257, 120] on nav "APPETIZERS Soups SALADS Dough From The Grill Shawarma Side Dishes Desserts Sauc…" at bounding box center [311, 167] width 192 height 202
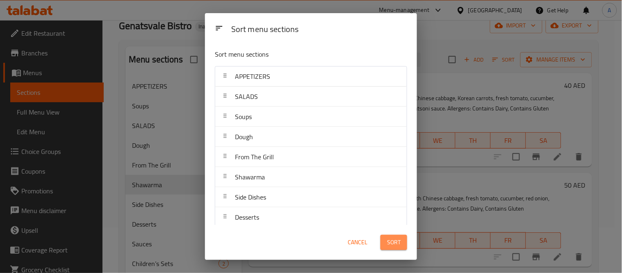
click at [392, 243] on span "Sort" at bounding box center [394, 242] width 14 height 10
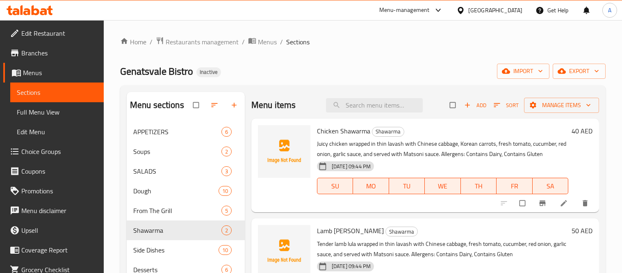
click at [55, 108] on span "Full Menu View" at bounding box center [57, 112] width 80 height 10
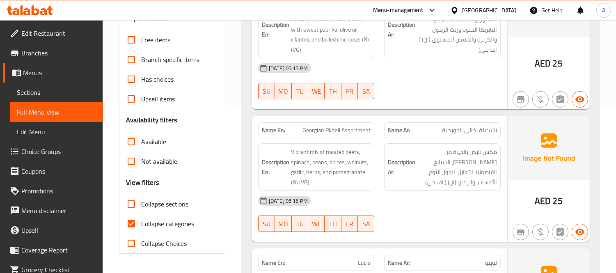
scroll to position [182, 0]
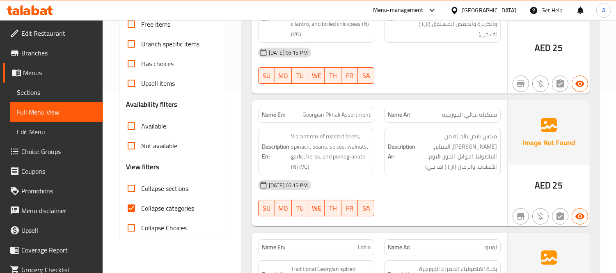
click at [133, 209] on input "Collapse categories" at bounding box center [131, 208] width 20 height 20
checkbox input "false"
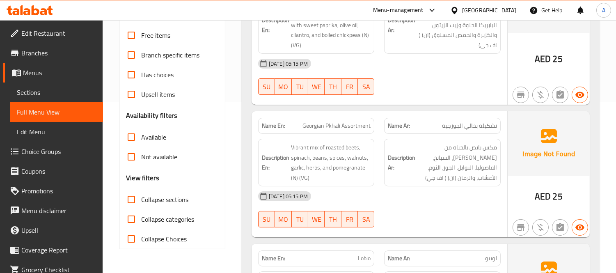
scroll to position [228, 0]
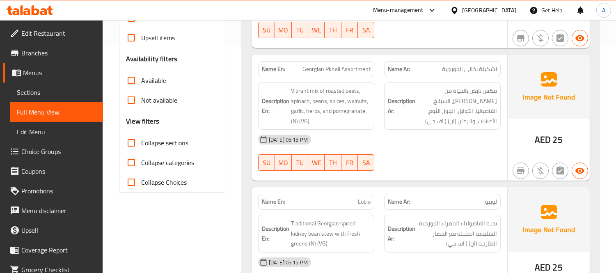
click at [136, 142] on input "Collapse sections" at bounding box center [131, 143] width 20 height 20
checkbox input "true"
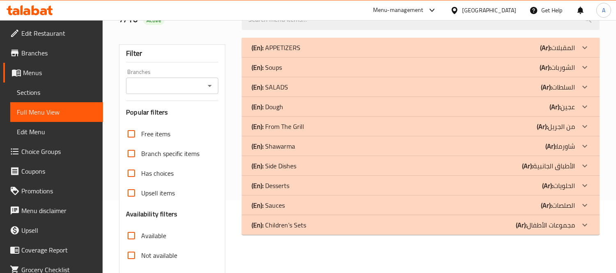
scroll to position [72, 0]
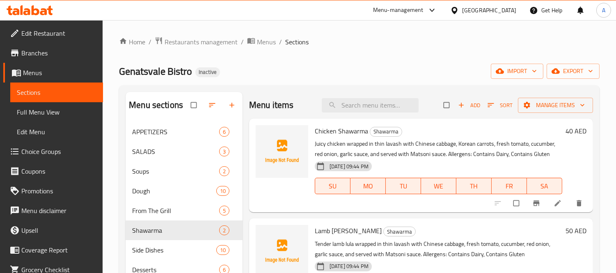
drag, startPoint x: 59, startPoint y: 115, endPoint x: 90, endPoint y: 68, distance: 55.6
click at [59, 115] on span "Full Menu View" at bounding box center [57, 112] width 80 height 10
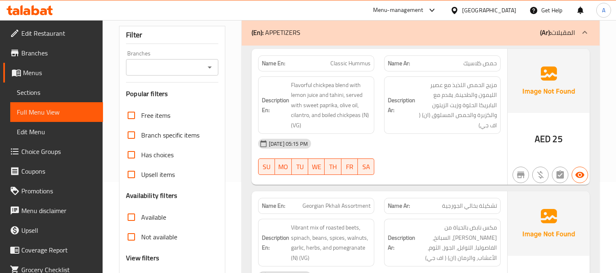
scroll to position [182, 0]
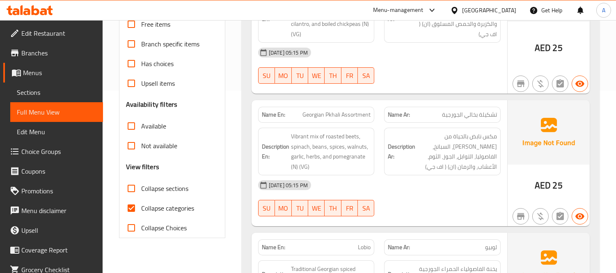
click at [135, 205] on input "Collapse categories" at bounding box center [131, 208] width 20 height 20
checkbox input "false"
click at [132, 191] on input "Collapse sections" at bounding box center [131, 188] width 20 height 20
checkbox input "true"
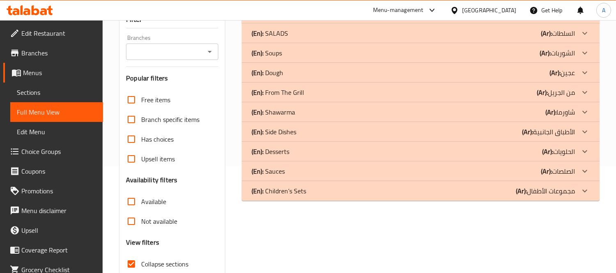
scroll to position [27, 0]
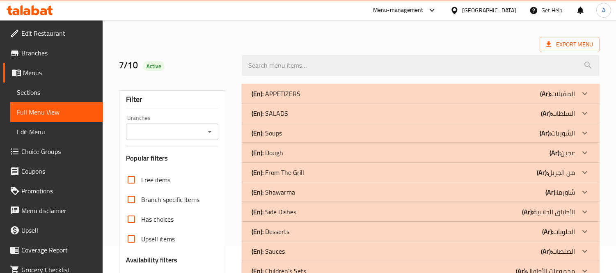
click at [382, 126] on div "(En): Soups (Ar): الشوربات" at bounding box center [421, 133] width 358 height 20
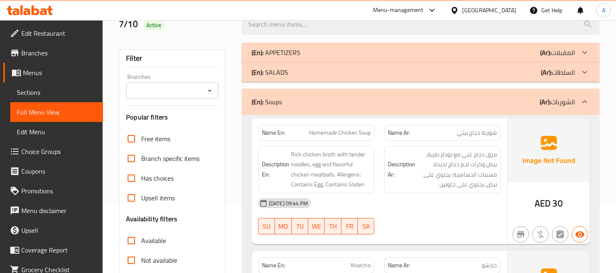
scroll to position [118, 0]
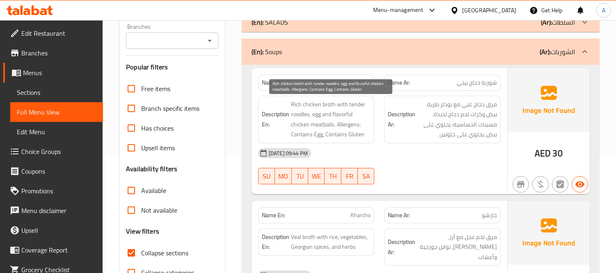
click at [353, 124] on span "Rich chicken broth with tender noodles, egg and flavorful chicken meatballs. Al…" at bounding box center [331, 119] width 80 height 40
copy span "Allergens"
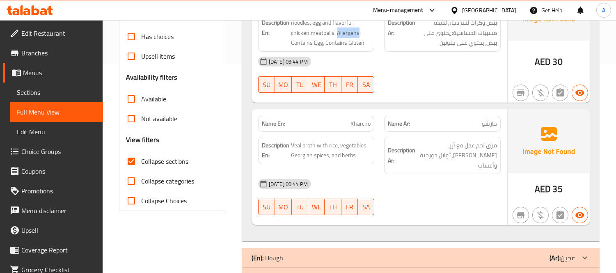
scroll to position [300, 0]
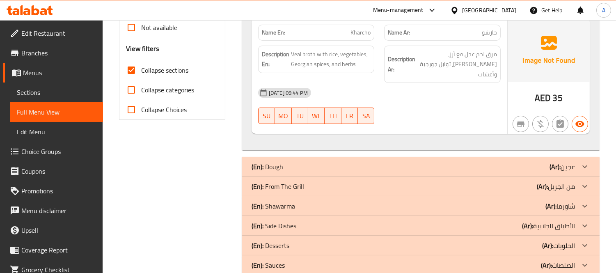
click at [359, 163] on div "(En): [PERSON_NAME] (Ar): عجين" at bounding box center [421, 167] width 358 height 20
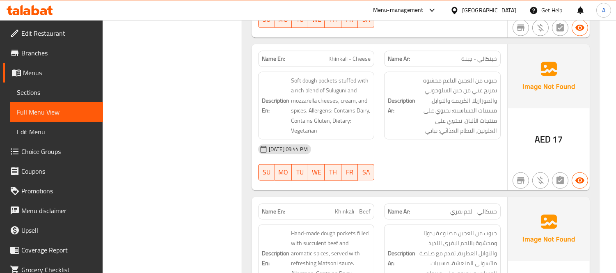
scroll to position [2260, 0]
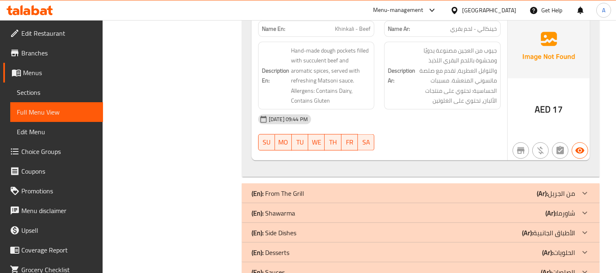
click at [290, 188] on p "(En): From The Grill" at bounding box center [277, 193] width 52 height 10
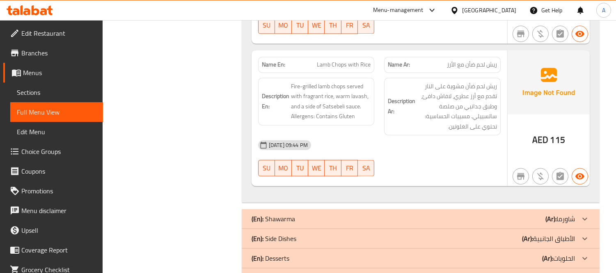
scroll to position [3080, 0]
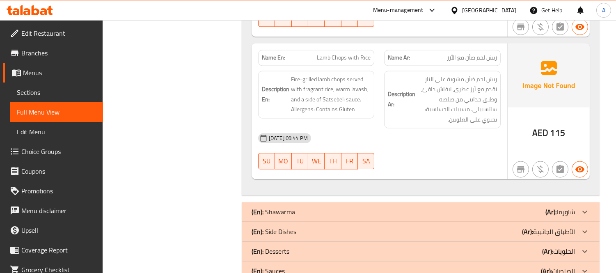
click at [364, 207] on div "(En): Shawarma (Ar): شاورما" at bounding box center [412, 212] width 323 height 10
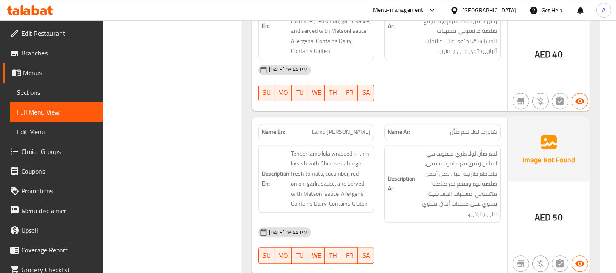
scroll to position [3274, 0]
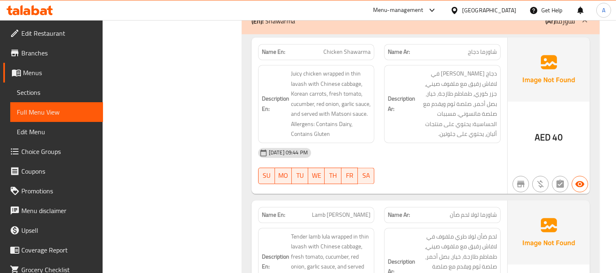
click at [355, 48] on span "Chicken Shawarma" at bounding box center [346, 52] width 47 height 9
copy span "Chicken Shawarma"
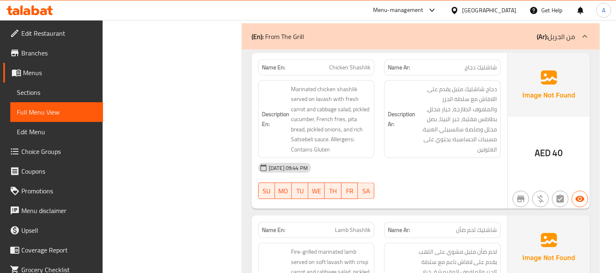
scroll to position [2134, 0]
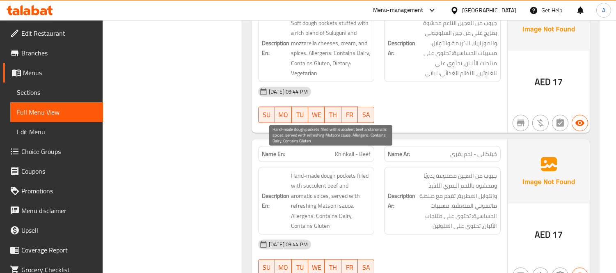
click at [312, 171] on span "Hand-made dough pockets filled with succulent beef and aromatic spices, served …" at bounding box center [331, 201] width 80 height 60
copy span "succulent"
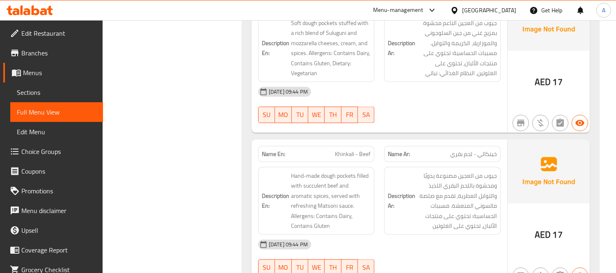
click at [399, 171] on h6 "Description Ar: جيوب من العجين مصنوعة يدويًا ومحشوة باللحم البقري اللذيذ والتوا…" at bounding box center [442, 201] width 109 height 60
click at [351, 150] on span "Khinkali - Beef" at bounding box center [353, 154] width 36 height 9
copy span "Khinkali - Beef"
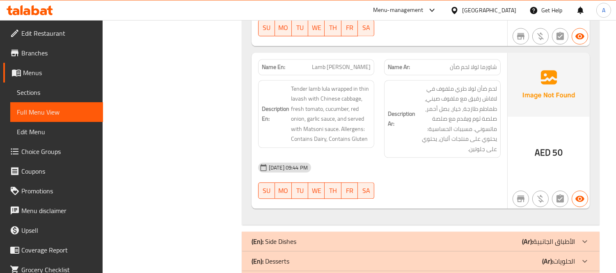
scroll to position [3456, 0]
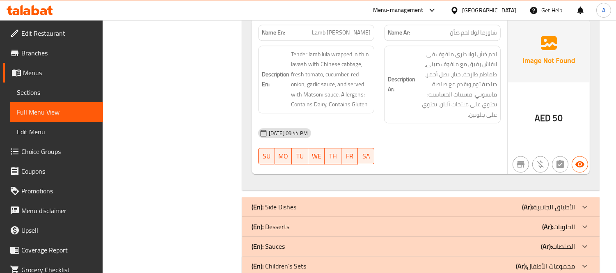
click at [321, 202] on div "(En): Side Dishes (Ar): الأطباق الجانبية" at bounding box center [412, 207] width 323 height 10
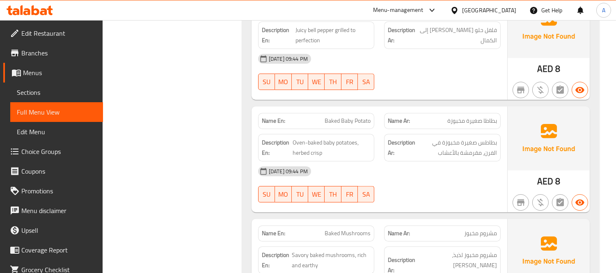
scroll to position [4597, 0]
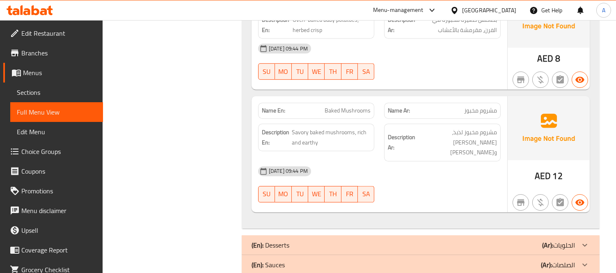
drag, startPoint x: 305, startPoint y: 214, endPoint x: 271, endPoint y: 216, distance: 33.3
click at [305, 240] on div "(En): Desserts (Ar): الحلويات" at bounding box center [412, 245] width 323 height 10
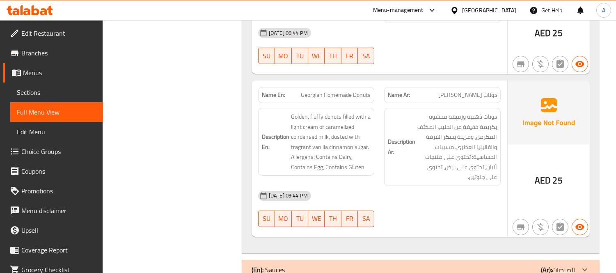
scroll to position [5609, 0]
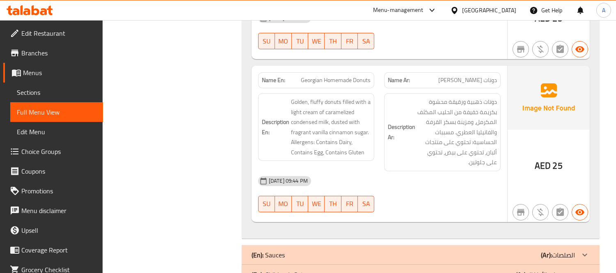
click at [292, 250] on div "(En): Sauces (Ar): الصلصات" at bounding box center [412, 255] width 323 height 10
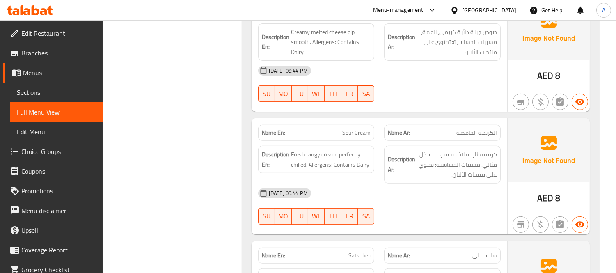
scroll to position [6351, 0]
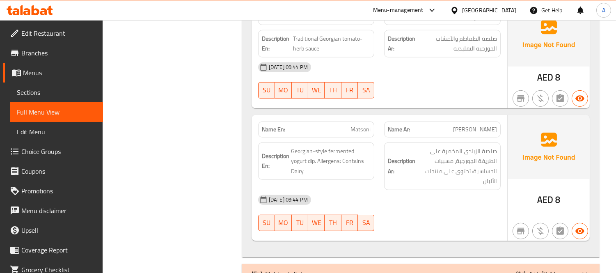
click at [274, 264] on div "(En): Children’s Sets (Ar): مجموعات الأطفال" at bounding box center [421, 274] width 358 height 20
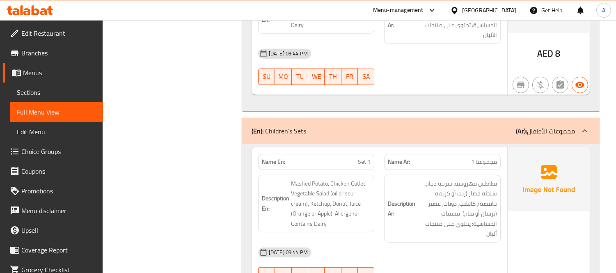
scroll to position [1017, 0]
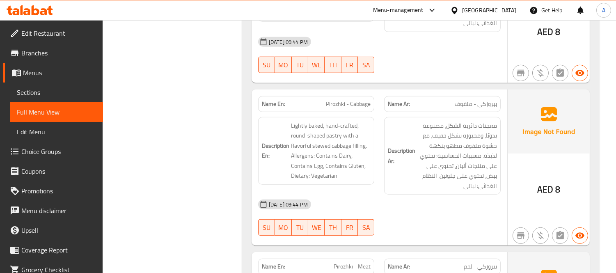
click at [342, 100] on span "Pirozhki - Cabbage" at bounding box center [348, 104] width 45 height 9
copy span "Pirozhki - Cabbage"
click at [345, 100] on span "Pirozhki - Cabbage" at bounding box center [348, 104] width 45 height 9
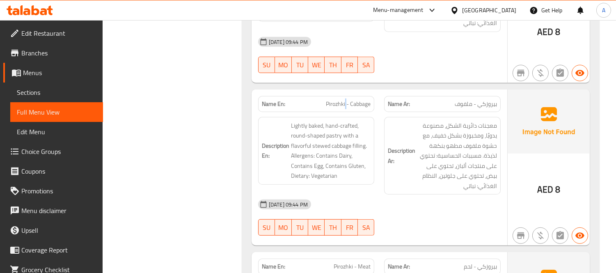
click at [345, 100] on span "Pirozhki - Cabbage" at bounding box center [348, 104] width 45 height 9
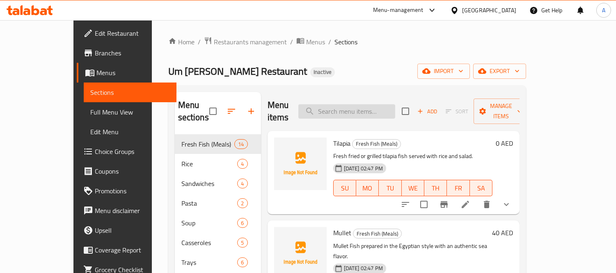
click at [372, 105] on input "search" at bounding box center [346, 111] width 97 height 14
paste input "شوربة روزيتا"
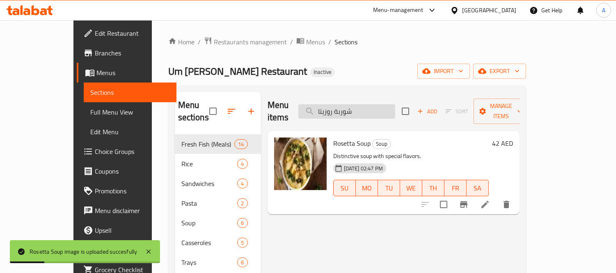
drag, startPoint x: 393, startPoint y: 108, endPoint x: 325, endPoint y: 100, distance: 68.5
click at [325, 104] on input "شوربة روزيتا" at bounding box center [346, 111] width 97 height 14
paste input "ماطم"
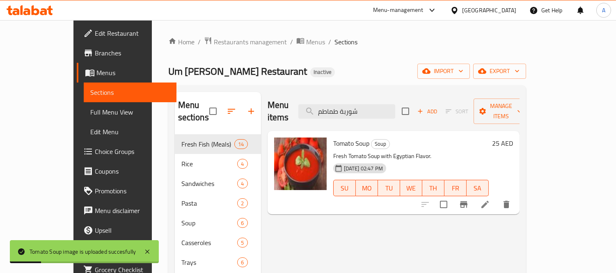
drag, startPoint x: 392, startPoint y: 107, endPoint x: 302, endPoint y: 108, distance: 90.2
click at [302, 108] on div "Menu items شوربة طماطم Add Sort Manage items" at bounding box center [393, 111] width 252 height 39
paste input "ينية سمك صغيرة"
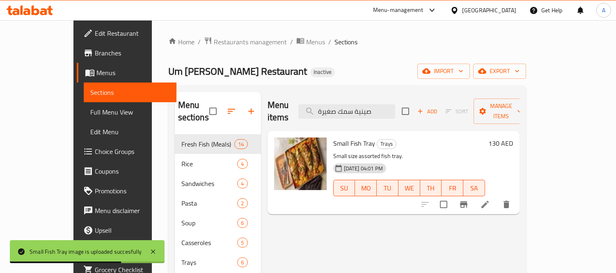
drag, startPoint x: 404, startPoint y: 103, endPoint x: 243, endPoint y: 111, distance: 161.7
click at [261, 111] on div "Menu items صينية سمك صغيرة Add Sort Manage items Small Fish Tray Trays Small si…" at bounding box center [390, 228] width 258 height 273
paste input "كب"
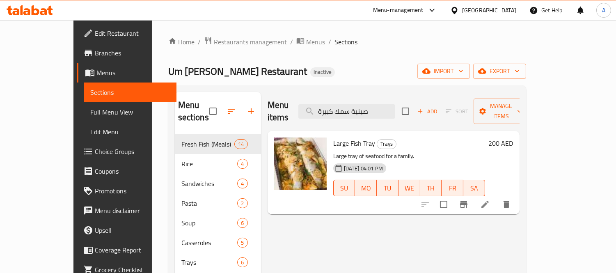
drag, startPoint x: 397, startPoint y: 108, endPoint x: 200, endPoint y: 99, distance: 196.6
click at [200, 99] on div "Menu sections Fresh Fish (Meals) 14 Rice 4 Sandwiches 4 Pasta 2 Soup 6 Casserol…" at bounding box center [347, 228] width 344 height 273
paste input "سط"
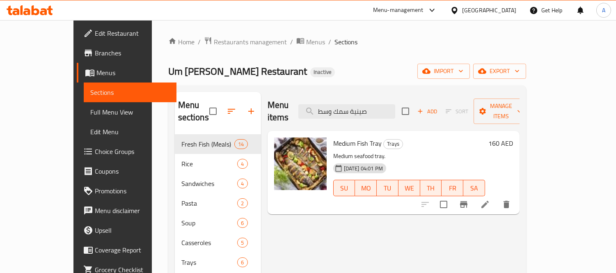
drag, startPoint x: 404, startPoint y: 104, endPoint x: 296, endPoint y: 96, distance: 108.1
click at [296, 96] on div "Menu items صينية سمك وسط Add Sort Manage items" at bounding box center [393, 111] width 252 height 39
paste input "اجن أم [PERSON_NAME]"
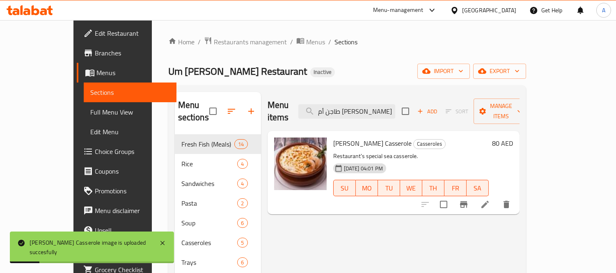
drag, startPoint x: 398, startPoint y: 107, endPoint x: 312, endPoint y: 94, distance: 86.6
click at [312, 94] on div "Menu items طاجن أم [PERSON_NAME] Add Sort Manage items" at bounding box center [393, 111] width 252 height 39
paste input "بار"
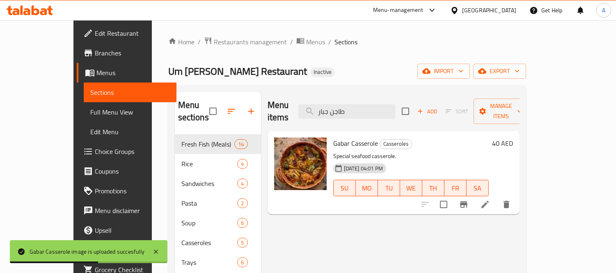
drag, startPoint x: 384, startPoint y: 109, endPoint x: 265, endPoint y: 94, distance: 120.2
click at [267, 94] on div "Menu items طاجن جبار Add Sort Manage items" at bounding box center [393, 111] width 252 height 39
paste input "مبري"
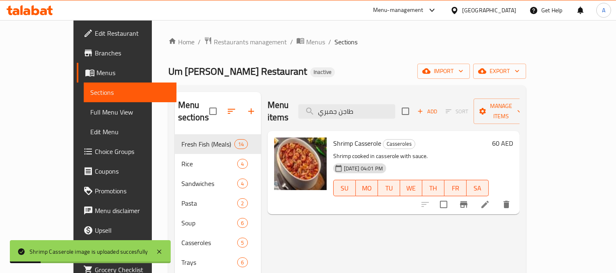
drag, startPoint x: 386, startPoint y: 105, endPoint x: 292, endPoint y: 98, distance: 94.6
click at [292, 98] on div "Menu items طاجن جمبري Add Sort Manage items" at bounding box center [393, 111] width 252 height 39
paste input "ميكس"
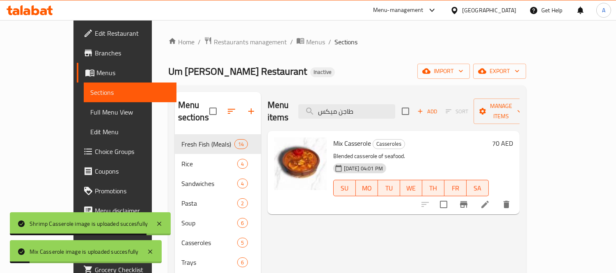
drag, startPoint x: 387, startPoint y: 107, endPoint x: 300, endPoint y: 106, distance: 86.9
click at [300, 106] on div "Menu items طاجن ميكس Add Sort Manage items" at bounding box center [393, 111] width 252 height 39
paste input "امور فيليه"
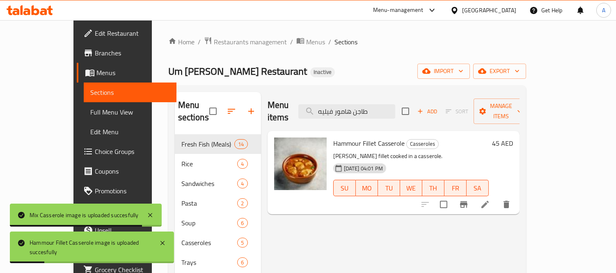
drag, startPoint x: 398, startPoint y: 105, endPoint x: 289, endPoint y: 107, distance: 109.5
click at [289, 107] on div "Menu items طاجن هامور فيليه Add Sort Manage items" at bounding box center [393, 111] width 252 height 39
paste input "قاروص"
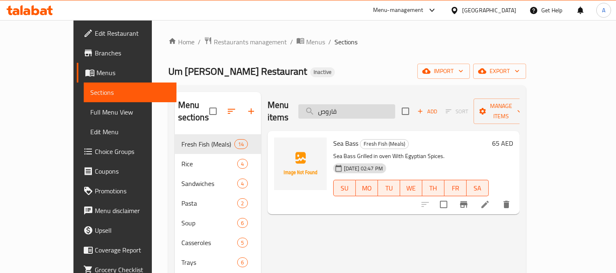
paste input "الاماري"
drag, startPoint x: 369, startPoint y: 102, endPoint x: 335, endPoint y: 103, distance: 34.9
click at [335, 104] on input "كالاماري" at bounding box center [346, 111] width 97 height 14
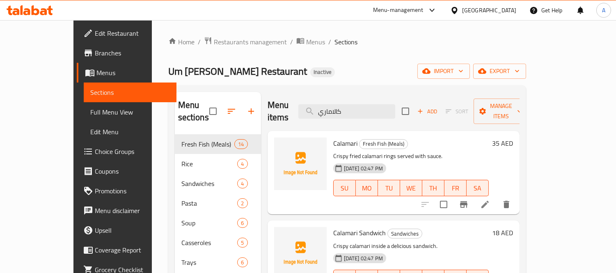
click at [446, 160] on div "[DATE] 02:47 PM SU MO TU WE TH FR SA" at bounding box center [411, 182] width 162 height 44
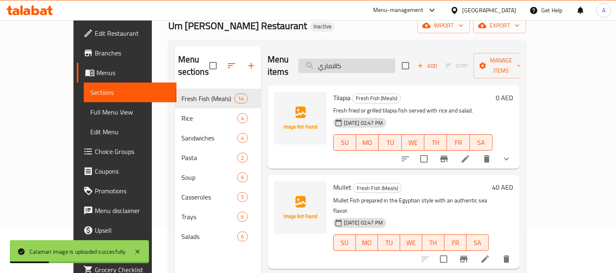
paste input "نعد"
drag, startPoint x: 339, startPoint y: 57, endPoint x: 322, endPoint y: 54, distance: 17.9
click at [323, 59] on input "كالاماري" at bounding box center [346, 66] width 97 height 14
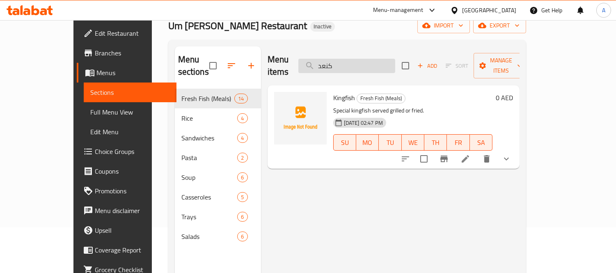
paste input "لوخية رويال"
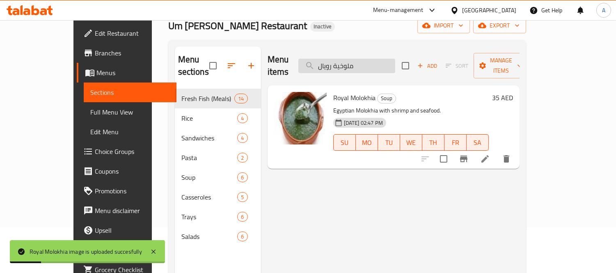
drag, startPoint x: 383, startPoint y: 59, endPoint x: 334, endPoint y: 54, distance: 49.5
click at [334, 59] on input "ملوخية رويال" at bounding box center [346, 66] width 97 height 14
paste input "أرز أبيض"
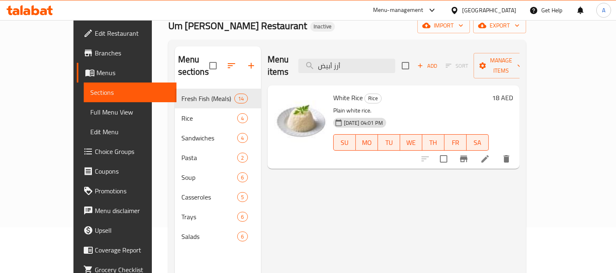
drag, startPoint x: 353, startPoint y: 58, endPoint x: 307, endPoint y: 56, distance: 46.4
click at [307, 56] on div "Menu items أرز أبيض Add Sort Manage items" at bounding box center [393, 65] width 252 height 39
paste input "اللبن"
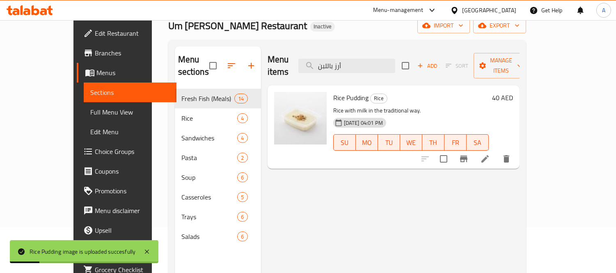
drag, startPoint x: 380, startPoint y: 62, endPoint x: 273, endPoint y: 49, distance: 107.7
click at [273, 49] on div "Menu items أرز باللبن Add Sort Manage items" at bounding box center [393, 65] width 252 height 39
paste input "مبري"
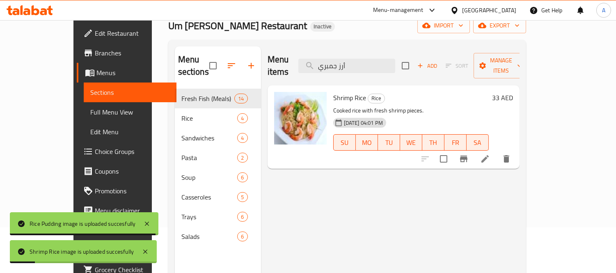
paste input "مك"
drag, startPoint x: 353, startPoint y: 63, endPoint x: 310, endPoint y: 56, distance: 43.6
click at [310, 56] on div "Menu items أرز جمبري Add Sort Manage items" at bounding box center [393, 65] width 252 height 39
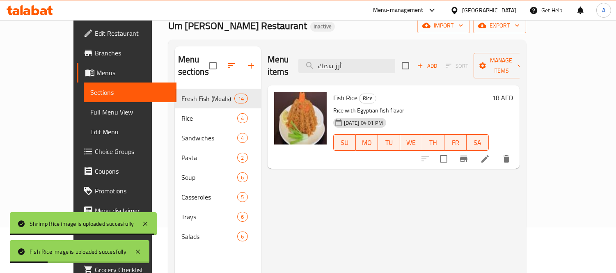
drag, startPoint x: 379, startPoint y: 54, endPoint x: 304, endPoint y: 45, distance: 75.9
click at [304, 45] on div "Menu sections Fresh Fish (Meals) 14 Rice 4 Sandwiches 4 Pasta 2 Soup 6 Casserol…" at bounding box center [347, 183] width 358 height 286
paste input "فود"
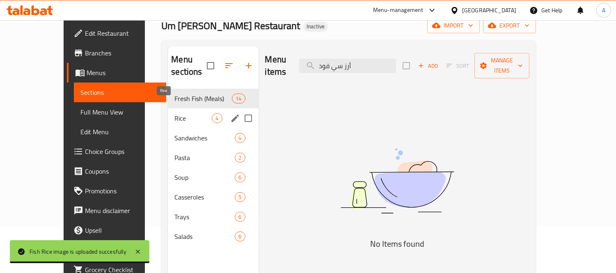
click at [174, 113] on span "Rice" at bounding box center [192, 118] width 37 height 10
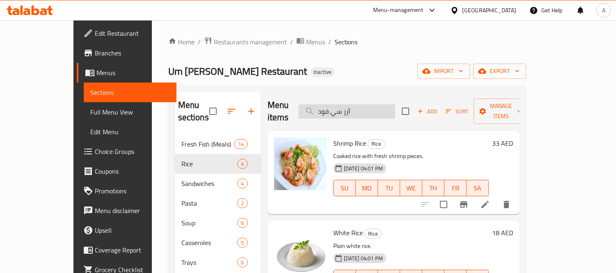
drag, startPoint x: 383, startPoint y: 107, endPoint x: 321, endPoint y: 110, distance: 62.0
click at [321, 110] on input "أرز سي فود" at bounding box center [346, 111] width 97 height 14
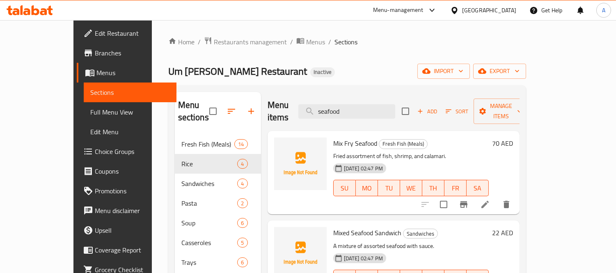
drag, startPoint x: 395, startPoint y: 106, endPoint x: 271, endPoint y: 100, distance: 124.0
click at [271, 100] on div "Menu items seafood Add Sort Manage items" at bounding box center [393, 111] width 252 height 39
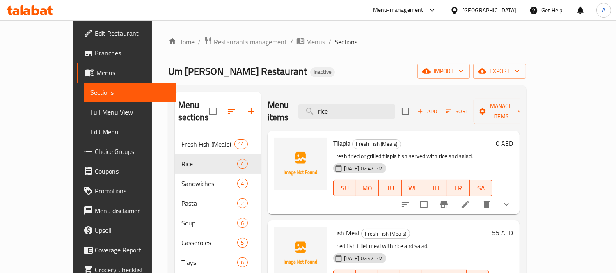
drag, startPoint x: 379, startPoint y: 107, endPoint x: 268, endPoint y: 94, distance: 111.8
click at [268, 95] on div "Menu items rice Add Sort Manage items" at bounding box center [393, 111] width 252 height 39
paste input "أرز مأكولات بحرية"
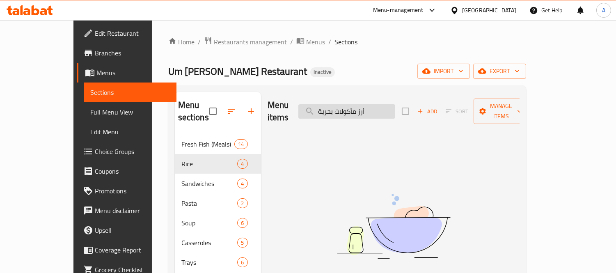
drag, startPoint x: 383, startPoint y: 105, endPoint x: 423, endPoint y: 109, distance: 40.8
click at [395, 109] on input "أرز مأكولات بحرية" at bounding box center [346, 111] width 97 height 14
drag, startPoint x: 400, startPoint y: 107, endPoint x: 287, endPoint y: 102, distance: 112.9
click at [287, 102] on div "Menu items مأكولات بحرية Add Sort Manage items" at bounding box center [393, 111] width 252 height 39
paste input "أرز"
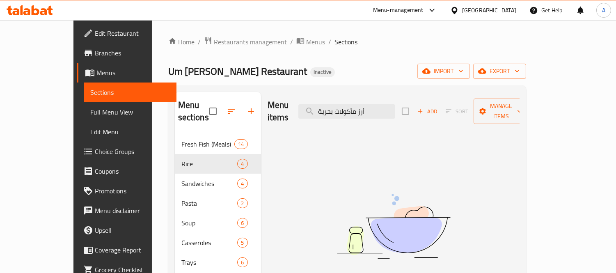
drag, startPoint x: 383, startPoint y: 105, endPoint x: 287, endPoint y: 114, distance: 95.6
click at [287, 114] on div "Menu items أرز مأكولات بحرية Add Sort Manage items" at bounding box center [393, 111] width 252 height 39
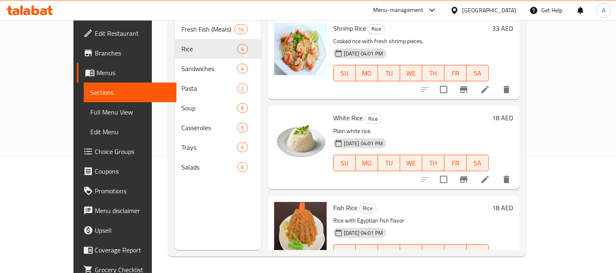
type input "أرز"
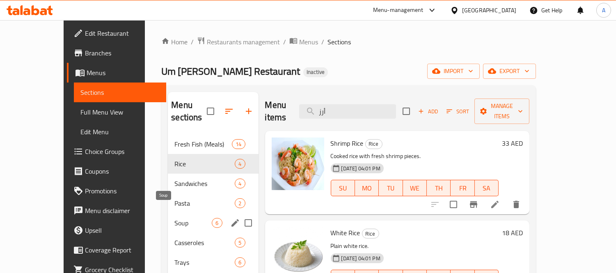
click at [174, 198] on span "Pasta" at bounding box center [204, 203] width 60 height 10
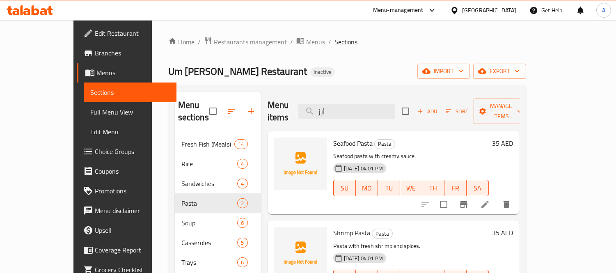
drag, startPoint x: 367, startPoint y: 105, endPoint x: 311, endPoint y: 101, distance: 56.3
click at [312, 101] on div "Menu items أرز Add Sort Manage items" at bounding box center [393, 111] width 252 height 39
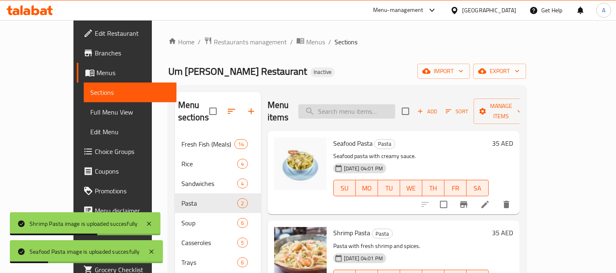
drag, startPoint x: 374, startPoint y: 105, endPoint x: 334, endPoint y: 107, distance: 39.9
click at [340, 108] on input "search" at bounding box center [346, 111] width 97 height 14
paste input "بلطي"
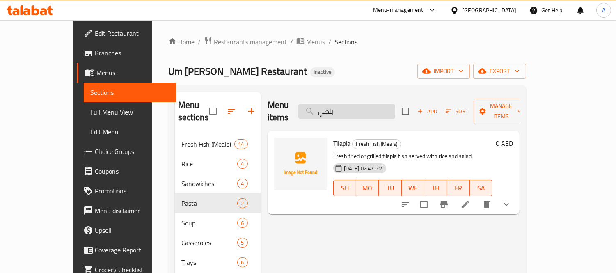
click at [376, 104] on input "بلطي" at bounding box center [346, 111] width 97 height 14
paste input "ر"
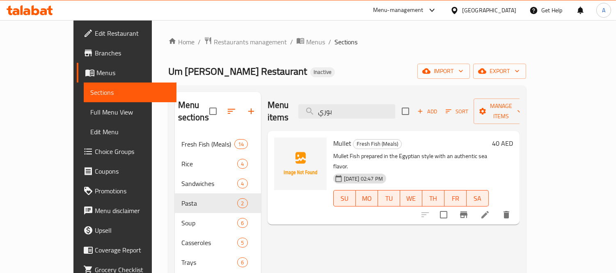
paste input "مبري (6 قطع)"
drag, startPoint x: 369, startPoint y: 109, endPoint x: 301, endPoint y: 102, distance: 68.9
click at [302, 103] on div "Menu items بوري Add Sort Manage items" at bounding box center [393, 111] width 252 height 39
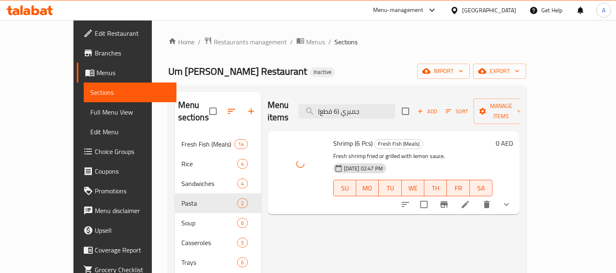
drag, startPoint x: 399, startPoint y: 106, endPoint x: 314, endPoint y: 101, distance: 85.8
click at [315, 103] on div "Menu items جمبري (6 قطع) Add Sort Manage items" at bounding box center [393, 111] width 252 height 39
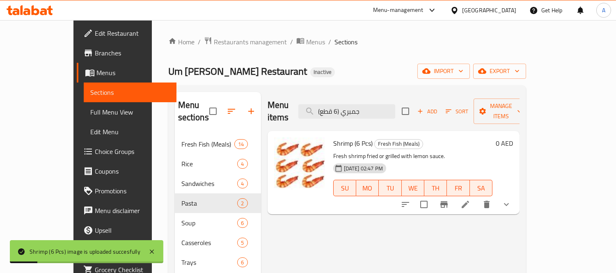
paste input "[PERSON_NAME]"
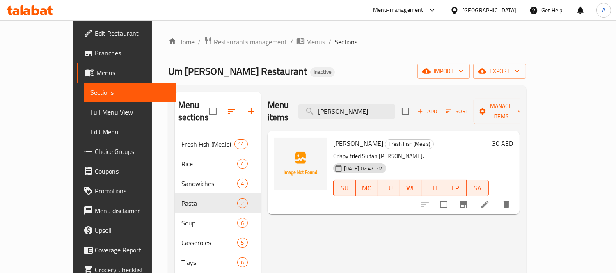
paste input "جرجير"
drag, startPoint x: 389, startPoint y: 108, endPoint x: 303, endPoint y: 105, distance: 85.3
click at [304, 105] on div "Menu items [PERSON_NAME] Add Sort Manage items" at bounding box center [393, 111] width 252 height 39
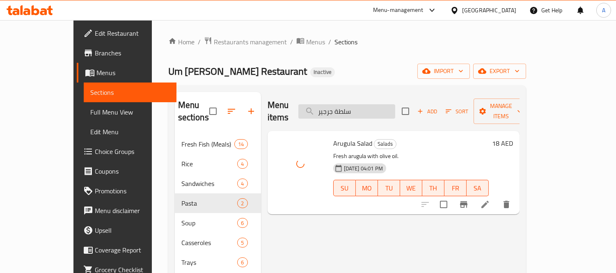
click at [381, 105] on input "سلطة جرجير" at bounding box center [346, 111] width 97 height 14
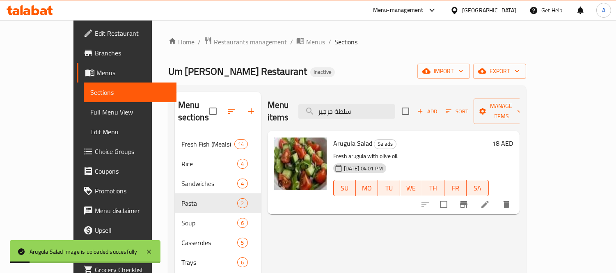
paste input "ضراء"
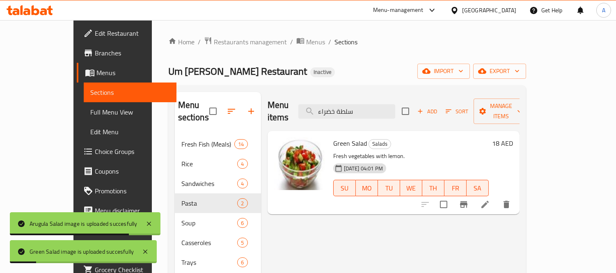
paste input "بادي"
drag, startPoint x: 386, startPoint y: 106, endPoint x: 302, endPoint y: 96, distance: 85.0
click at [302, 96] on div "Menu items سلطة زبادي Add Sort Manage items" at bounding box center [393, 111] width 252 height 39
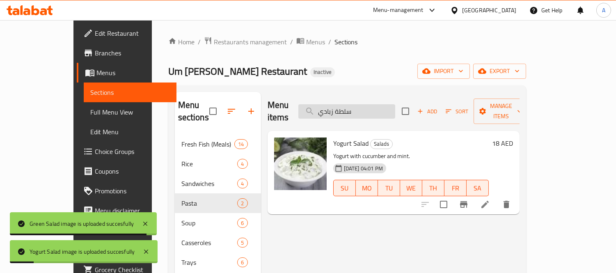
paste input "نجة"
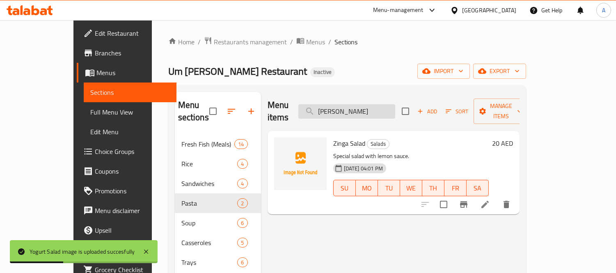
type input "[PERSON_NAME]"
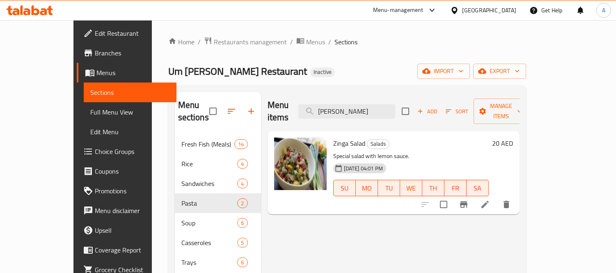
click at [496, 199] on li at bounding box center [484, 204] width 23 height 15
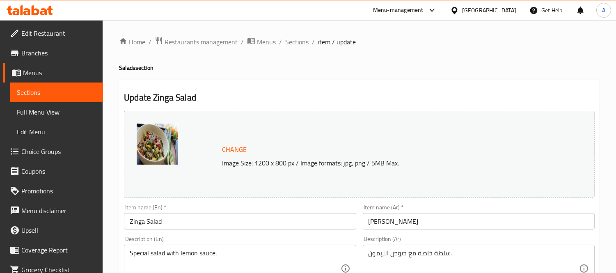
click at [407, 228] on input "[PERSON_NAME]" at bounding box center [479, 221] width 232 height 16
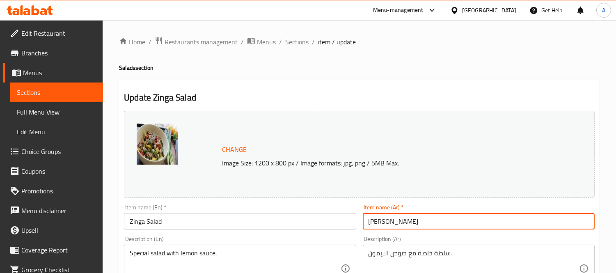
click at [407, 228] on input "[PERSON_NAME]" at bounding box center [479, 221] width 232 height 16
drag, startPoint x: 293, startPoint y: 43, endPoint x: 9, endPoint y: 4, distance: 286.4
click at [293, 43] on span "Sections" at bounding box center [296, 42] width 23 height 10
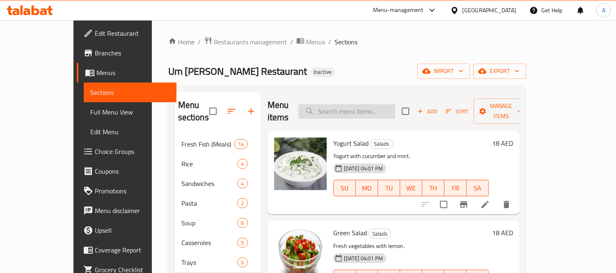
click at [381, 104] on input "search" at bounding box center [346, 111] width 97 height 14
paste input "سلطة رنجة"
type input "سلطة رنجة"
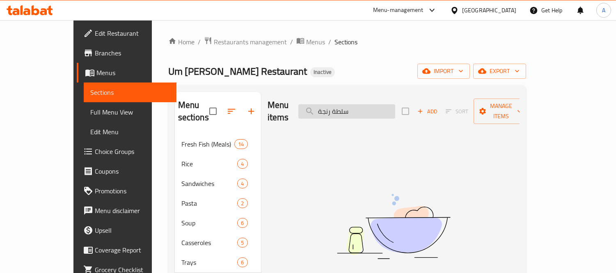
drag, startPoint x: 353, startPoint y: 109, endPoint x: 361, endPoint y: 111, distance: 8.1
click at [361, 111] on input "سلطة رنجة" at bounding box center [346, 111] width 97 height 14
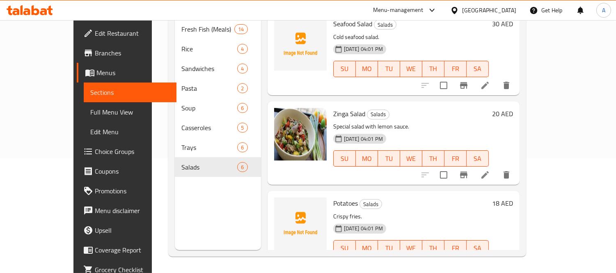
scroll to position [285, 0]
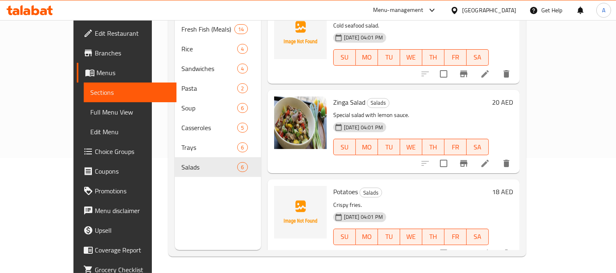
click at [496, 157] on li at bounding box center [484, 163] width 23 height 15
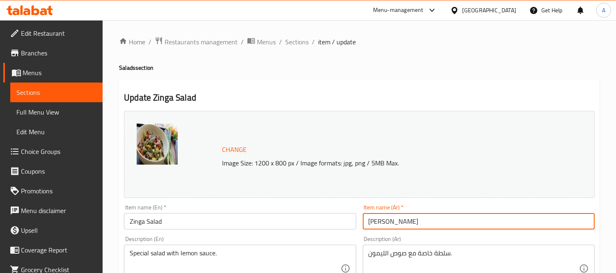
click at [378, 223] on input "[PERSON_NAME]" at bounding box center [479, 221] width 232 height 16
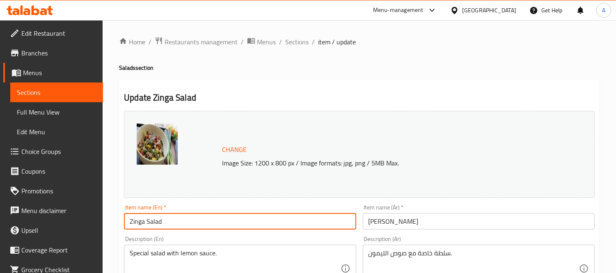
click at [137, 223] on input "Zinga Salad" at bounding box center [240, 221] width 232 height 16
paste input "Herring"
type input "Herring Salad"
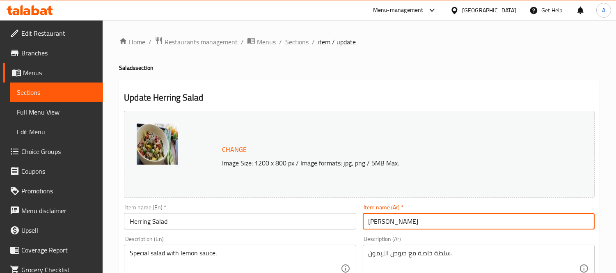
click at [380, 223] on input "[PERSON_NAME]" at bounding box center [479, 221] width 232 height 16
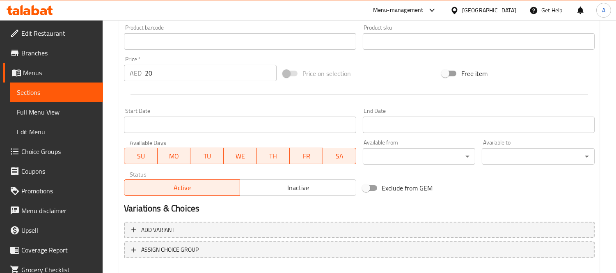
scroll to position [317, 0]
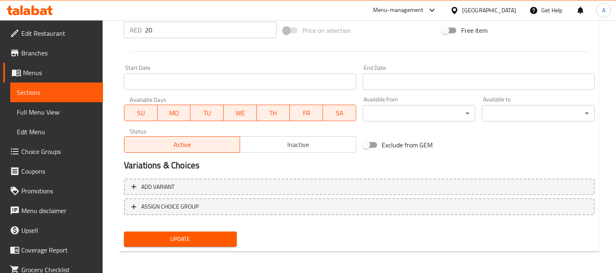
type input "سلطة رنجة"
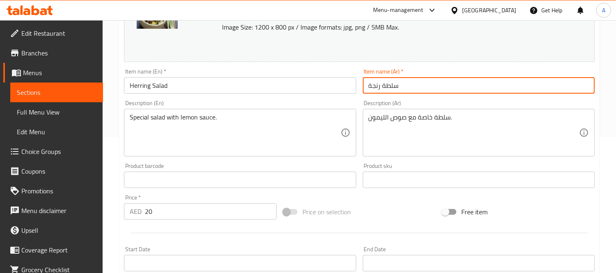
scroll to position [135, 0]
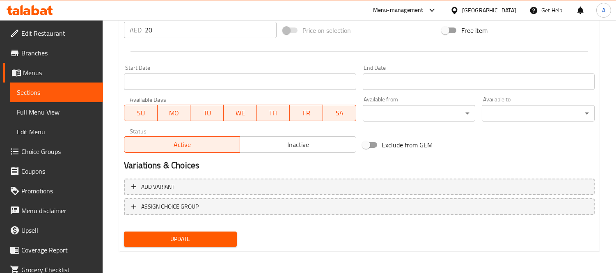
click at [204, 235] on span "Update" at bounding box center [180, 239] width 100 height 10
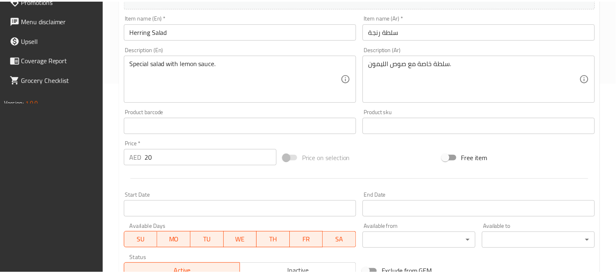
scroll to position [317, 0]
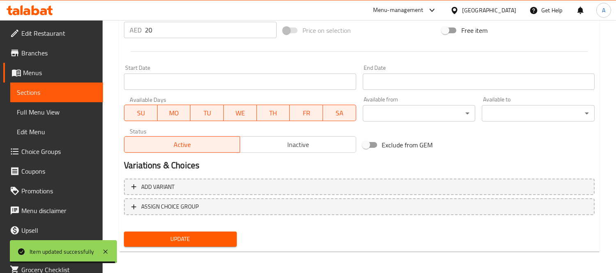
click at [316, 236] on div "Update" at bounding box center [359, 239] width 477 height 22
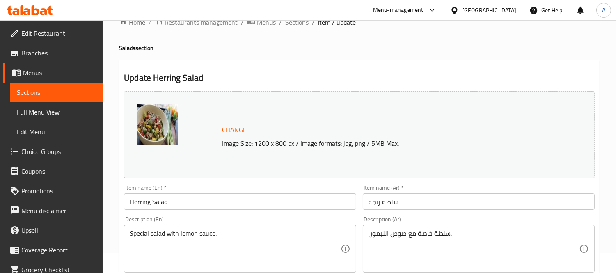
scroll to position [0, 0]
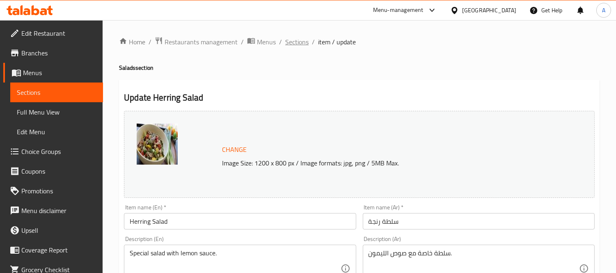
click at [290, 46] on span "Sections" at bounding box center [296, 42] width 23 height 10
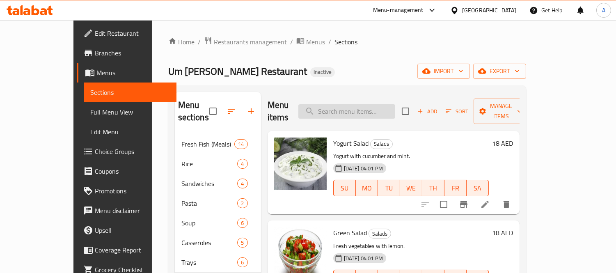
click at [374, 104] on input "search" at bounding box center [346, 111] width 97 height 14
paste input "سلمون"
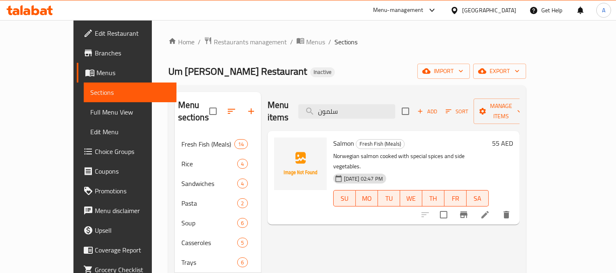
drag, startPoint x: 375, startPoint y: 109, endPoint x: 315, endPoint y: 112, distance: 60.4
click at [315, 112] on div "Menu items سلمون Add Sort Manage items" at bounding box center [393, 111] width 252 height 39
paste input "دويتش جمبري"
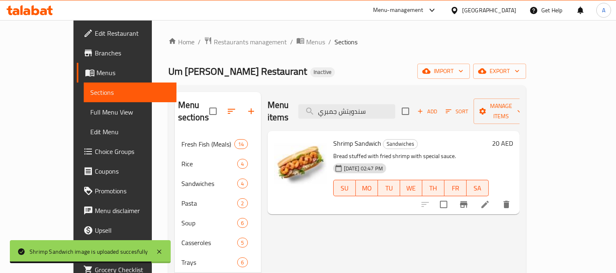
drag, startPoint x: 397, startPoint y: 107, endPoint x: 266, endPoint y: 90, distance: 131.9
click at [266, 90] on div "Menu sections Fresh Fish (Meals) 14 Rice 4 Sandwiches 4 Pasta 2 Soup 6 Casserol…" at bounding box center [347, 228] width 358 height 286
paste input "فيليه"
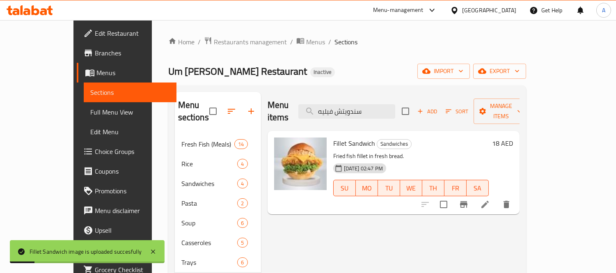
drag, startPoint x: 407, startPoint y: 103, endPoint x: 309, endPoint y: 99, distance: 98.5
click at [309, 99] on div "Menu items سندويتش فيليه Add Sort Manage items" at bounding box center [393, 111] width 252 height 39
paste input "الاماري"
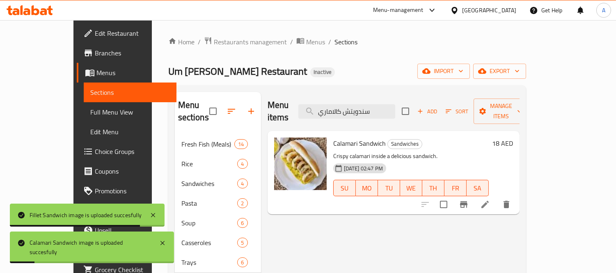
paste input "بريم"
drag, startPoint x: 399, startPoint y: 106, endPoint x: 286, endPoint y: 94, distance: 114.2
click at [287, 95] on div "Menu items سندويتش كالاماري Add Sort Manage items" at bounding box center [393, 111] width 252 height 39
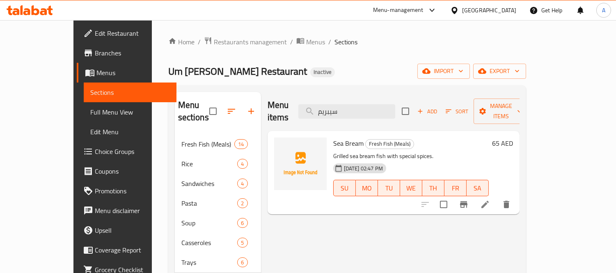
paste input "عري"
type input "شعري"
click at [496, 198] on li at bounding box center [484, 204] width 23 height 15
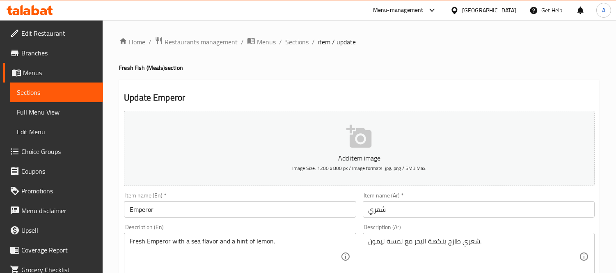
click at [432, 238] on textarea "شعري طازج بنكهة البحر مع لمسة ليمون." at bounding box center [473, 256] width 210 height 39
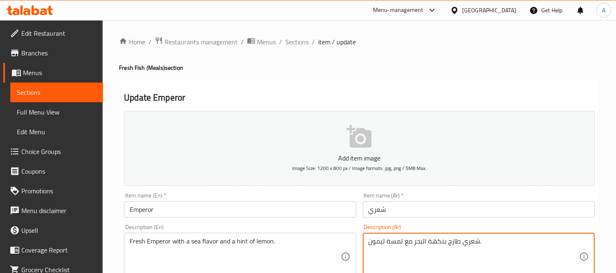
click at [432, 238] on textarea "شعري طازج بنكهة البحر مع لمسة ليمون." at bounding box center [473, 256] width 210 height 39
click at [433, 211] on input "شعري" at bounding box center [479, 209] width 232 height 16
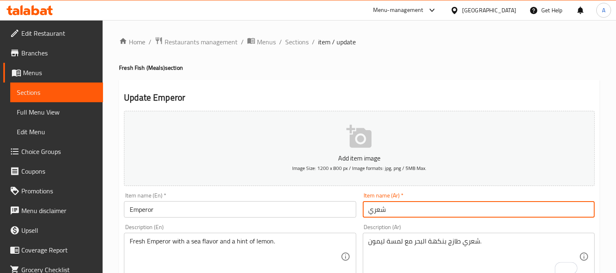
click at [433, 211] on input "شعري" at bounding box center [479, 209] width 232 height 16
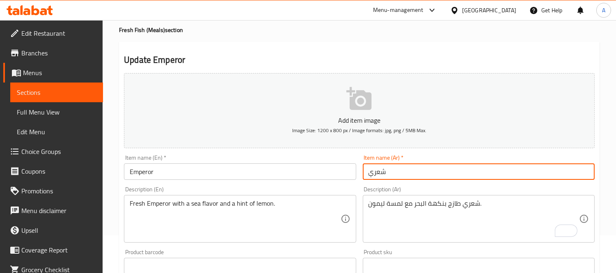
scroll to position [91, 0]
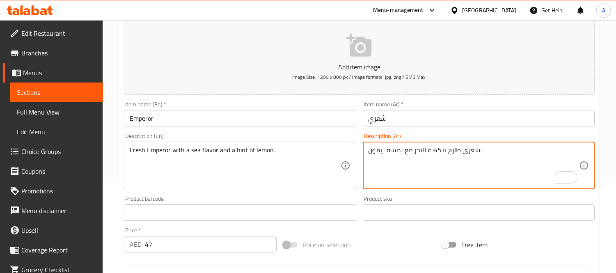
click at [431, 159] on textarea "شعري طازج بنكهة البحر مع لمسة ليمون." at bounding box center [473, 165] width 210 height 39
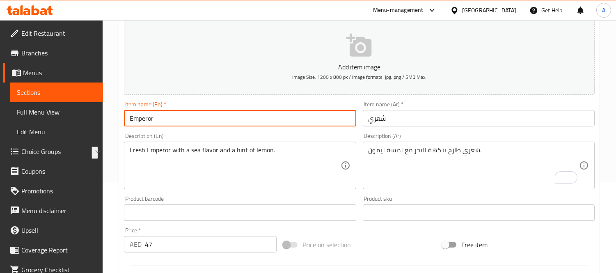
drag, startPoint x: 178, startPoint y: 122, endPoint x: 91, endPoint y: 119, distance: 87.0
click at [91, 119] on div "Edit Restaurant Branches Menus Sections Full Menu View Edit Menu Choice Groups …" at bounding box center [308, 208] width 616 height 559
paste input "Sherry"
type input "Sherry"
click at [158, 154] on textarea "Fresh Emperor with a sea flavor and a hint of lemon." at bounding box center [235, 165] width 210 height 39
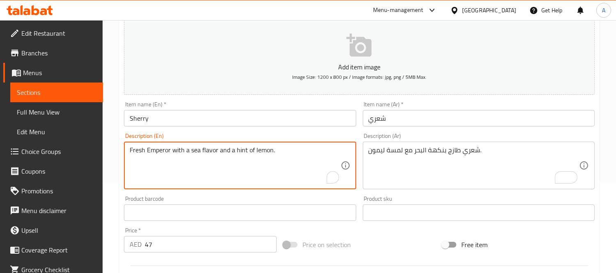
paste textarea "Sherry"
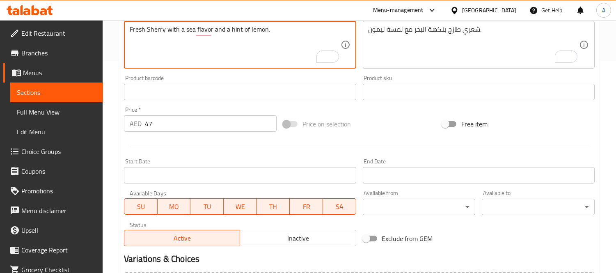
scroll to position [305, 0]
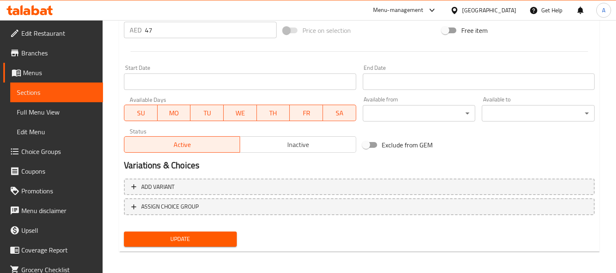
type textarea "Fresh Sherry with a sea flavor and a hint of lemon."
click at [188, 228] on div "Update" at bounding box center [180, 239] width 119 height 22
click at [189, 240] on span "Update" at bounding box center [180, 239] width 100 height 10
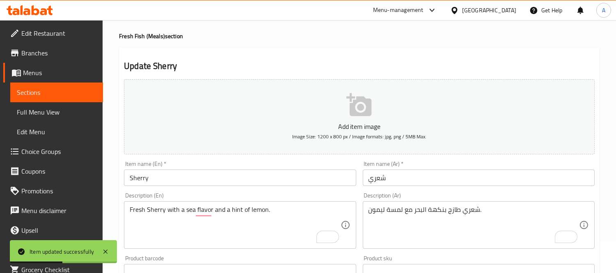
scroll to position [0, 0]
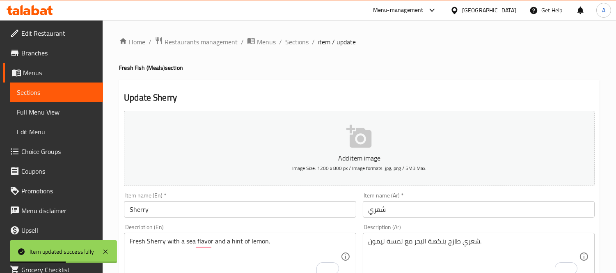
click at [317, 101] on h2 "Update Sherry" at bounding box center [359, 97] width 470 height 12
click at [290, 46] on span "Sections" at bounding box center [296, 42] width 23 height 10
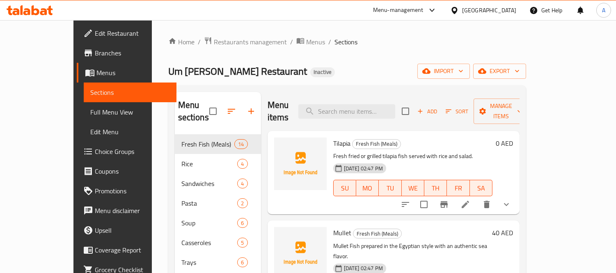
click at [90, 111] on span "Full Menu View" at bounding box center [130, 112] width 80 height 10
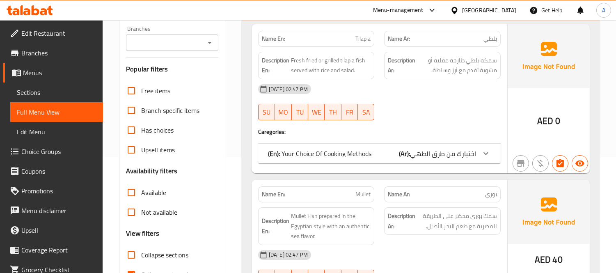
scroll to position [182, 0]
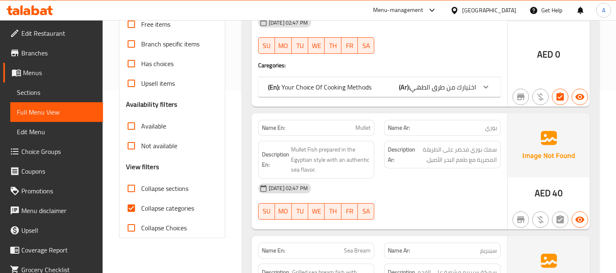
click at [134, 210] on input "Collapse categories" at bounding box center [131, 208] width 20 height 20
checkbox input "false"
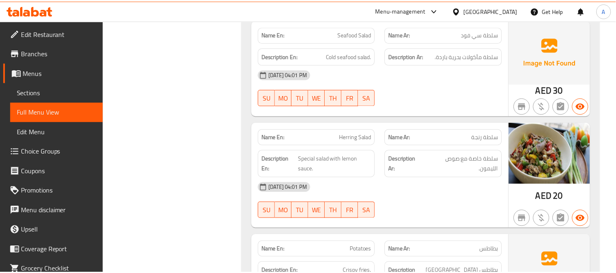
scroll to position [5971, 0]
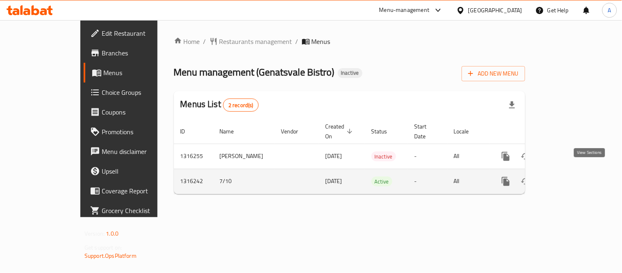
click at [570, 177] on icon "enhanced table" at bounding box center [565, 181] width 10 height 10
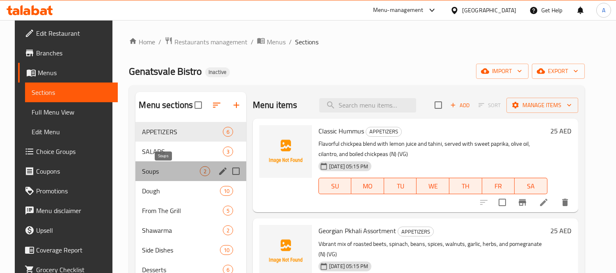
click at [161, 175] on span "Soups" at bounding box center [170, 171] width 57 height 10
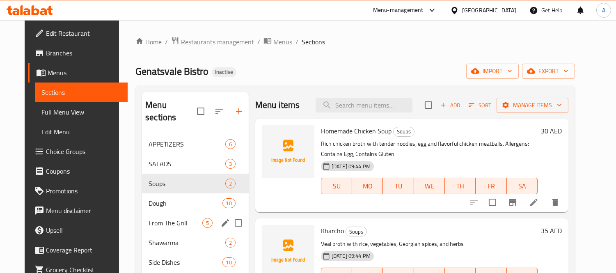
scroll to position [46, 0]
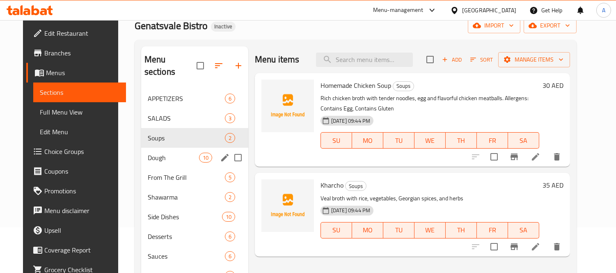
click at [159, 153] on span "Dough" at bounding box center [173, 158] width 51 height 10
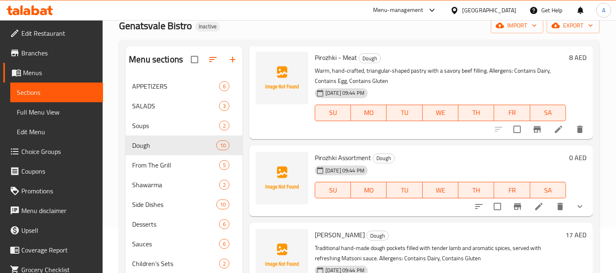
scroll to position [547, 0]
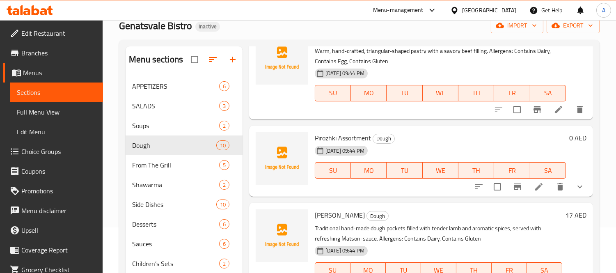
click at [575, 192] on button "show more" at bounding box center [580, 187] width 20 height 20
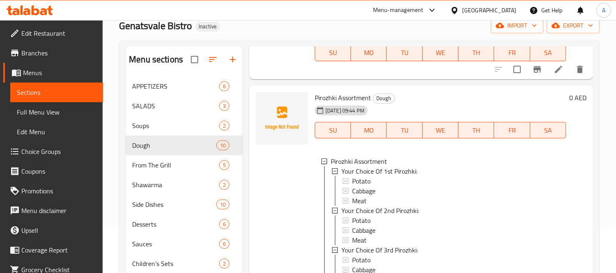
scroll to position [683, 0]
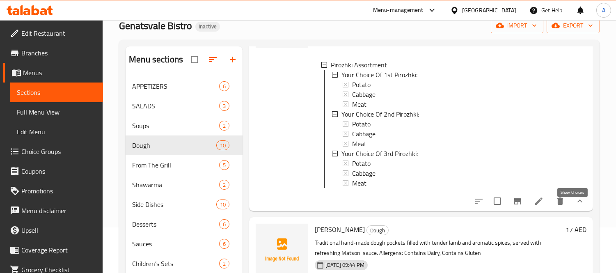
click at [577, 206] on icon "show more" at bounding box center [580, 201] width 10 height 10
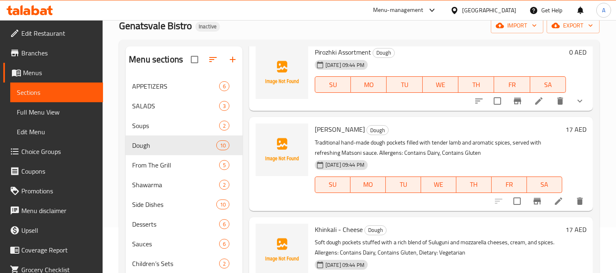
scroll to position [547, 0]
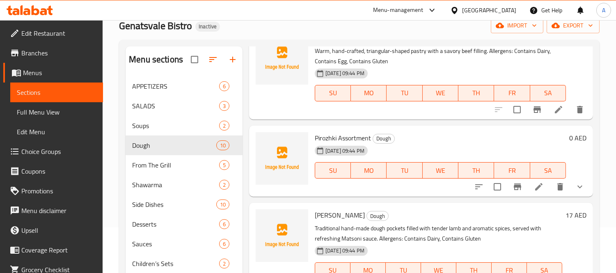
click at [349, 137] on span "Pirozhki Assortment" at bounding box center [343, 138] width 56 height 12
copy h6 "Pirozhki Assortment"
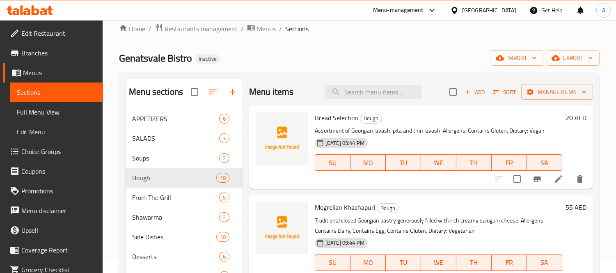
scroll to position [0, 0]
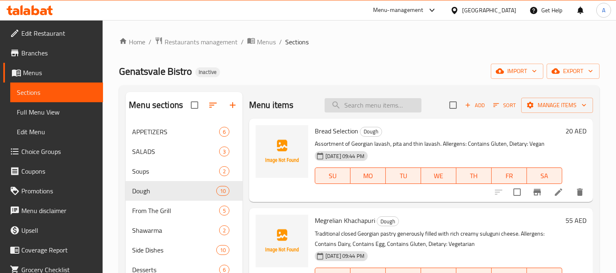
click at [371, 100] on input "search" at bounding box center [372, 105] width 97 height 14
paste input "Khinkali - Beef"
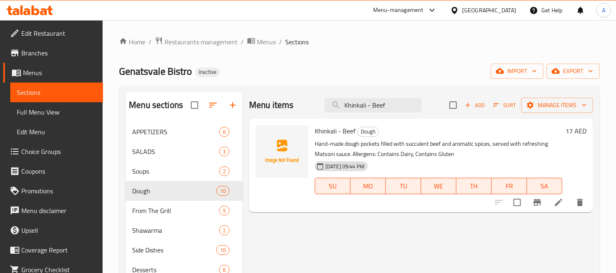
type input "Khinkali - Beef"
click at [552, 201] on li at bounding box center [558, 202] width 23 height 15
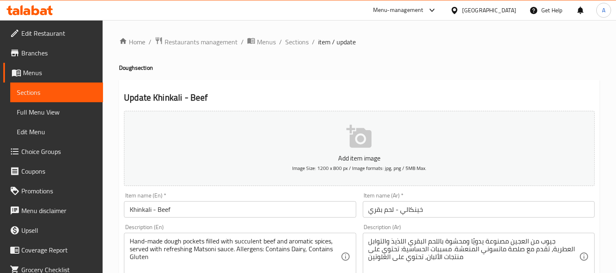
scroll to position [91, 0]
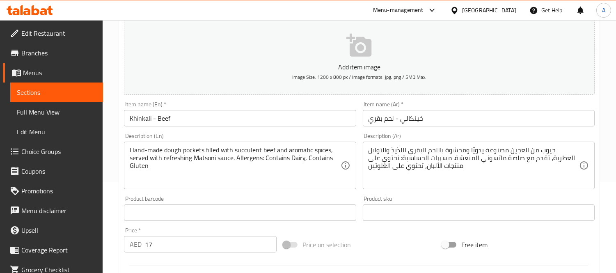
click at [445, 150] on textarea "جيوب من العجين مصنوعة يدويًا ومحشوة باللحم البقري اللذيذ والتوابل العطرية، تقدم…" at bounding box center [473, 165] width 210 height 39
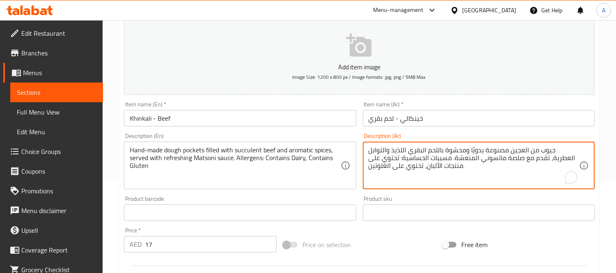
click at [424, 150] on textarea "جيوب من العجين مصنوعة يدويًا ومحشوة باللحم البقري اللذيذ والتوابل العطرية، تقدم…" at bounding box center [473, 165] width 210 height 39
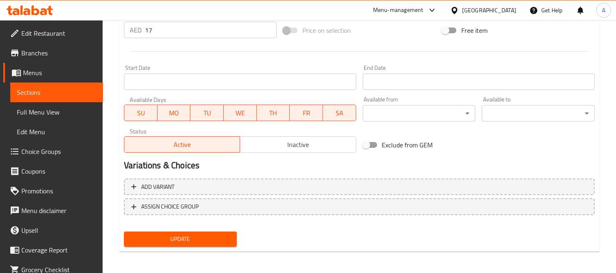
type textarea "جيوب من العجين مصنوعة يدويًا ومحشوة باللحم البقري ذو العصارة والتوابل العطرية، …"
click at [219, 234] on span "Update" at bounding box center [180, 239] width 100 height 10
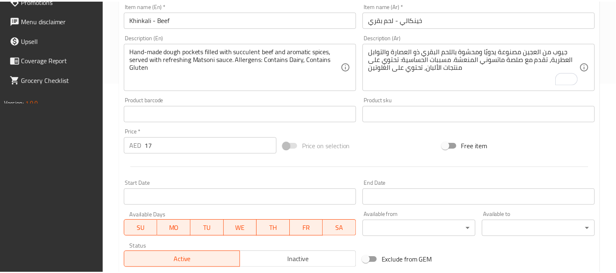
scroll to position [305, 0]
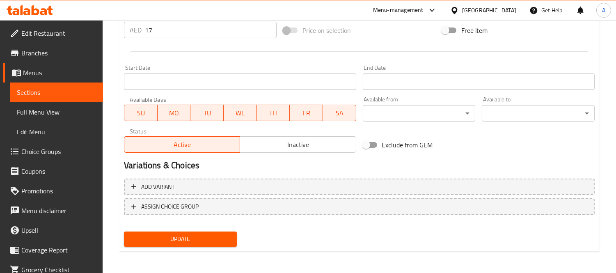
click at [55, 81] on link "Menus" at bounding box center [53, 73] width 100 height 20
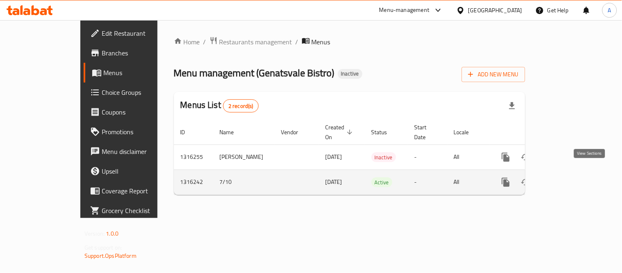
click at [570, 178] on icon "enhanced table" at bounding box center [565, 182] width 10 height 10
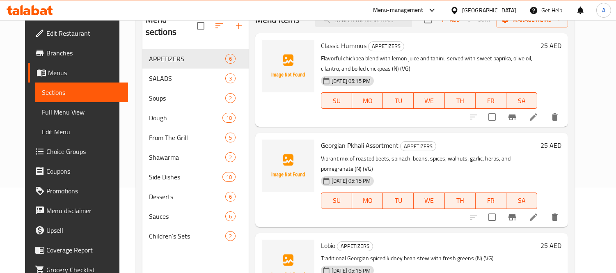
scroll to position [115, 0]
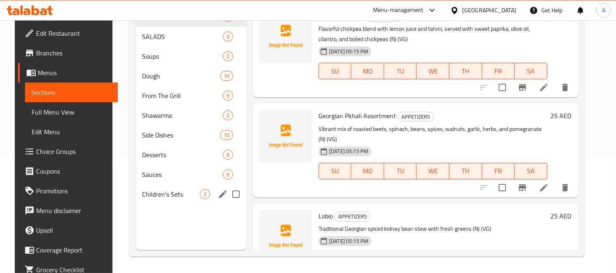
click at [227, 193] on input "Menu sections" at bounding box center [235, 193] width 17 height 17
checkbox input "true"
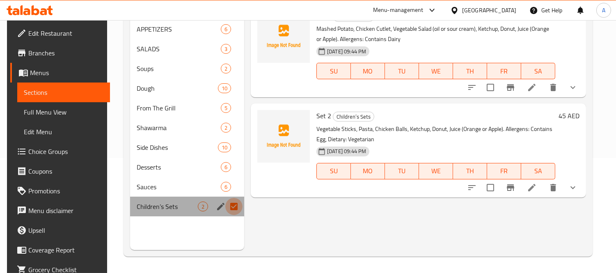
click at [234, 208] on input "Menu sections" at bounding box center [233, 206] width 17 height 17
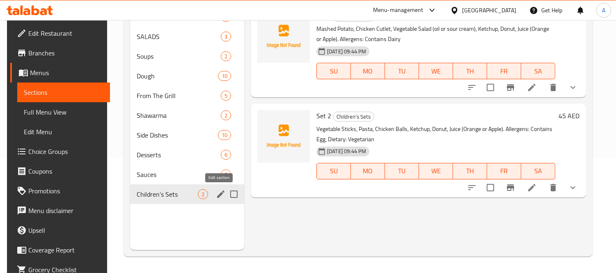
click at [220, 197] on icon "edit" at bounding box center [221, 194] width 10 height 10
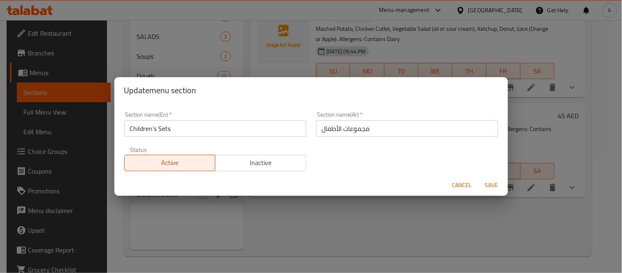
click at [150, 125] on input "Children’s Sets" at bounding box center [215, 128] width 182 height 16
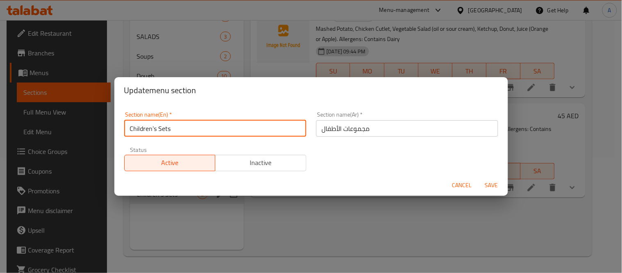
type input "Children's Sets"
click at [493, 185] on span "Save" at bounding box center [492, 185] width 20 height 10
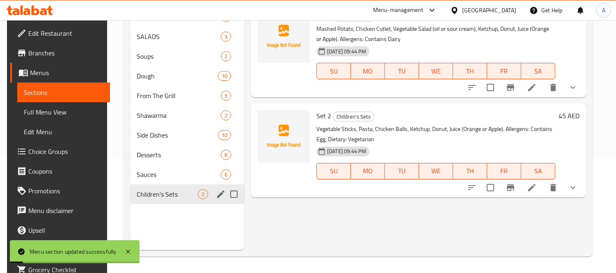
click at [219, 193] on icon "edit" at bounding box center [220, 193] width 7 height 7
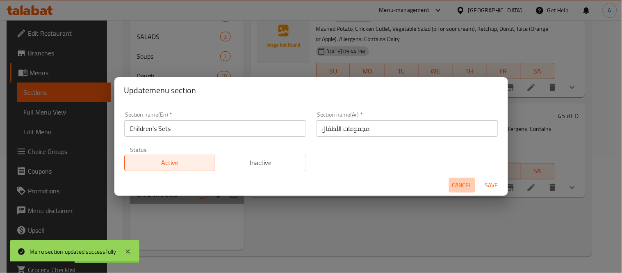
click at [450, 187] on button "Cancel" at bounding box center [462, 185] width 26 height 15
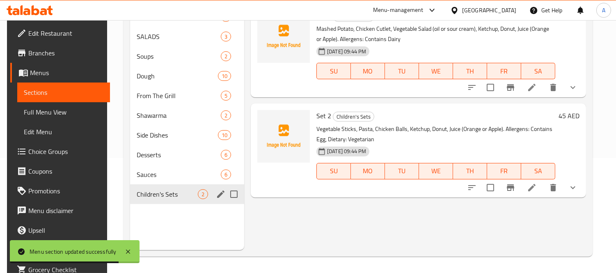
click at [221, 194] on icon "edit" at bounding box center [221, 194] width 10 height 10
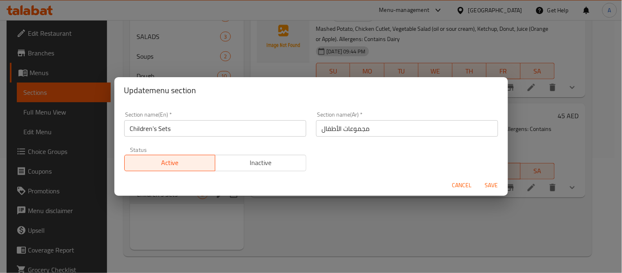
click at [469, 194] on div "Cancel Save" at bounding box center [311, 185] width 394 height 22
click at [468, 192] on button "Cancel" at bounding box center [462, 185] width 26 height 15
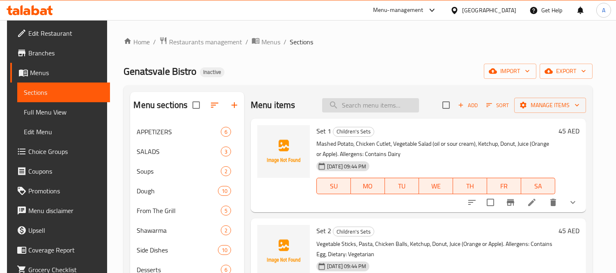
click at [375, 109] on input "search" at bounding box center [370, 105] width 97 height 14
paste input "Pirozhki - Cabbage"
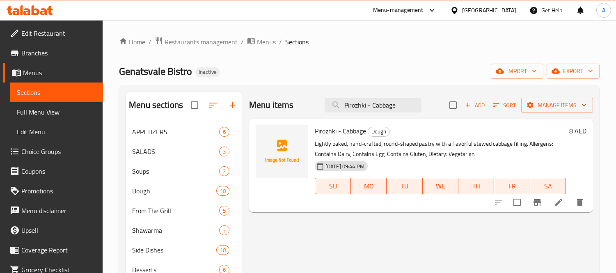
type input "Pirozhki - Cabbage"
click at [557, 204] on icon at bounding box center [557, 201] width 7 height 7
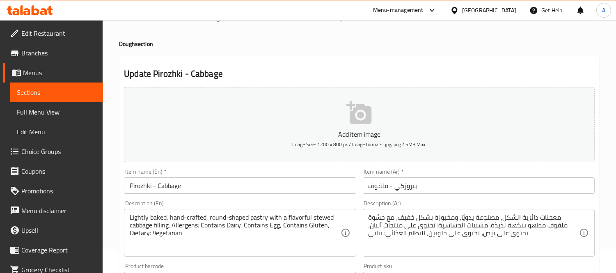
scroll to position [46, 0]
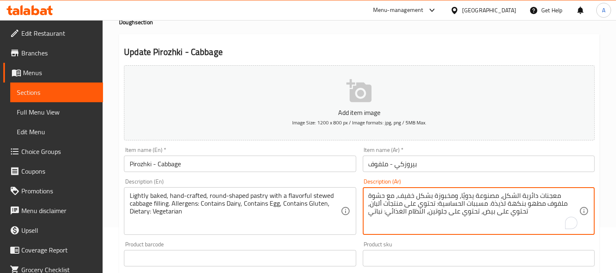
click at [499, 203] on textarea "معجنات دائرية الشكل، مصنوعة يدويًا، ومخبوزة بشكل خفيف، مع حشوة ملفوف مطهو بنكهة…" at bounding box center [473, 211] width 210 height 39
click at [547, 204] on textarea "معجنات دائرية الشكل، مصنوعة يدويًا، ومخبوزة بشكل خفيف، مع حشوة ملفوف مطهو بنكهة…" at bounding box center [473, 211] width 210 height 39
paste textarea "ذيذة"
drag, startPoint x: 511, startPoint y: 204, endPoint x: 493, endPoint y: 205, distance: 18.9
click at [493, 205] on textarea "معجنات دائرية الشكل، مصنوعة يدويًا، ومخبوزة بشكل خفيف، مع حشوة ملفوف لذيذة مطهو…" at bounding box center [473, 211] width 210 height 39
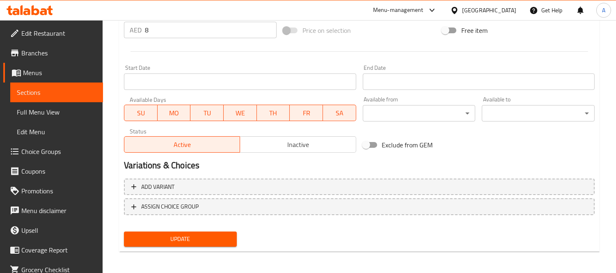
type textarea "معجنات دائرية الشكل، مصنوعة يدويًا، ومخبوزة بشكل خفيف، مع حشوة ملفوف لذيذة مطهو…"
click at [215, 235] on span "Update" at bounding box center [180, 239] width 100 height 10
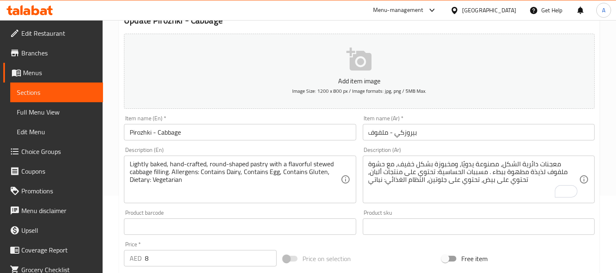
scroll to position [0, 0]
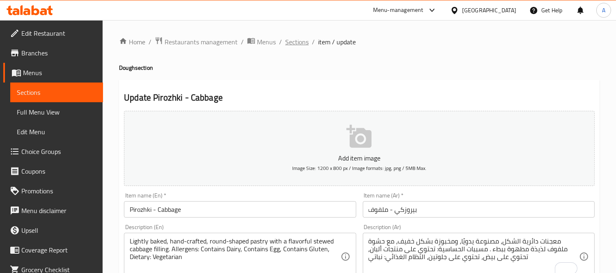
click at [297, 42] on span "Sections" at bounding box center [296, 42] width 23 height 10
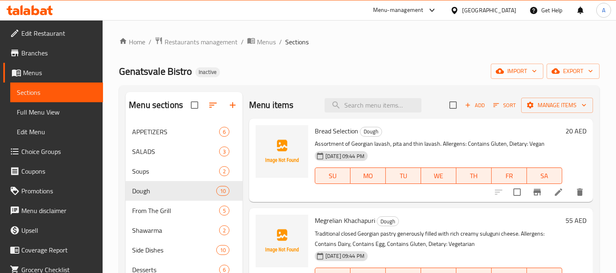
click at [355, 109] on input "search" at bounding box center [372, 105] width 97 height 14
paste input "Set 2"
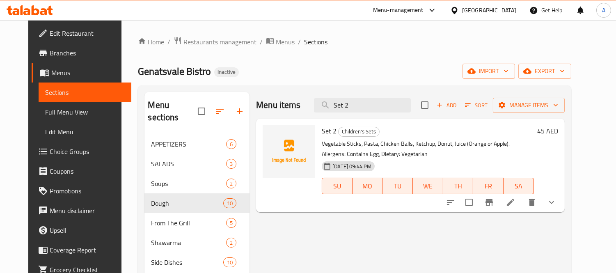
type input "Set 2"
click at [515, 206] on icon at bounding box center [510, 202] width 10 height 10
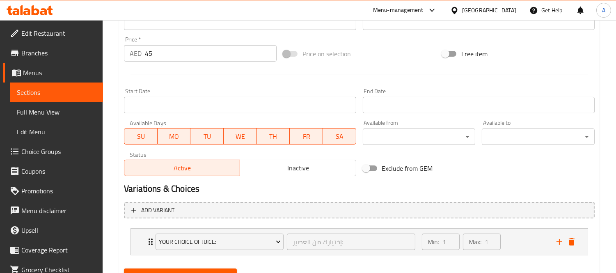
scroll to position [319, 0]
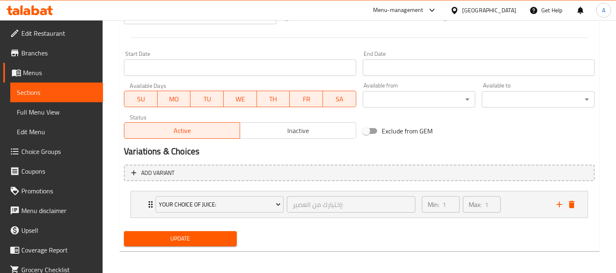
type textarea "أصابع الخضار، مكرونة، كرات الدجاج، الكاتشب، الدونات، عصير (برتقال أو تفاح). مسب…"
click at [208, 242] on span "Update" at bounding box center [180, 238] width 100 height 10
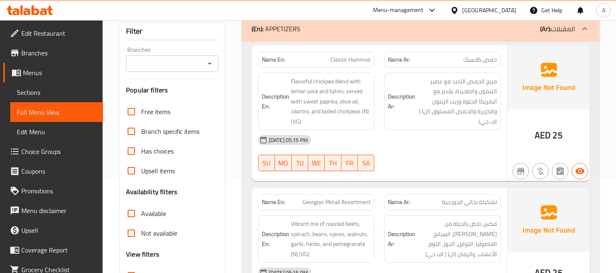
scroll to position [228, 0]
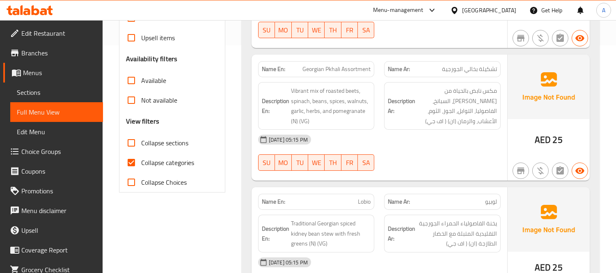
click at [126, 145] on input "Collapse sections" at bounding box center [131, 143] width 20 height 20
checkbox input "true"
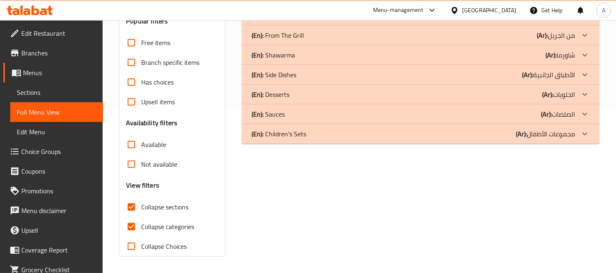
click at [133, 217] on input "Collapse categories" at bounding box center [131, 227] width 20 height 20
checkbox input "false"
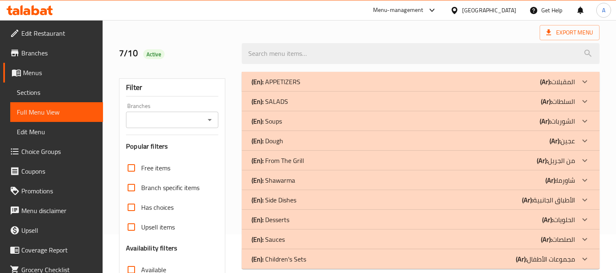
scroll to position [27, 0]
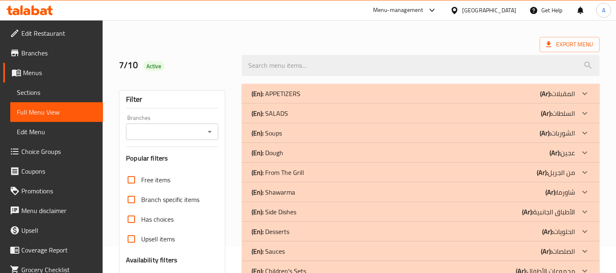
click at [357, 153] on div "(En): [PERSON_NAME] (Ar): عجين" at bounding box center [412, 153] width 323 height 10
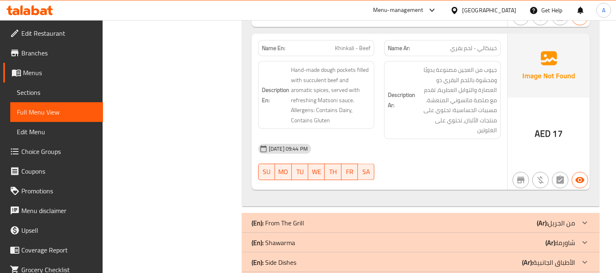
scroll to position [2023, 0]
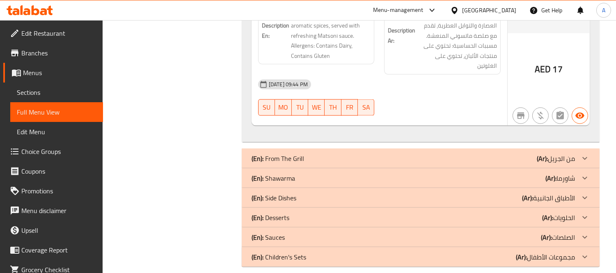
click at [310, 153] on div "(En): From The Grill (Ar): من الجريل" at bounding box center [412, 158] width 323 height 10
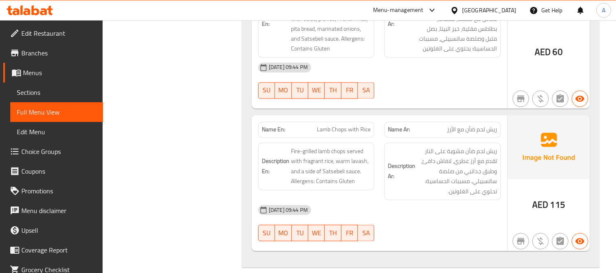
scroll to position [2843, 0]
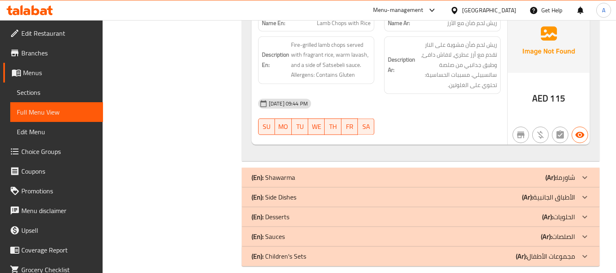
click at [302, 172] on div "(En): Shawarma (Ar): شاورما" at bounding box center [412, 177] width 323 height 10
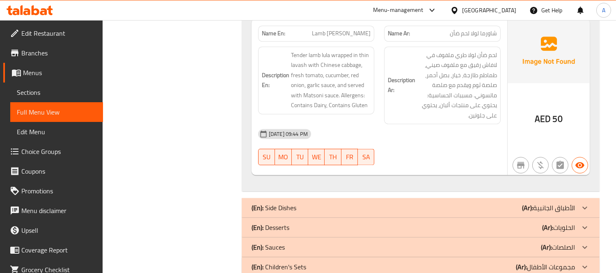
scroll to position [3195, 0]
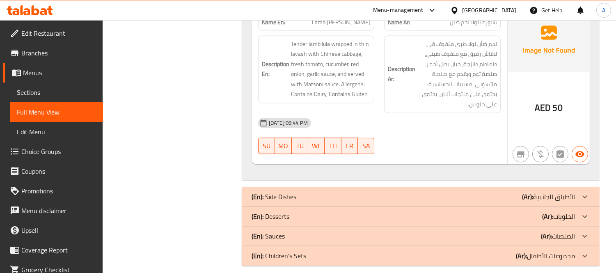
click at [341, 187] on div "(En): Side Dishes (Ar): الأطباق الجانبية" at bounding box center [421, 197] width 358 height 20
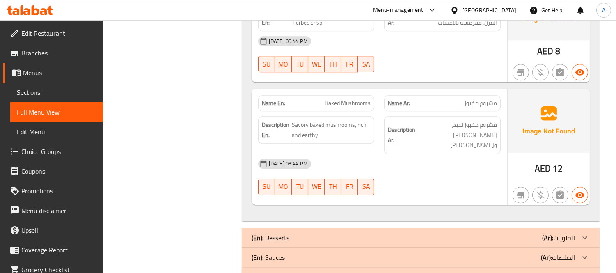
scroll to position [4346, 0]
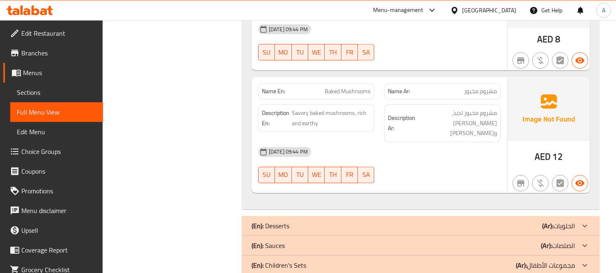
click at [298, 221] on div "(En): Desserts (Ar): الحلويات" at bounding box center [412, 226] width 323 height 10
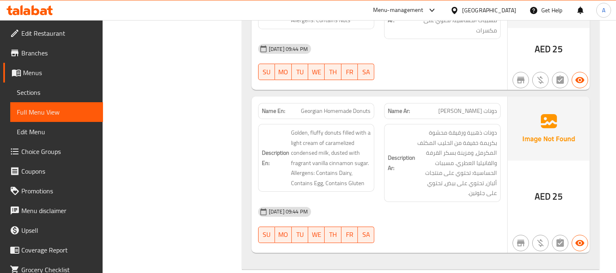
scroll to position [5348, 0]
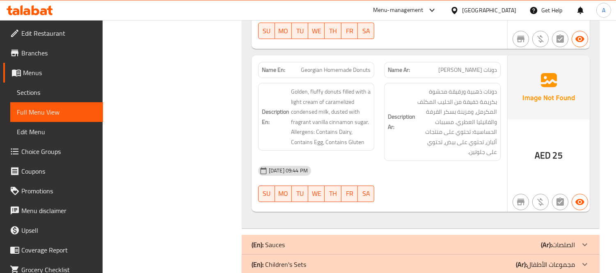
click at [335, 239] on div "(En): Sauces (Ar): الصلصات" at bounding box center [412, 244] width 323 height 10
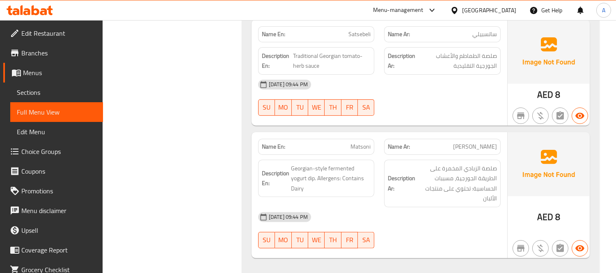
scroll to position [6089, 0]
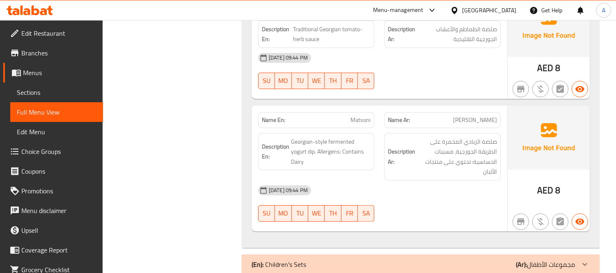
click at [326, 255] on div "(En): Children's Sets (Ar): مجموعات الأطفال" at bounding box center [421, 264] width 358 height 20
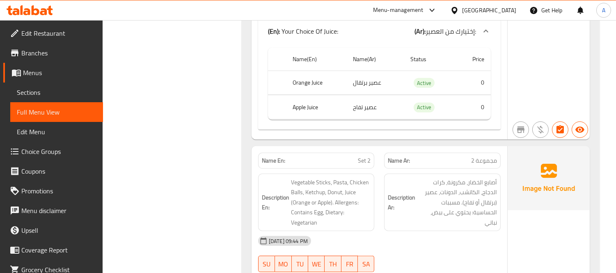
scroll to position [6691, 0]
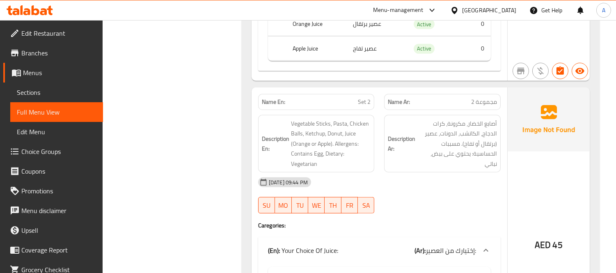
click at [355, 98] on p "Name En: Set 2" at bounding box center [316, 102] width 109 height 9
copy span "Set 2"
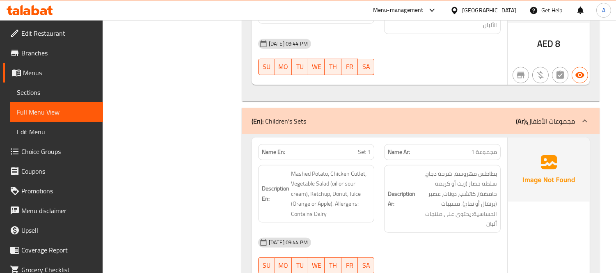
scroll to position [6144, 0]
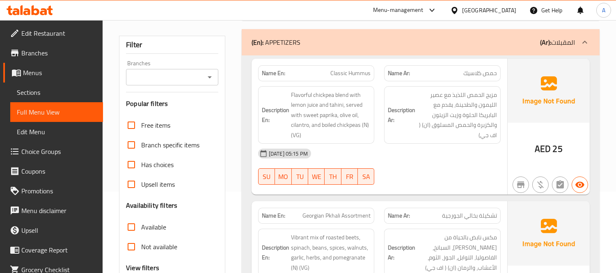
scroll to position [228, 0]
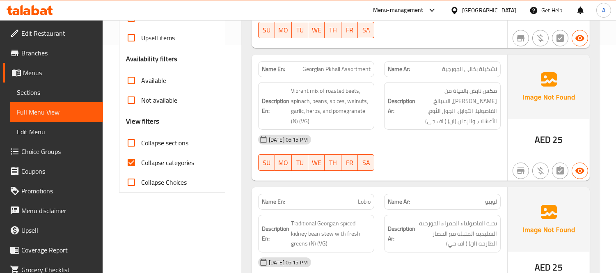
click at [137, 160] on input "Collapse categories" at bounding box center [131, 163] width 20 height 20
checkbox input "false"
click at [130, 142] on input "Collapse sections" at bounding box center [131, 143] width 20 height 20
checkbox input "true"
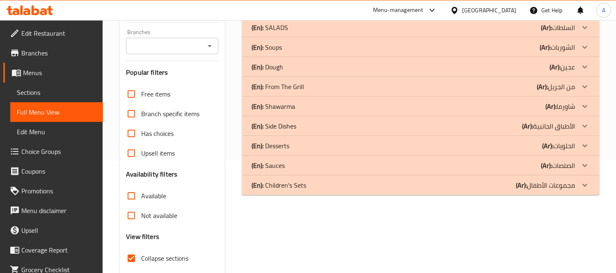
scroll to position [72, 0]
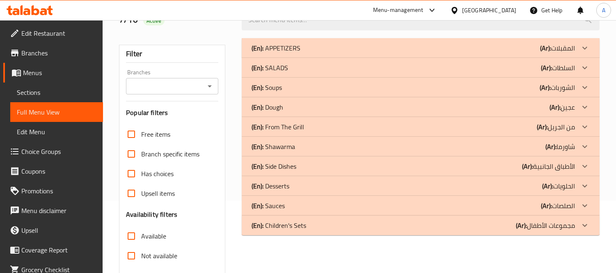
click at [447, 87] on div "(En): Soups (Ar): الشوربات" at bounding box center [412, 87] width 323 height 10
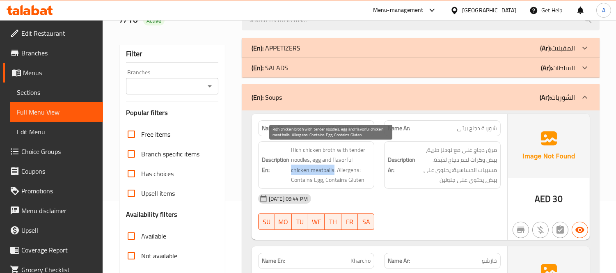
drag, startPoint x: 290, startPoint y: 173, endPoint x: 334, endPoint y: 169, distance: 43.6
click at [334, 169] on span "Rich chicken broth with tender noodles, egg and flavorful chicken meatballs. Al…" at bounding box center [331, 165] width 80 height 40
copy span "chicken meatballs"
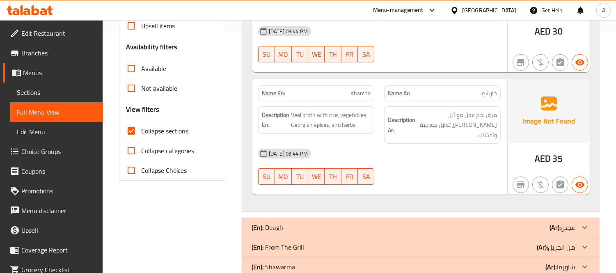
scroll to position [300, 0]
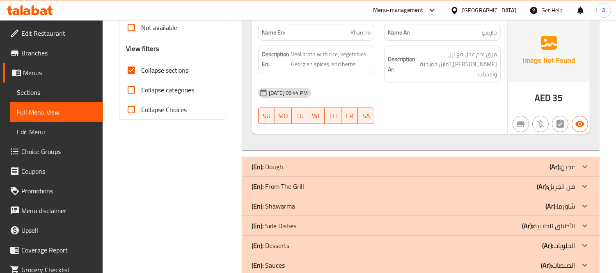
click at [376, 162] on div "(En): [PERSON_NAME] (Ar): عجين" at bounding box center [412, 167] width 323 height 10
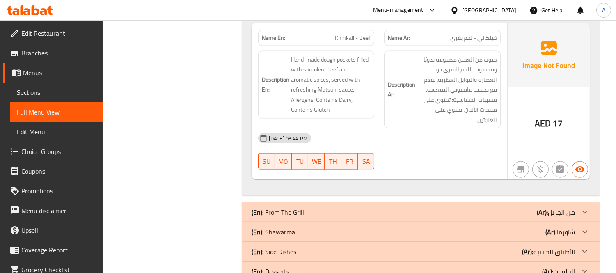
scroll to position [2249, 0]
click at [337, 208] on div "(En): From The Grill (Ar): من الجريل" at bounding box center [412, 213] width 323 height 10
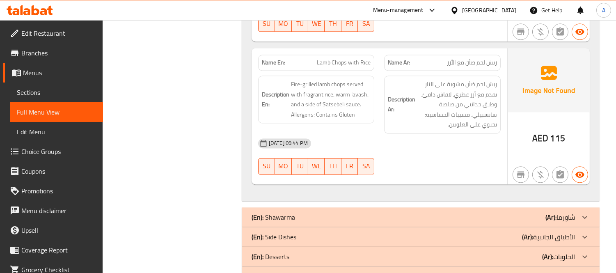
scroll to position [3069, 0]
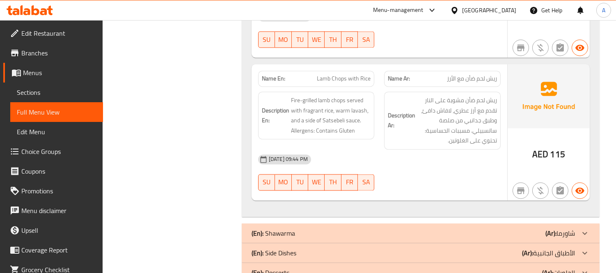
click at [356, 228] on div "(En): Shawarma (Ar): شاورما" at bounding box center [412, 233] width 323 height 10
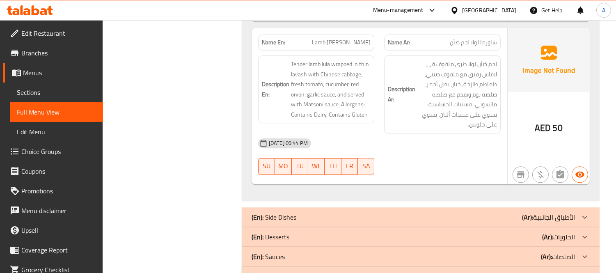
scroll to position [3466, 0]
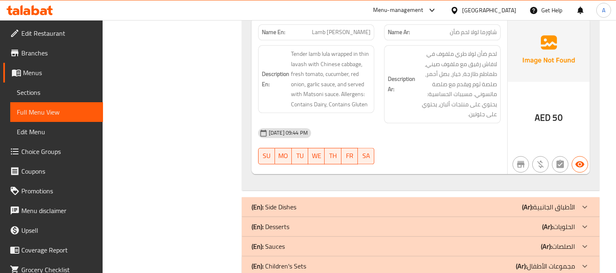
click at [324, 202] on div "(En): Side Dishes (Ar): الأطباق الجانبية" at bounding box center [412, 207] width 323 height 10
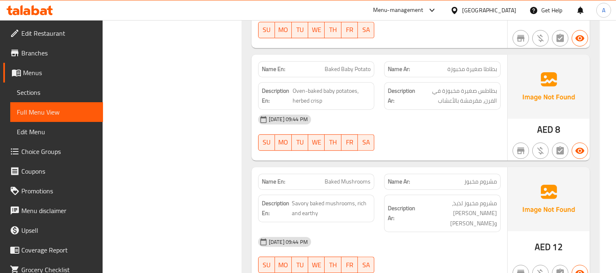
scroll to position [4617, 0]
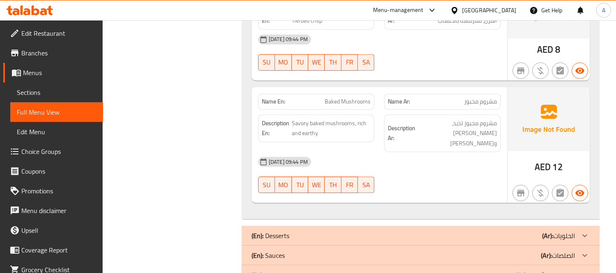
click at [355, 270] on div "(En): Children's Sets (Ar): مجموعات الأطفال" at bounding box center [412, 275] width 323 height 10
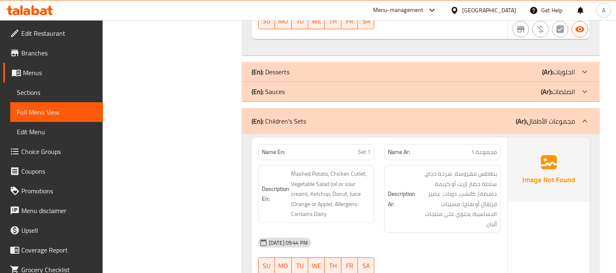
scroll to position [4780, 0]
click at [357, 82] on div "(En): Sauces (Ar): الصلصات" at bounding box center [421, 92] width 358 height 20
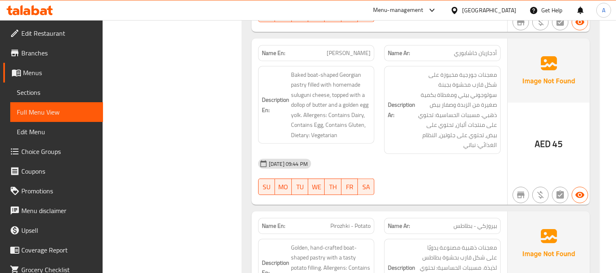
scroll to position [0, 0]
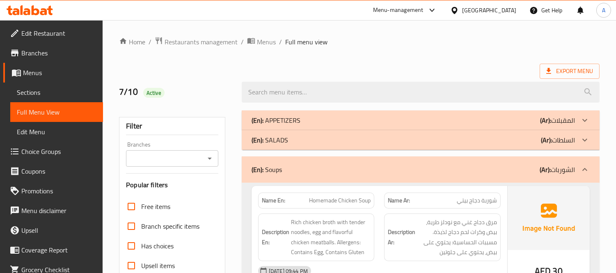
click at [269, 46] on span "Menus" at bounding box center [266, 42] width 19 height 10
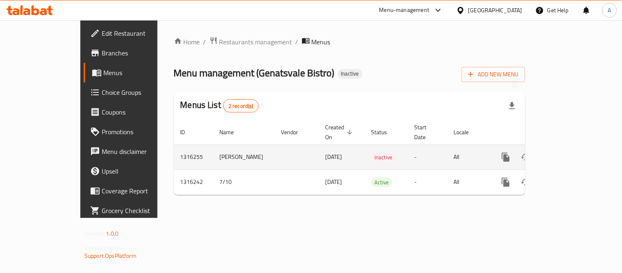
click at [213, 153] on td "[PERSON_NAME]" at bounding box center [244, 156] width 62 height 25
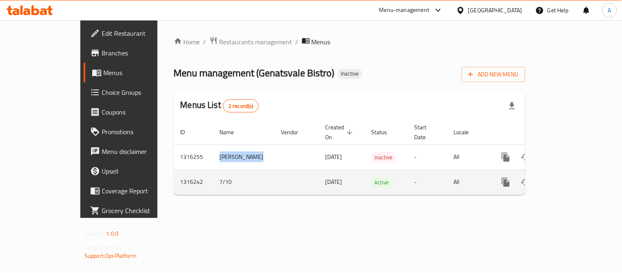
copy td "[PERSON_NAME]"
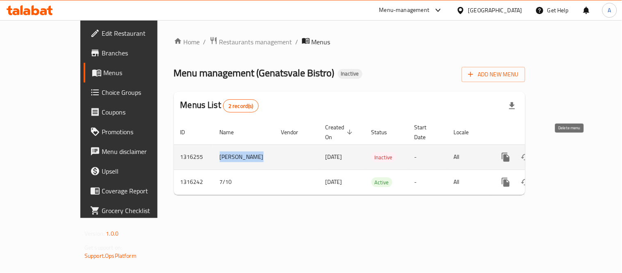
click at [550, 152] on icon "enhanced table" at bounding box center [545, 157] width 10 height 10
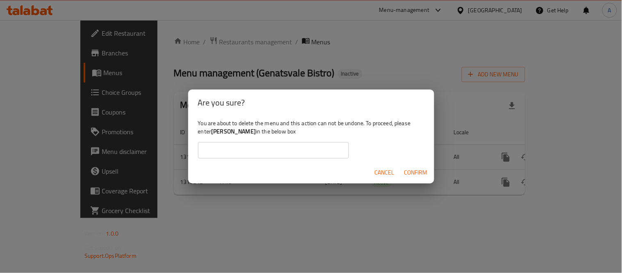
click at [316, 149] on input "text" at bounding box center [273, 150] width 151 height 16
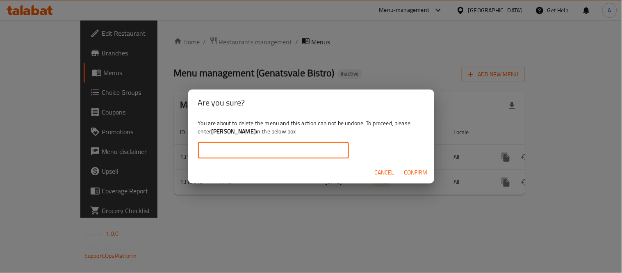
paste input "[PERSON_NAME]"
type input "[PERSON_NAME]"
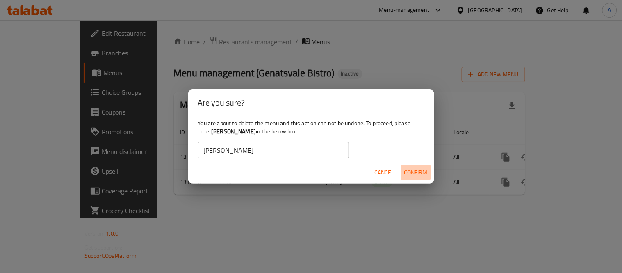
click at [414, 172] on span "Confirm" at bounding box center [415, 172] width 23 height 10
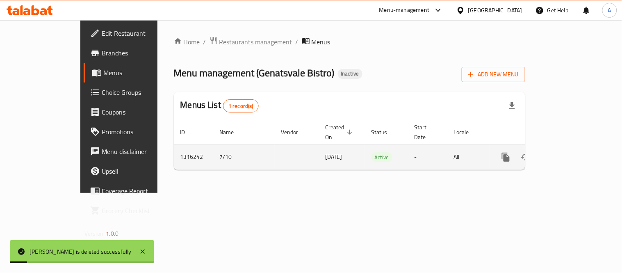
click at [570, 152] on icon "enhanced table" at bounding box center [565, 157] width 10 height 10
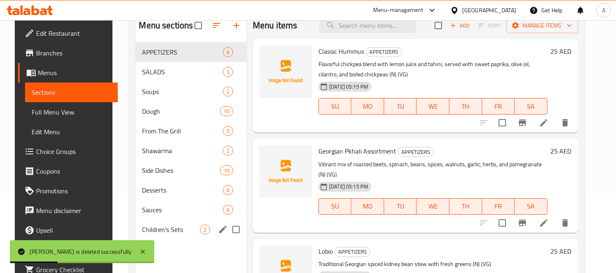
scroll to position [115, 0]
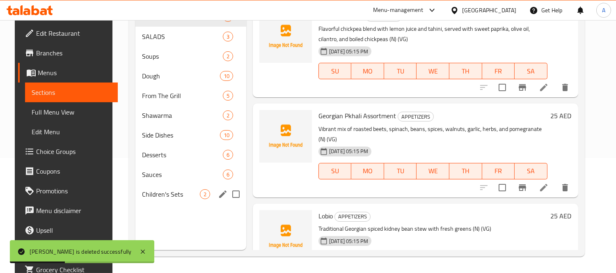
click at [168, 200] on div "Children's Sets 2" at bounding box center [190, 194] width 111 height 20
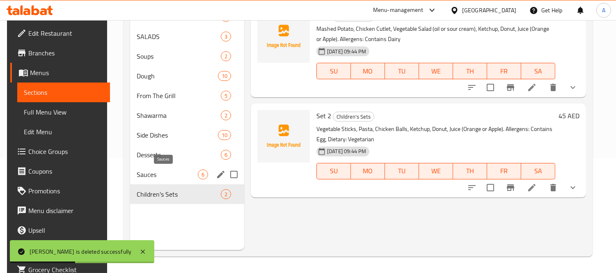
click at [161, 168] on div "Sauces 6" at bounding box center [187, 174] width 114 height 20
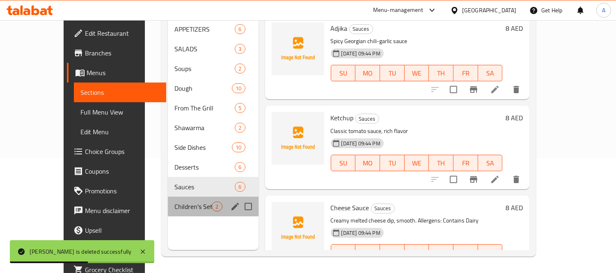
click at [174, 201] on span "Children's Sets" at bounding box center [192, 206] width 37 height 10
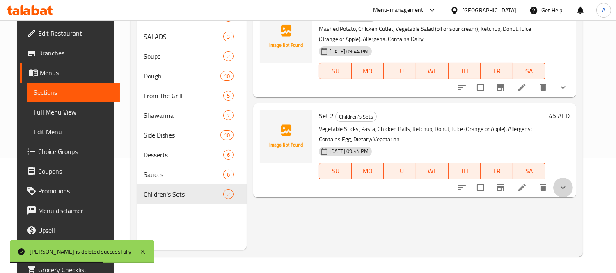
click at [572, 195] on button "show more" at bounding box center [563, 188] width 20 height 20
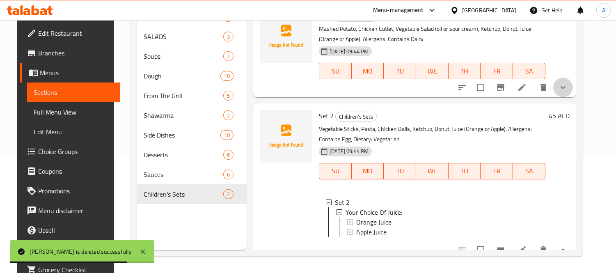
click at [572, 82] on button "show more" at bounding box center [563, 88] width 20 height 20
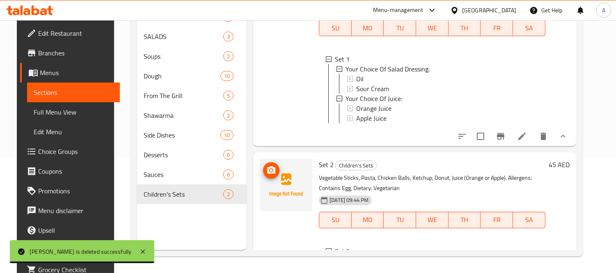
scroll to position [115, 0]
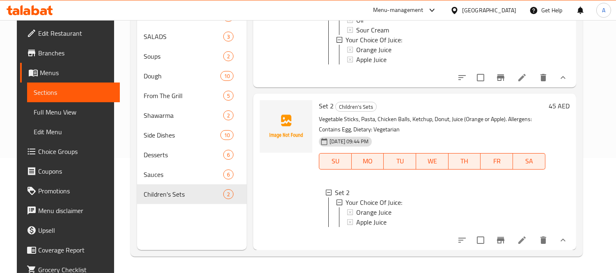
click at [533, 245] on li at bounding box center [521, 240] width 23 height 15
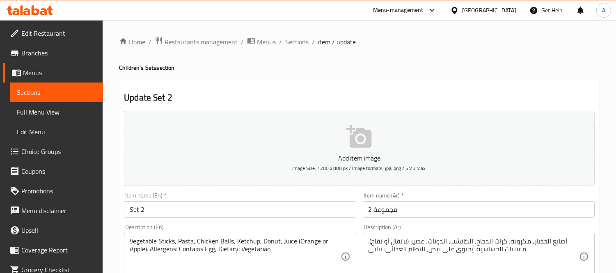
click at [287, 39] on span "Sections" at bounding box center [296, 42] width 23 height 10
